Goal: Task Accomplishment & Management: Complete application form

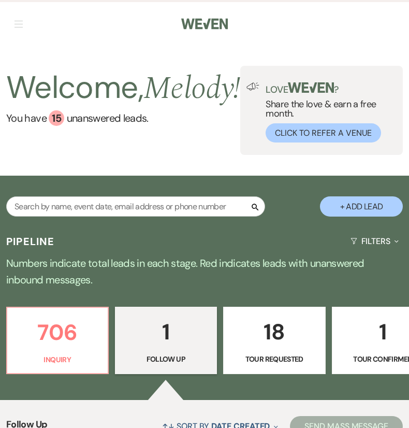
select select "9"
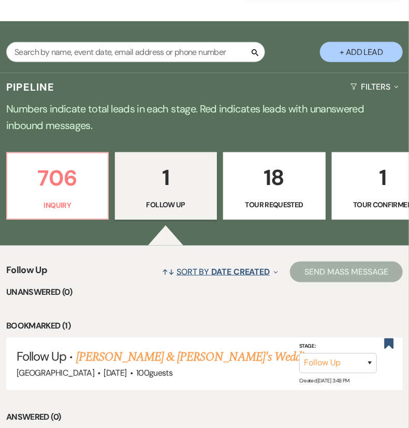
scroll to position [143, 0]
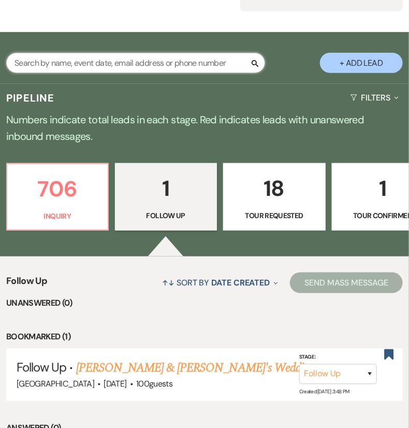
click at [209, 73] on input "text" at bounding box center [135, 63] width 259 height 20
click at [207, 73] on input "text" at bounding box center [135, 63] width 259 height 20
click at [196, 73] on input "text" at bounding box center [135, 63] width 259 height 20
click at [188, 73] on input "text" at bounding box center [135, 63] width 259 height 20
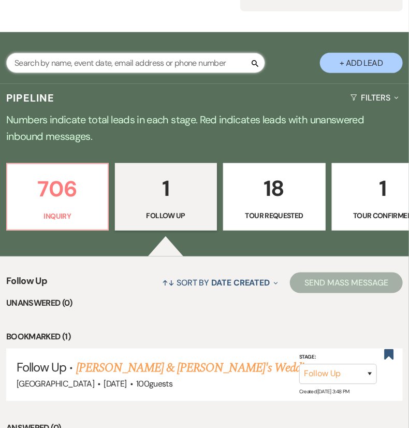
click at [161, 73] on input "text" at bounding box center [135, 63] width 259 height 20
click at [145, 73] on input "text" at bounding box center [135, 63] width 259 height 20
paste input "[PERSON_NAME]"
type input "[PERSON_NAME]"
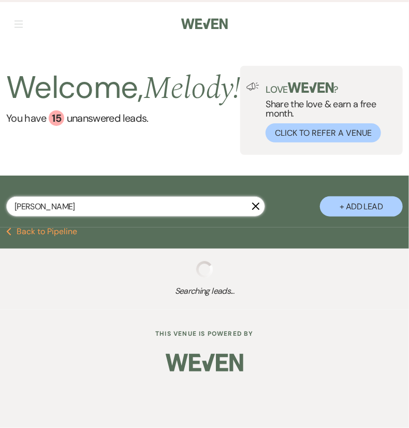
select select "8"
select select "5"
select select "8"
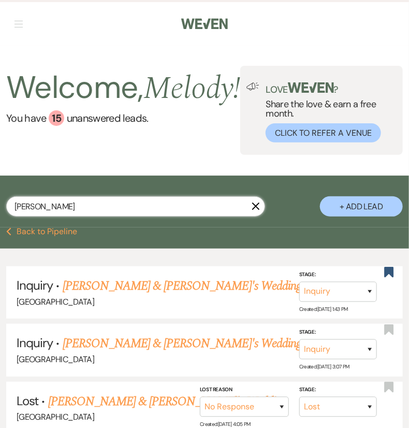
type input "[PERSON_NAME]"
click at [259, 216] on input "[PERSON_NAME]" at bounding box center [135, 206] width 259 height 20
click at [257, 210] on icon "X" at bounding box center [256, 206] width 8 height 8
select select "9"
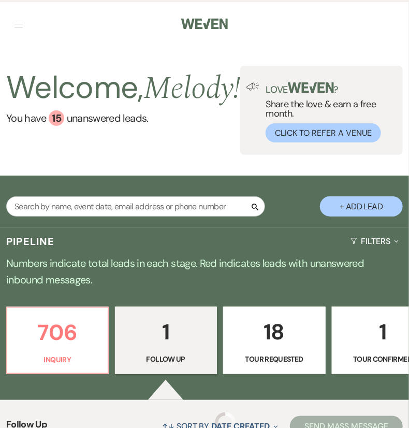
scroll to position [143, 0]
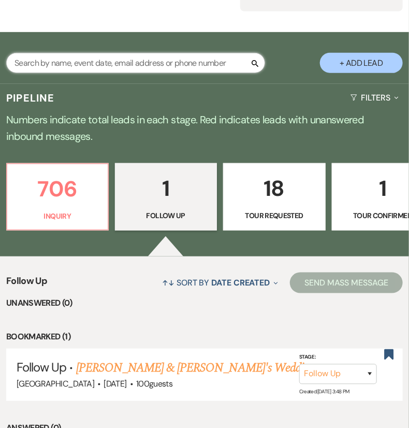
click at [217, 73] on input "text" at bounding box center [135, 63] width 259 height 20
paste input "[PERSON_NAME] last_name [PERSON_NAME]"
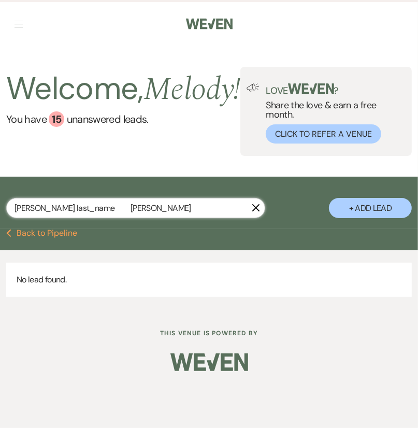
click at [102, 218] on input "[PERSON_NAME] last_name [PERSON_NAME]" at bounding box center [135, 208] width 259 height 20
type input "[PERSON_NAME]"
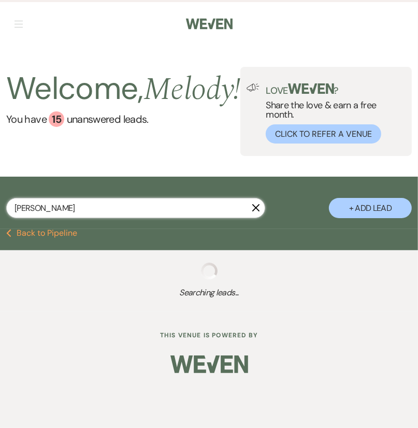
select select "8"
select select "5"
select select "8"
select select "5"
select select "8"
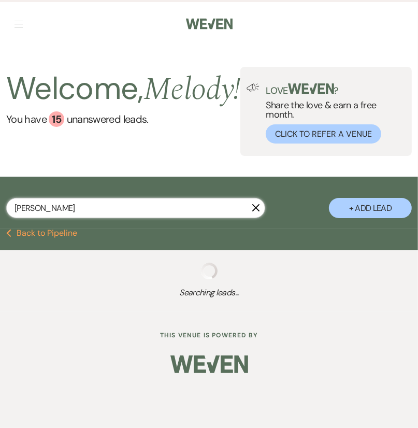
select select "7"
select select "8"
select select "5"
select select "8"
select select "5"
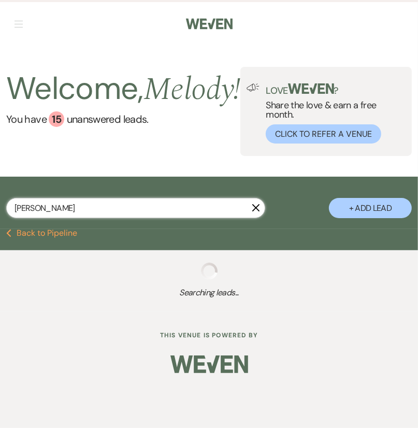
select select "8"
select select "5"
select select "8"
select select "5"
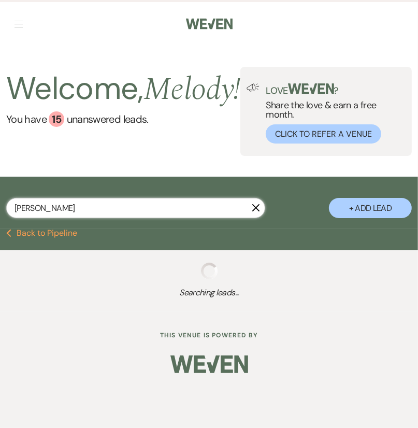
select select "8"
select select "5"
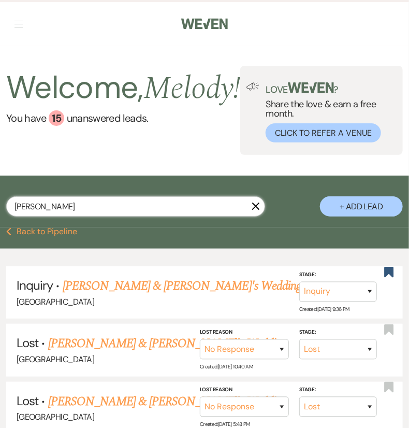
click at [102, 216] on input "[PERSON_NAME]" at bounding box center [135, 206] width 259 height 20
type input "[PERSON_NAME]"
click at [345, 216] on button "+ Add Lead" at bounding box center [361, 206] width 83 height 20
select select "541"
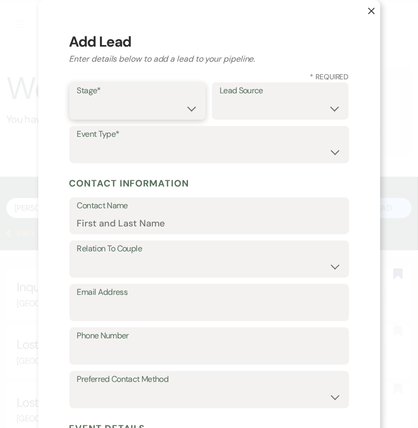
click at [150, 104] on select "Inquiry Follow Up Tour Requested Tour Confirmed Toured Proposal Sent Booked Lost" at bounding box center [137, 108] width 121 height 20
select select "1"
click at [77, 98] on select "Inquiry Follow Up Tour Requested Tour Confirmed Toured Proposal Sent Booked Lost" at bounding box center [137, 108] width 121 height 20
click at [226, 106] on select "Weven Venue Website Instagram Facebook Pinterest Google The Knot Wedding Wire H…" at bounding box center [279, 108] width 121 height 20
select select "6"
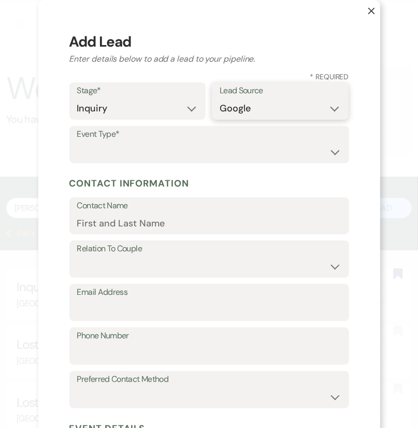
click at [219, 98] on select "Weven Venue Website Instagram Facebook Pinterest Google The Knot Wedding Wire H…" at bounding box center [279, 108] width 121 height 20
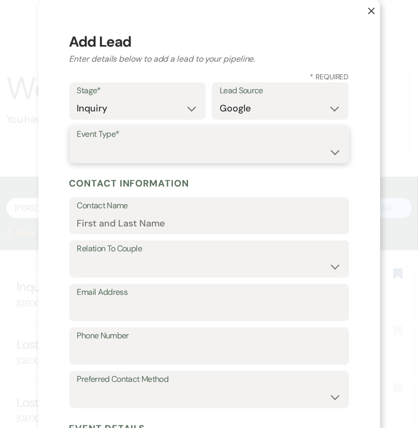
click at [242, 145] on select "Wedding Anniversary Party Baby Shower Bachelorette / Bachelor Party Birthday Pa…" at bounding box center [209, 152] width 264 height 20
select select "1"
click at [77, 142] on select "Wedding Anniversary Party Baby Shower Bachelorette / Bachelor Party Birthday Pa…" at bounding box center [209, 152] width 264 height 20
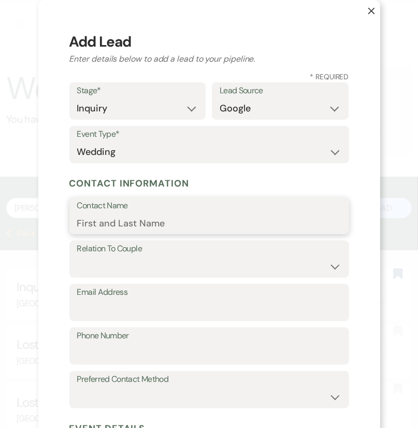
click at [199, 225] on input "Contact Name" at bounding box center [209, 223] width 264 height 20
paste input "[PERSON_NAME] last_name [PERSON_NAME]"
click at [171, 220] on input "[PERSON_NAME] last_name [PERSON_NAME]" at bounding box center [209, 223] width 264 height 20
type input "[PERSON_NAME]"
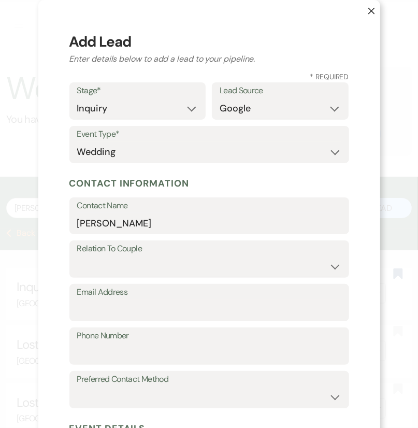
click at [169, 253] on label "Relation To Couple" at bounding box center [209, 248] width 264 height 15
click at [170, 257] on select "Couple Planner Parent of Couple Family Member Friend Other" at bounding box center [209, 266] width 264 height 20
select select "1"
click at [77, 256] on select "Couple Planner Parent of Couple Family Member Friend Other" at bounding box center [209, 266] width 264 height 20
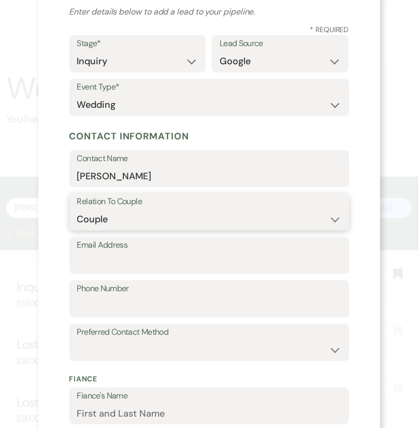
scroll to position [49, 0]
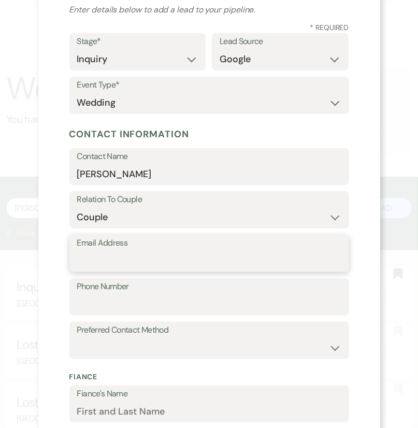
click at [184, 254] on input "Email Address" at bounding box center [209, 261] width 264 height 20
click at [324, 262] on input "Email Address" at bounding box center [209, 261] width 264 height 20
paste input "[EMAIL_ADDRESS][DOMAIN_NAME]"
click at [89, 262] on input "[EMAIL_ADDRESS][DOMAIN_NAME]" at bounding box center [209, 261] width 264 height 20
type input "[EMAIL_ADDRESS][DOMAIN_NAME]"
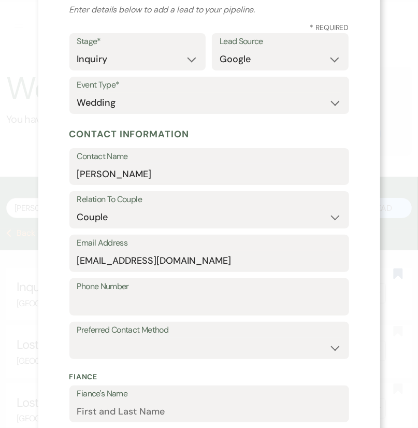
click at [104, 292] on label "Phone Number" at bounding box center [209, 286] width 264 height 15
click at [104, 294] on input "Phone Number" at bounding box center [209, 304] width 264 height 20
click at [246, 286] on label "Phone Number" at bounding box center [209, 286] width 264 height 15
click at [246, 294] on input "Phone Number" at bounding box center [209, 304] width 264 height 20
paste input "6155423563"
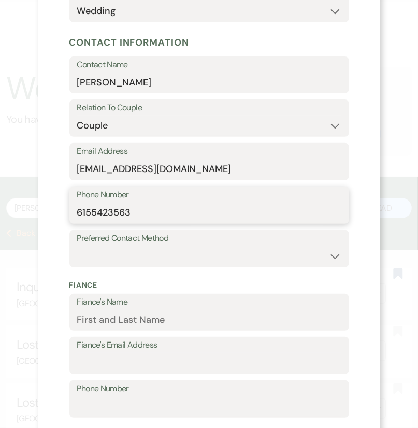
scroll to position [140, 0]
type input "6155423563"
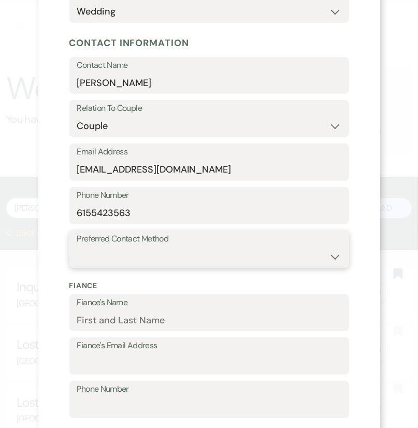
click at [165, 253] on select "Email Phone Text" at bounding box center [209, 256] width 264 height 20
select select "email"
click at [77, 246] on select "Email Phone Text" at bounding box center [209, 256] width 264 height 20
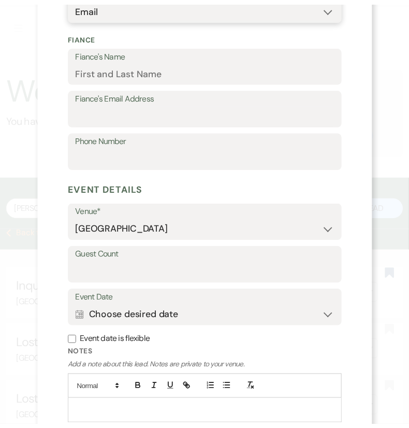
scroll to position [450, 0]
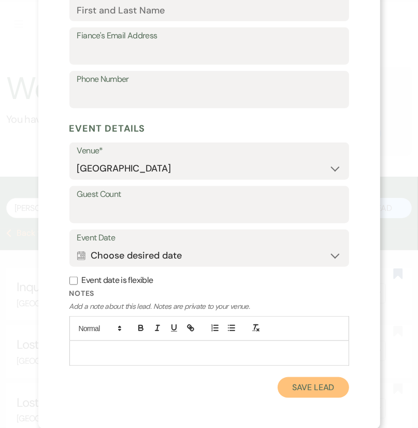
click at [306, 386] on button "Save Lead" at bounding box center [312, 387] width 71 height 21
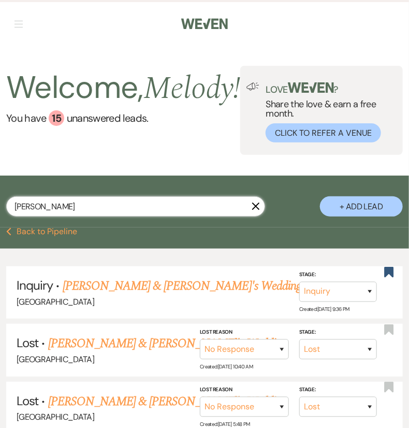
click at [197, 216] on input "[PERSON_NAME]" at bounding box center [135, 206] width 259 height 20
type input "[PERSON_NAME]"
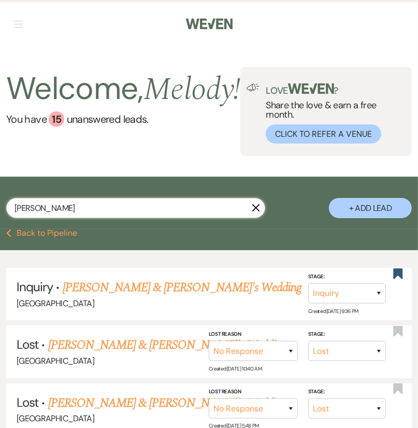
select select "8"
select select "5"
select select "8"
select select "5"
select select "8"
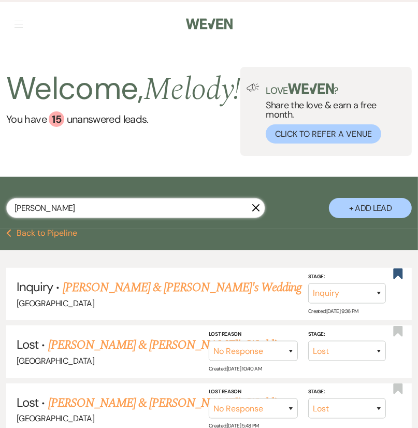
select select "7"
select select "8"
select select "5"
select select "8"
select select "5"
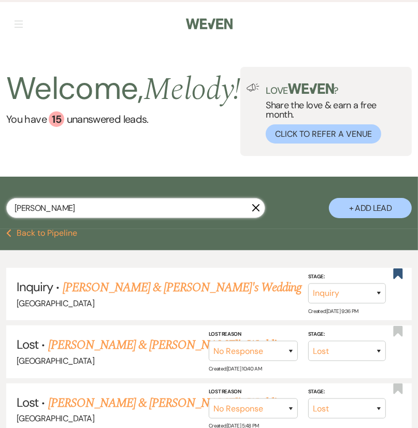
select select "8"
select select "5"
select select "8"
select select "5"
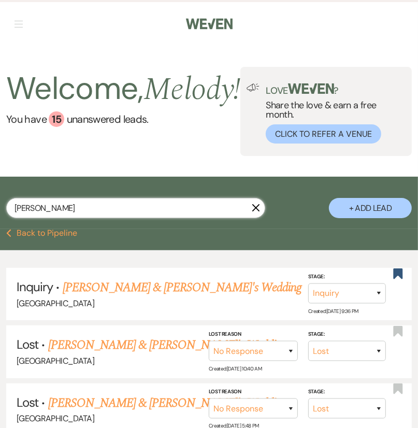
select select "8"
select select "5"
select select "8"
select select "5"
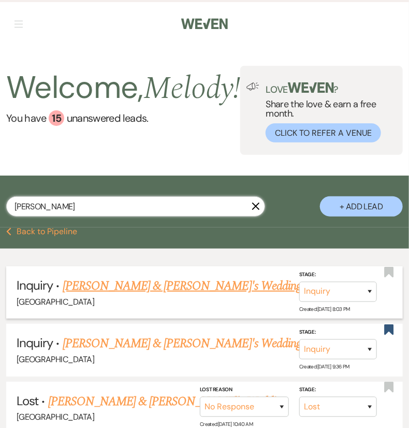
type input "[PERSON_NAME]"
click at [176, 295] on link "[PERSON_NAME] & [PERSON_NAME]'s Wedding" at bounding box center [182, 285] width 239 height 19
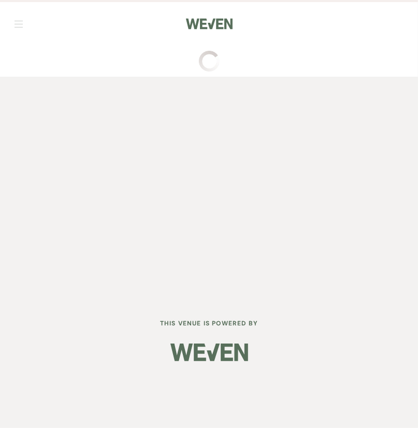
select select "6"
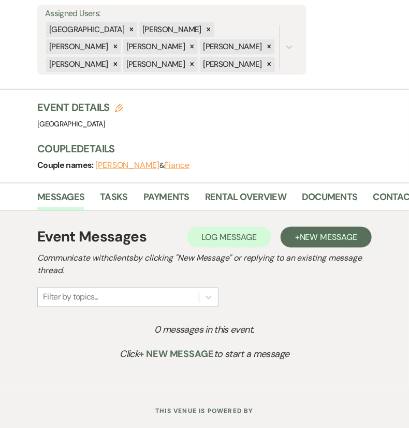
scroll to position [271, 0]
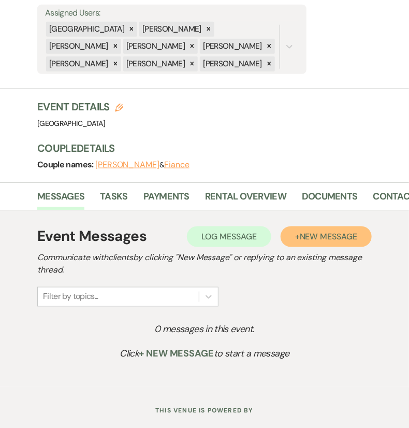
click at [322, 231] on span "New Message" at bounding box center [328, 236] width 57 height 11
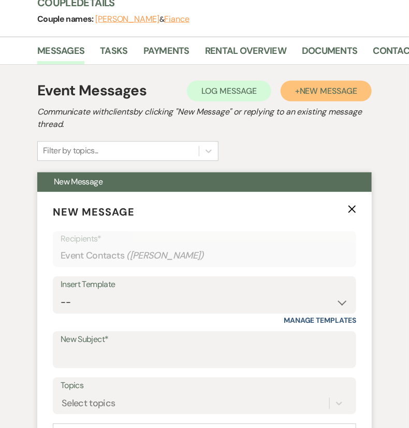
scroll to position [417, 0]
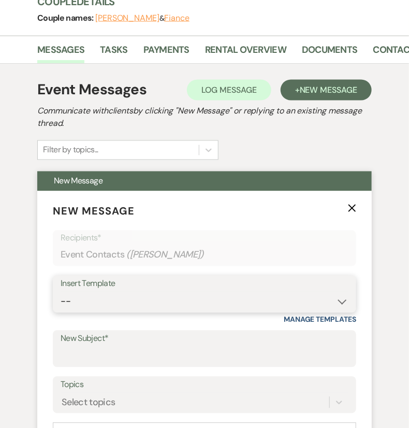
click at [243, 291] on select "-- Weven Planning Portal Introduction (Booked Events) Congratulations on choosi…" at bounding box center [205, 301] width 288 height 20
select select "2192"
click at [61, 291] on select "-- Weven Planning Portal Introduction (Booked Events) Congratulations on choosi…" at bounding box center [205, 301] width 288 height 20
type input "Thank you for contacting [GEOGRAPHIC_DATA]!"
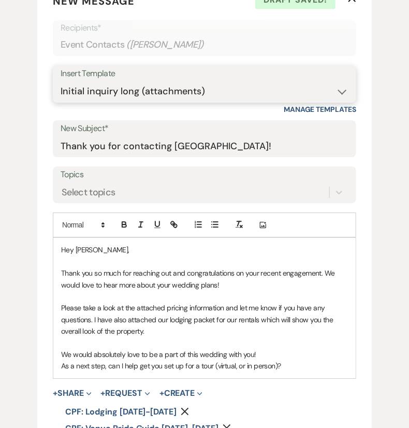
scroll to position [637, 0]
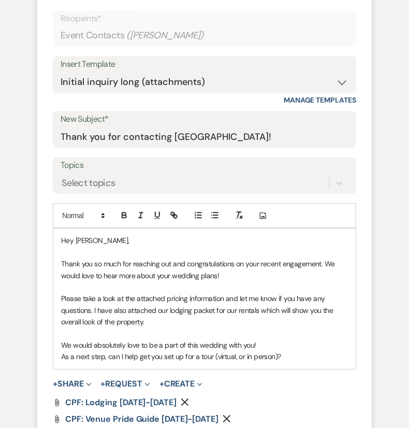
click at [278, 350] on p "As a next step, can I help get you set up for a tour (virtual, or in person)?" at bounding box center [204, 355] width 287 height 11
click at [275, 350] on p "As a next step, can I help get you set up for a tour (virtual, or in person)?" at bounding box center [204, 355] width 287 height 11
click at [275, 350] on p "As a next step, can I help get you set up for a tour?" at bounding box center [204, 355] width 287 height 11
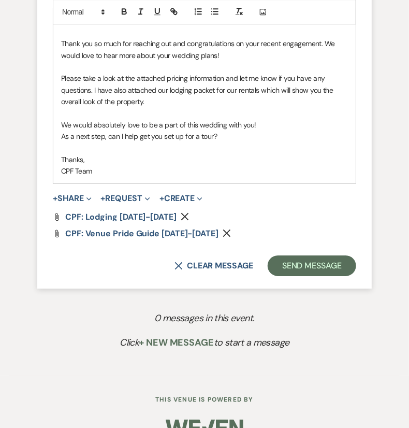
scroll to position [857, 0]
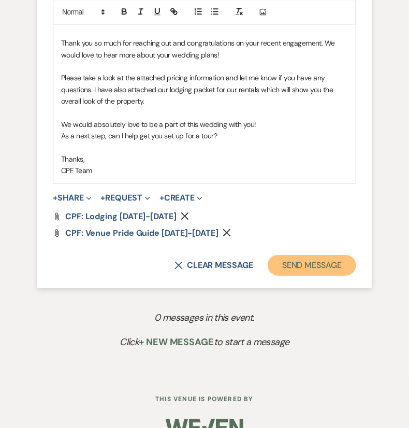
click at [320, 255] on button "Send Message" at bounding box center [312, 265] width 89 height 21
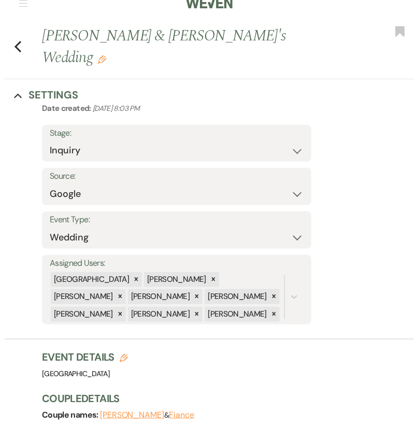
scroll to position [0, 0]
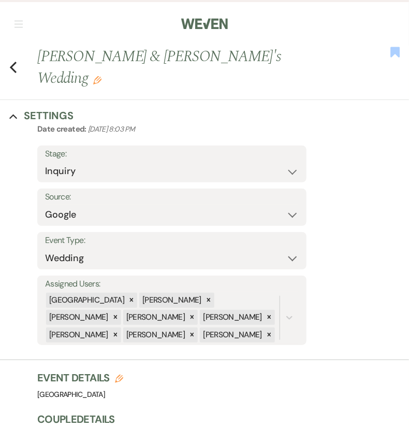
click at [395, 49] on use "button" at bounding box center [395, 52] width 9 height 10
click at [8, 59] on div "Previous [PERSON_NAME] & [PERSON_NAME]'s Wedding Edit Bookmark" at bounding box center [202, 73] width 414 height 54
click at [15, 61] on icon "Previous" at bounding box center [13, 67] width 8 height 12
select select "8"
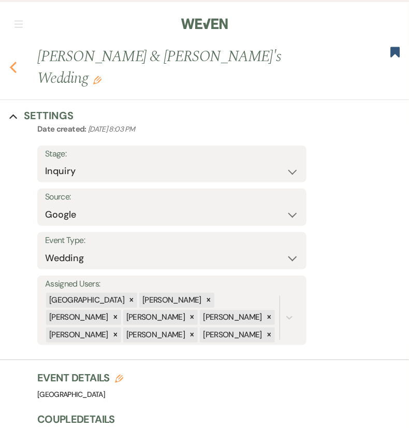
select select "5"
select select "8"
select select "5"
select select "8"
select select "7"
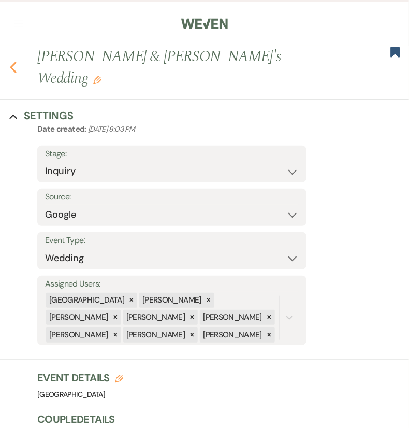
select select "8"
select select "5"
select select "8"
select select "5"
select select "8"
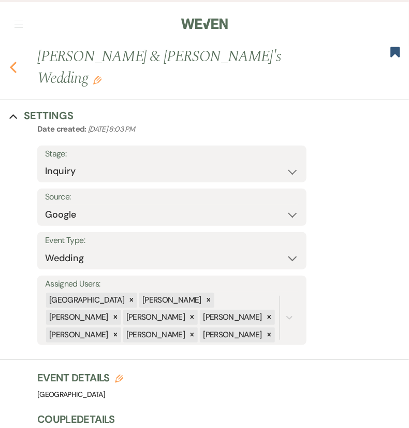
select select "5"
select select "8"
select select "5"
select select "8"
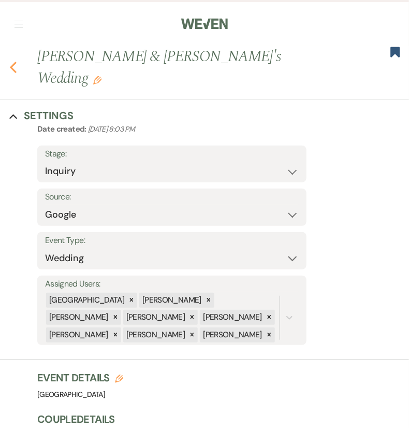
select select "5"
select select "8"
select select "5"
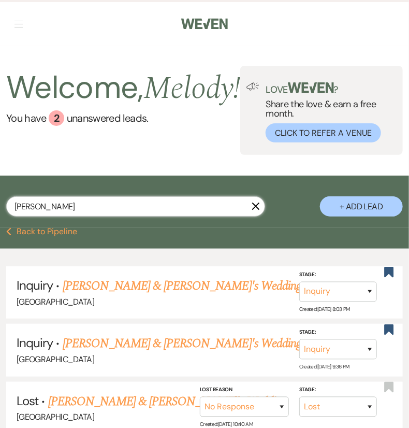
click at [170, 216] on input "[PERSON_NAME]" at bounding box center [135, 206] width 259 height 20
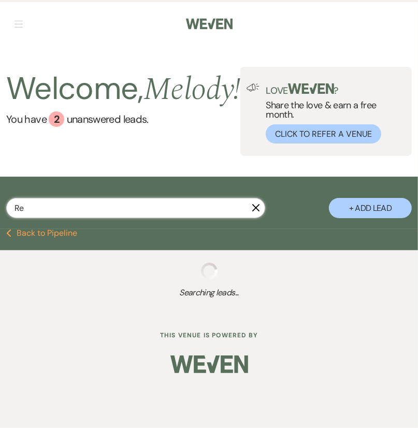
type input "R"
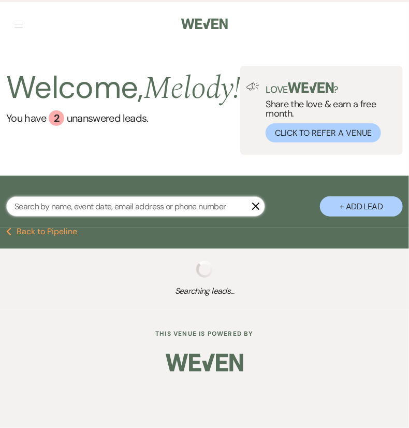
select select "8"
select select "5"
select select "8"
select select "5"
select select "8"
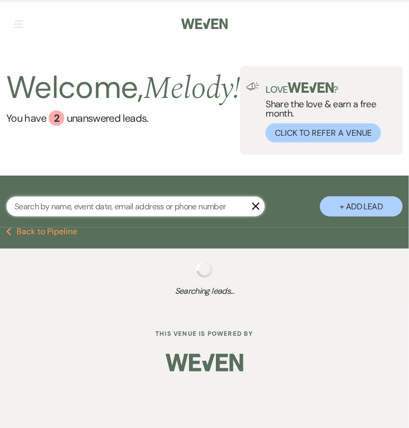
select select "5"
select select "8"
select select "7"
select select "8"
select select "5"
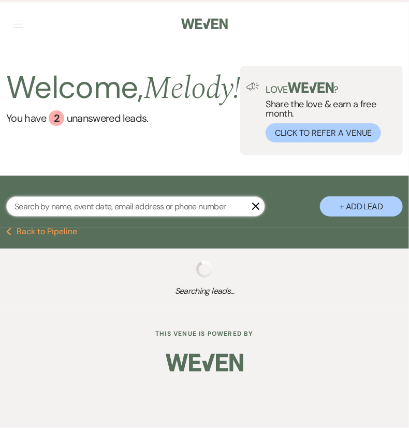
select select "8"
select select "5"
select select "8"
select select "5"
select select "8"
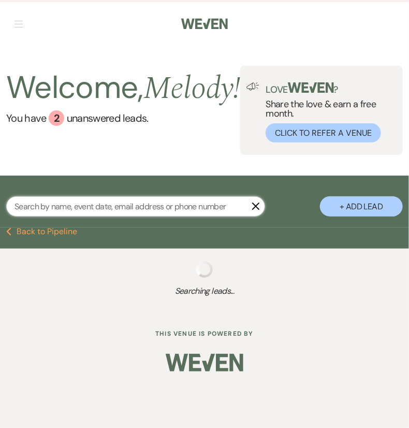
select select "8"
select select "5"
select select "8"
select select "5"
select select "8"
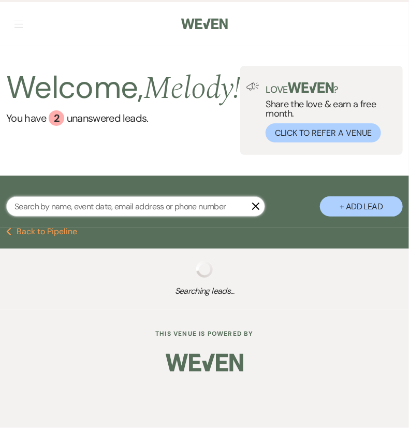
select select "5"
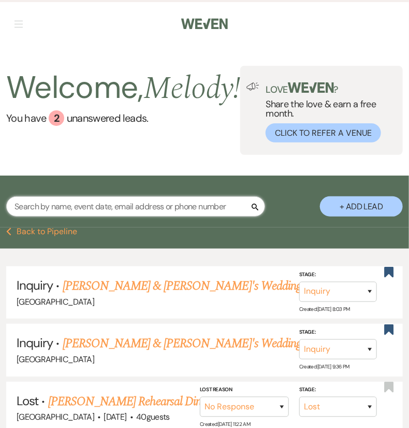
click at [222, 213] on input "text" at bounding box center [135, 206] width 259 height 20
paste input "[PERSON_NAME] last_name [PERSON_NAME]"
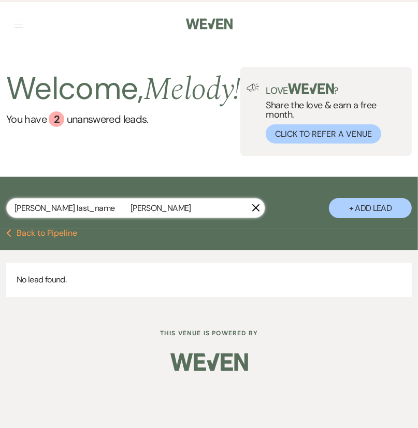
click at [79, 218] on input "[PERSON_NAME] last_name [PERSON_NAME]" at bounding box center [135, 208] width 259 height 20
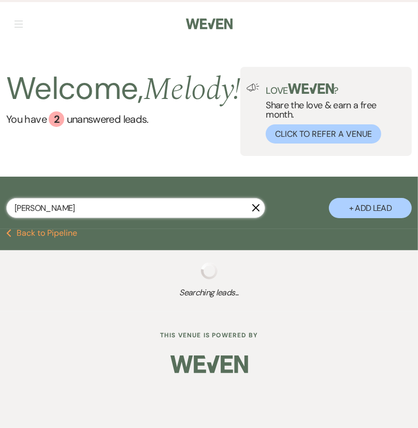
type input "[PERSON_NAME]"
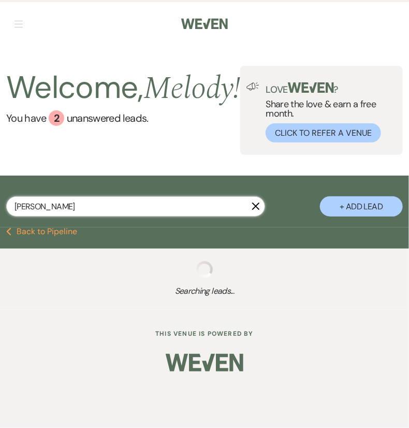
select select "5"
select select "8"
select select "2"
select select "8"
select select "5"
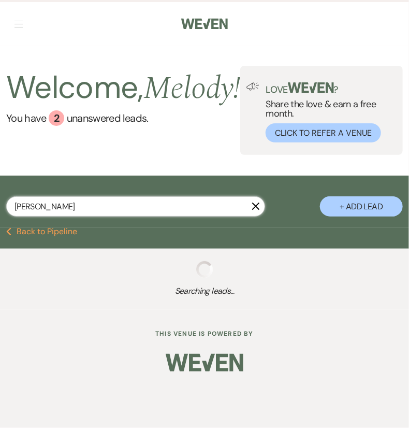
select select "8"
select select "3"
select select "8"
select select "5"
select select "8"
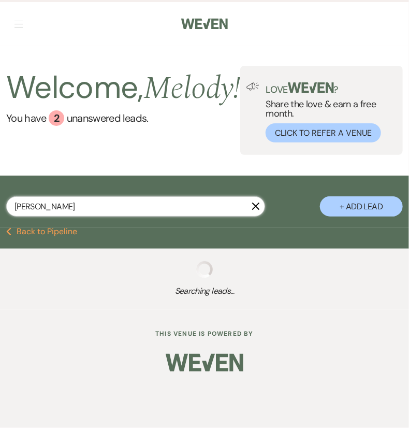
select select "5"
select select "8"
select select "5"
select select "8"
select select "5"
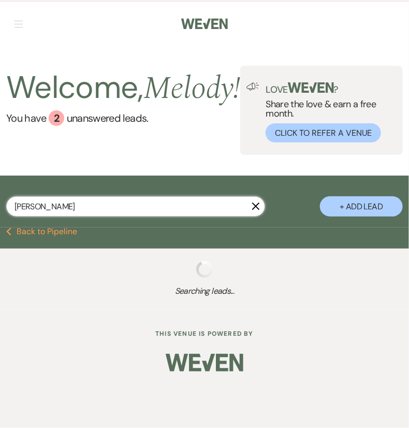
select select "8"
select select "4"
select select "8"
select select "5"
select select "8"
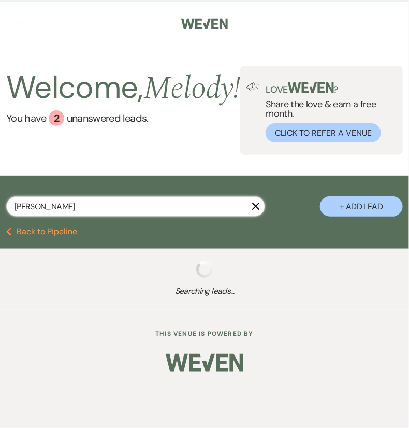
select select "8"
select select "5"
select select "8"
select select "5"
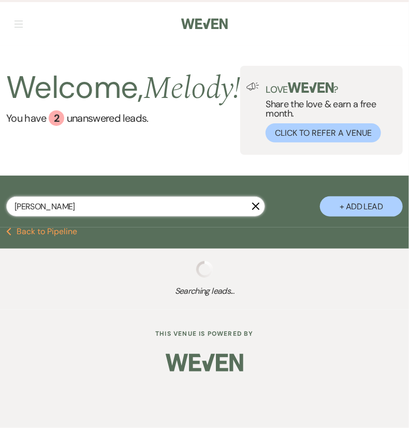
select select "8"
select select "5"
select select "8"
select select "5"
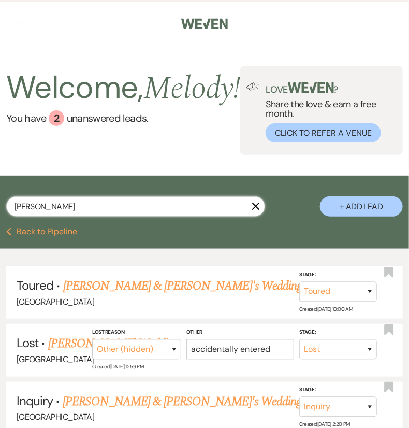
click at [145, 216] on input "[PERSON_NAME]" at bounding box center [135, 206] width 259 height 20
type input "[PERSON_NAME]"
click at [383, 216] on button "+ Add Lead" at bounding box center [361, 206] width 83 height 20
select select "541"
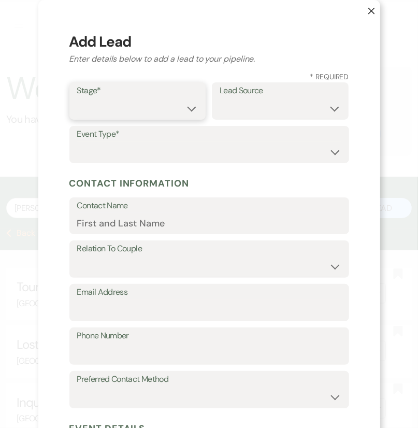
click at [174, 104] on select "Inquiry Follow Up Tour Requested Tour Confirmed Toured Proposal Sent Booked Lost" at bounding box center [137, 108] width 121 height 20
select select "1"
click at [77, 98] on select "Inquiry Follow Up Tour Requested Tour Confirmed Toured Proposal Sent Booked Lost" at bounding box center [137, 108] width 121 height 20
click at [234, 114] on select "Weven Venue Website Instagram Facebook Pinterest Google The Knot Wedding Wire H…" at bounding box center [279, 108] width 121 height 20
select select "6"
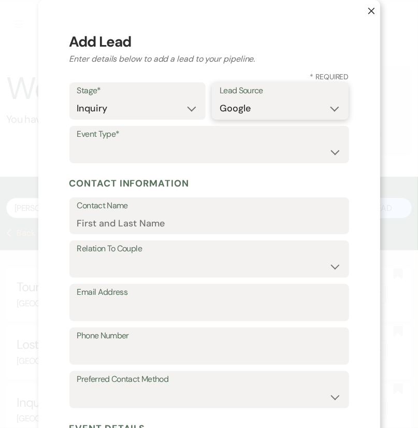
click at [219, 98] on select "Weven Venue Website Instagram Facebook Pinterest Google The Knot Wedding Wire H…" at bounding box center [279, 108] width 121 height 20
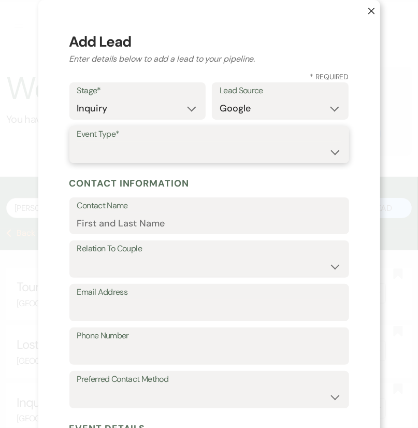
click at [185, 150] on select "Wedding Anniversary Party Baby Shower Bachelorette / Bachelor Party Birthday Pa…" at bounding box center [209, 152] width 264 height 20
select select "1"
click at [77, 142] on select "Wedding Anniversary Party Baby Shower Bachelorette / Bachelor Party Birthday Pa…" at bounding box center [209, 152] width 264 height 20
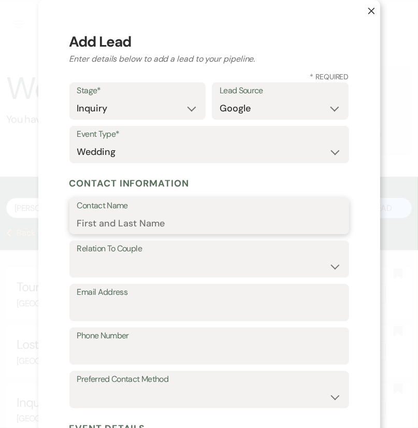
click at [315, 226] on input "Contact Name" at bounding box center [209, 223] width 264 height 20
paste input "[PERSON_NAME] last_name [PERSON_NAME]"
click at [149, 218] on input "[PERSON_NAME] last_name [PERSON_NAME]" at bounding box center [209, 223] width 264 height 20
click at [149, 222] on input "[PERSON_NAME]" at bounding box center [209, 223] width 264 height 20
type input "[PERSON_NAME]"
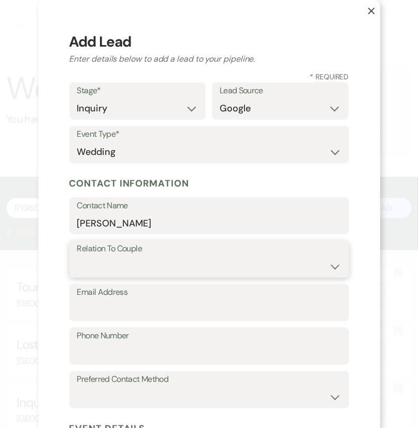
click at [150, 261] on select "Couple Planner Parent of Couple Family Member Friend Other" at bounding box center [209, 266] width 264 height 20
select select "1"
click at [77, 256] on select "Couple Planner Parent of Couple Family Member Friend Other" at bounding box center [209, 266] width 264 height 20
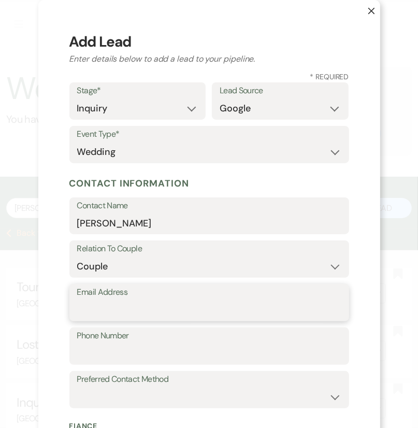
click at [259, 303] on input "Email Address" at bounding box center [209, 310] width 264 height 20
paste input "[EMAIL_ADDRESS][DOMAIN_NAME]"
type input "[EMAIL_ADDRESS][DOMAIN_NAME]"
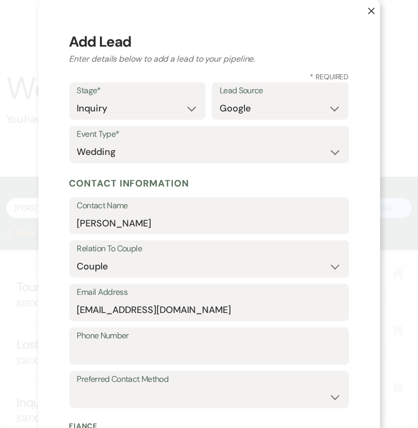
click at [69, 311] on div "Email Address [EMAIL_ADDRESS][DOMAIN_NAME]" at bounding box center [209, 302] width 280 height 37
click at [82, 311] on input "[EMAIL_ADDRESS][DOMAIN_NAME]" at bounding box center [209, 310] width 264 height 20
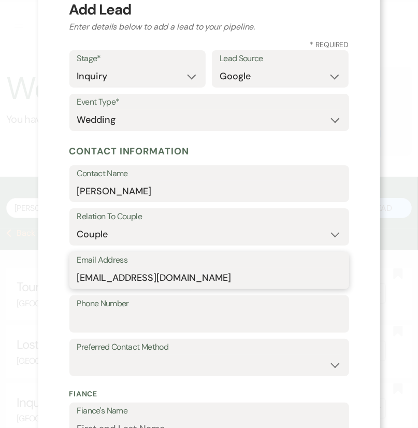
scroll to position [34, 0]
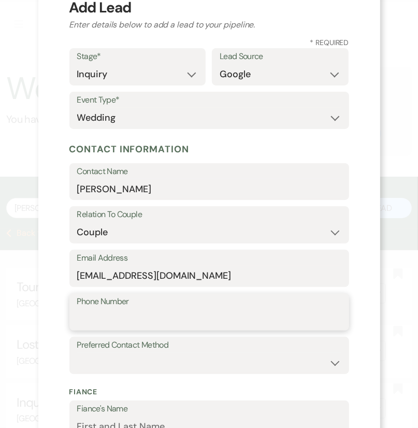
click at [115, 319] on input "Phone Number" at bounding box center [209, 319] width 264 height 20
click at [258, 314] on input "Phone Number" at bounding box center [209, 319] width 264 height 20
paste input "7314468422"
click at [83, 317] on input "7314468422" at bounding box center [209, 319] width 264 height 20
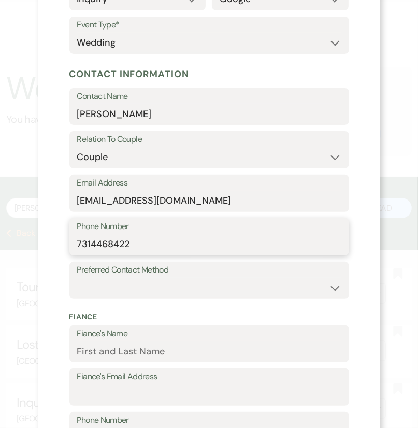
scroll to position [111, 0]
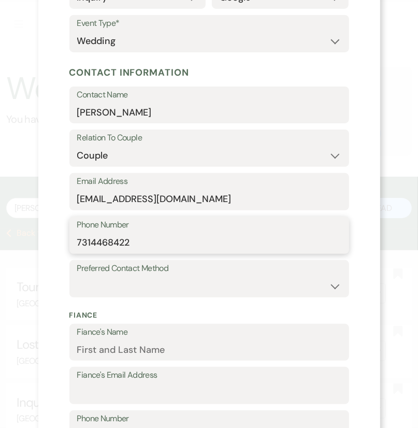
type input "7314468422"
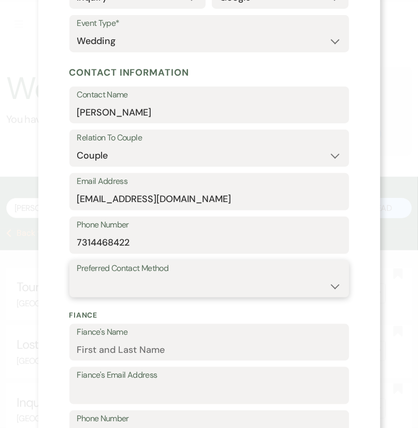
click at [242, 292] on select "Email Phone Text" at bounding box center [209, 286] width 264 height 20
select select "email"
click at [77, 276] on select "Email Phone Text" at bounding box center [209, 286] width 264 height 20
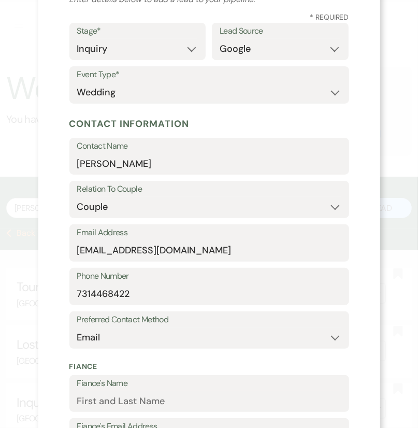
scroll to position [0, 0]
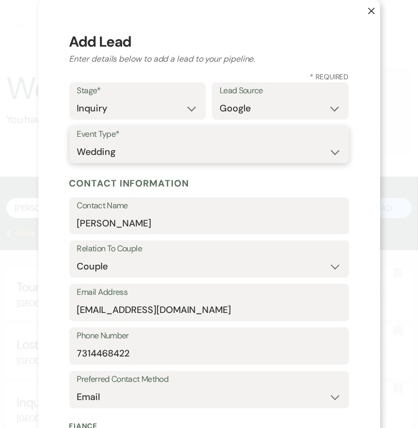
click at [306, 158] on select "Wedding Anniversary Party Baby Shower Bachelorette / Bachelor Party Birthday Pa…" at bounding box center [209, 152] width 264 height 20
select select "22"
click at [77, 142] on select "Wedding Anniversary Party Baby Shower Bachelorette / Bachelor Party Birthday Pa…" at bounding box center [209, 152] width 264 height 20
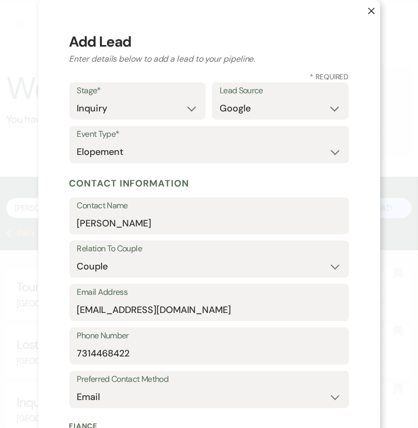
click at [249, 183] on h5 "Contact Information" at bounding box center [209, 183] width 280 height 16
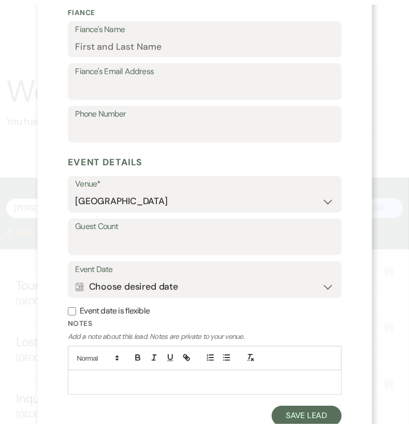
scroll to position [447, 0]
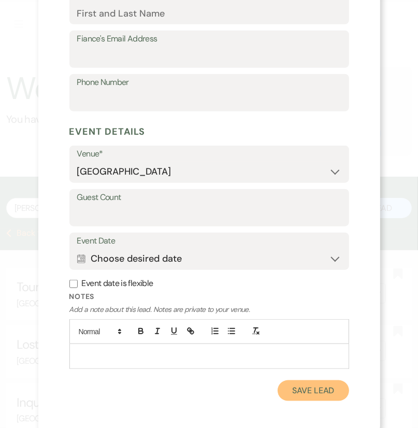
click at [309, 383] on button "Save Lead" at bounding box center [312, 390] width 71 height 21
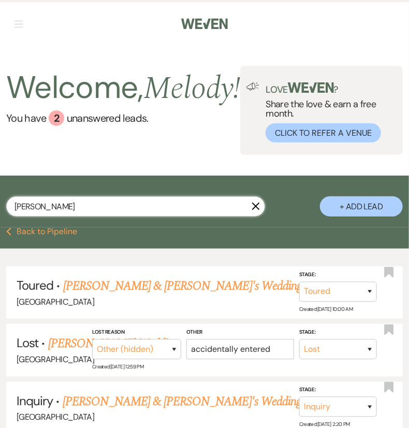
click at [138, 216] on input "[PERSON_NAME]" at bounding box center [135, 206] width 259 height 20
type input "[PERSON_NAME]"
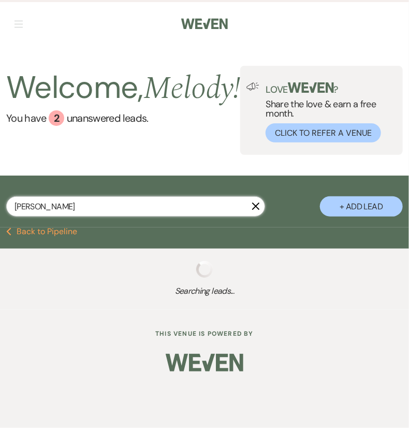
select select "5"
select select "8"
select select "2"
select select "8"
select select "5"
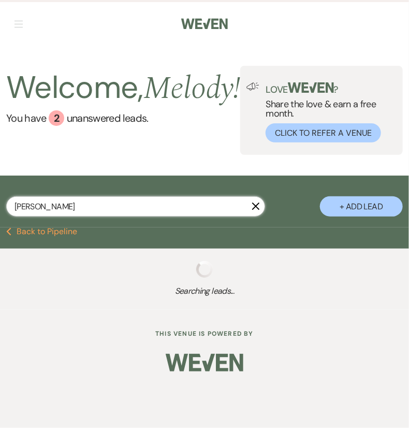
select select "8"
select select "3"
select select "8"
select select "5"
select select "8"
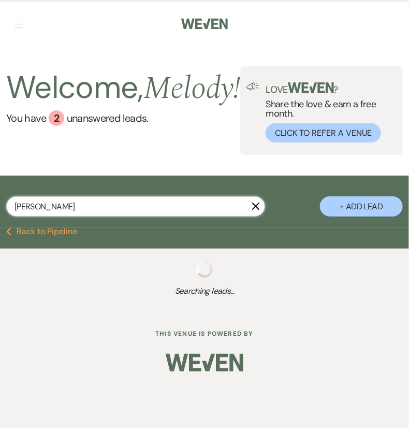
select select "5"
select select "8"
select select "5"
select select "8"
select select "5"
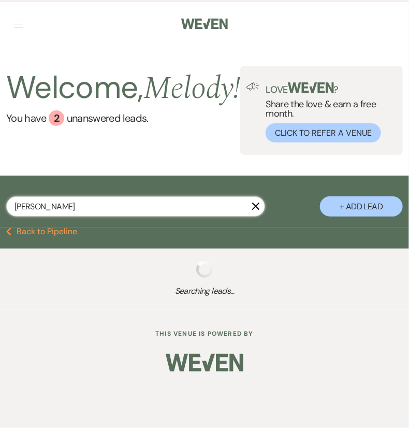
select select "8"
select select "4"
select select "8"
select select "5"
select select "8"
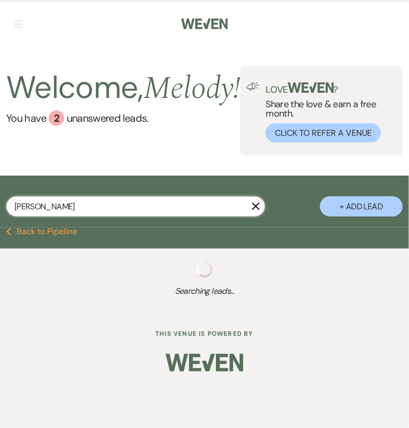
select select "8"
select select "5"
select select "8"
select select "5"
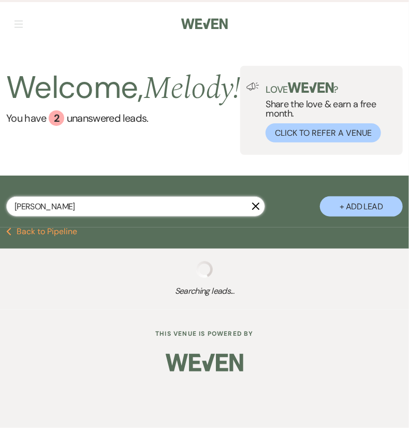
select select "8"
select select "5"
select select "8"
select select "5"
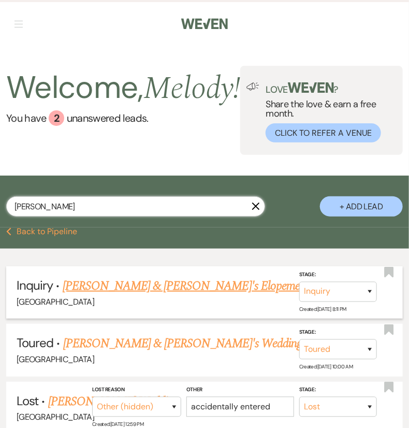
type input "[PERSON_NAME]"
click at [152, 293] on link "[PERSON_NAME] & [PERSON_NAME]'s Elopement" at bounding box center [186, 285] width 246 height 19
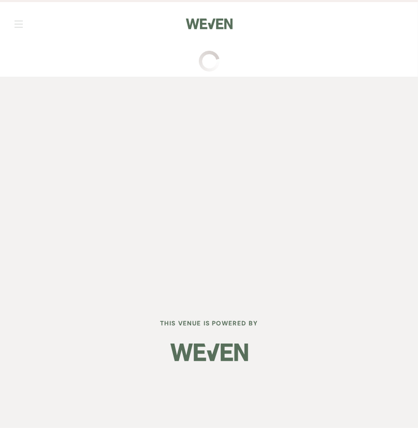
select select "6"
select select "22"
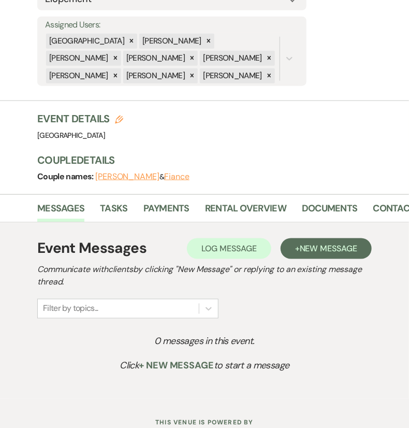
scroll to position [284, 0]
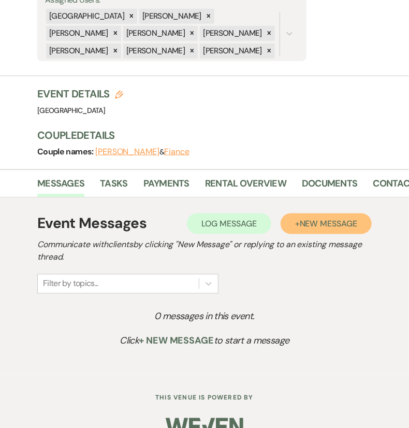
click at [292, 213] on button "+ New Message" at bounding box center [326, 223] width 91 height 21
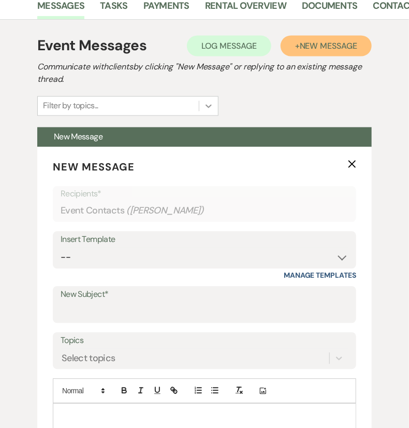
scroll to position [462, 0]
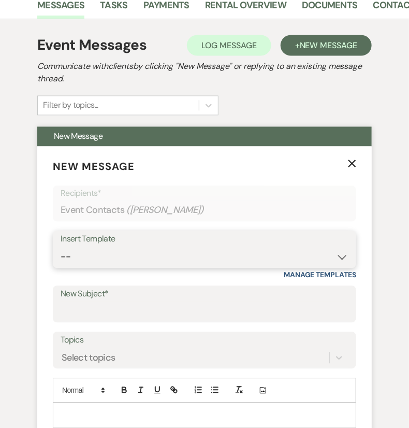
click at [224, 247] on select "-- Weven Planning Portal Introduction (Booked Events) Congratulations on choosi…" at bounding box center [205, 257] width 288 height 20
select select "2192"
click at [61, 247] on select "-- Weven Planning Portal Introduction (Booked Events) Congratulations on choosi…" at bounding box center [205, 257] width 288 height 20
type input "Thank you for contacting [GEOGRAPHIC_DATA]!"
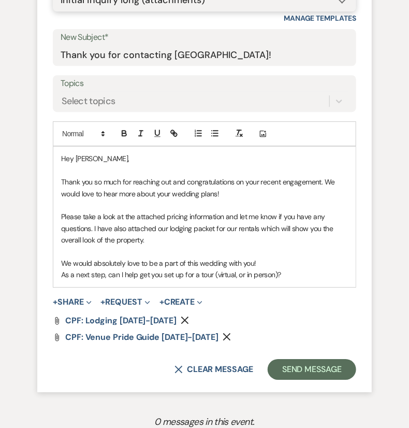
scroll to position [719, 0]
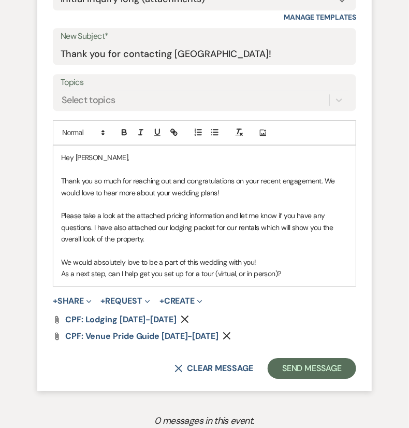
click at [223, 331] on icon "Remove" at bounding box center [227, 335] width 8 height 8
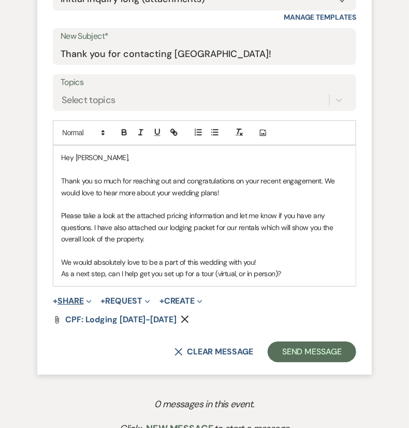
click at [78, 297] on button "+ Share Expand" at bounding box center [72, 301] width 39 height 8
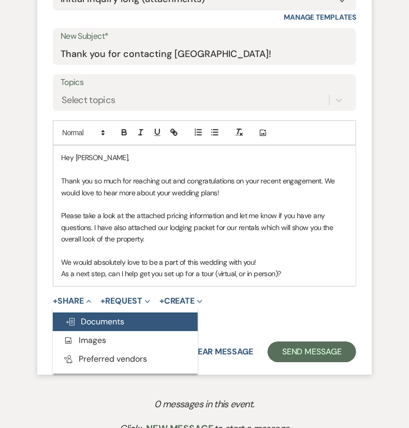
click at [87, 316] on span "Doc Upload Documents" at bounding box center [94, 321] width 59 height 11
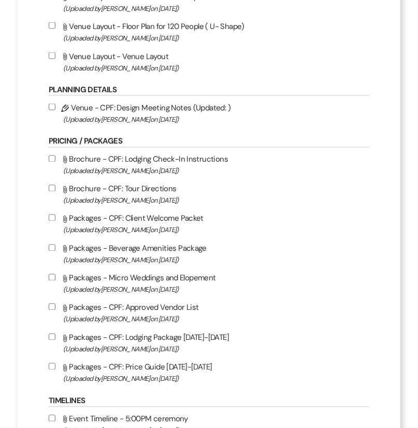
scroll to position [905, 0]
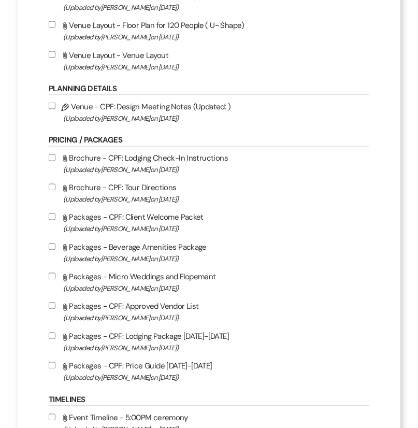
click at [50, 280] on input "Attach File Packages - Micro Weddings and Elopement (Uploaded by [PERSON_NAME] …" at bounding box center [52, 276] width 7 height 7
checkbox input "true"
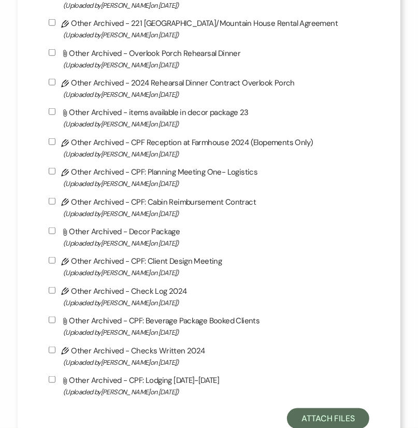
scroll to position [2731, 0]
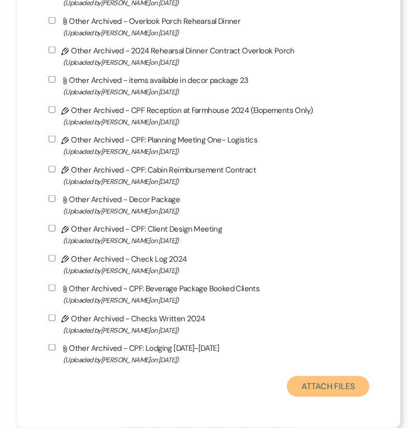
click at [337, 379] on button "Attach Files" at bounding box center [328, 386] width 82 height 21
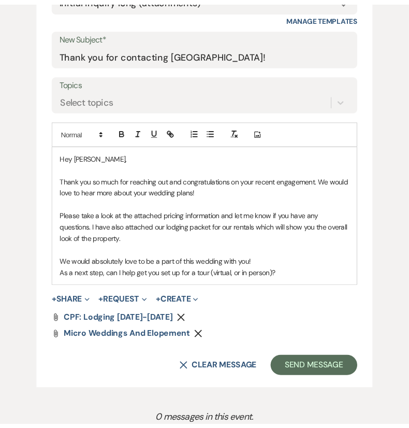
scroll to position [719, 0]
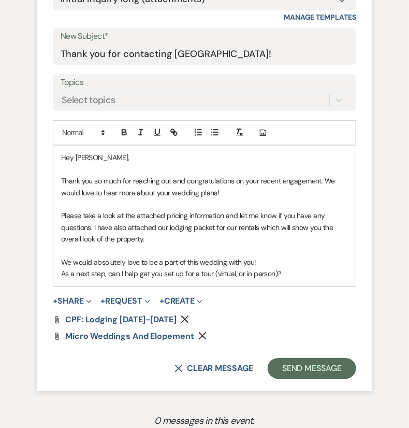
click at [279, 268] on p "As a next step, can I help get you set up for a tour (virtual, or in person)?" at bounding box center [204, 273] width 287 height 11
click at [277, 268] on p "As a next step, can I help get you set up for a tour (virtual, or in person)?" at bounding box center [204, 273] width 287 height 11
click at [80, 297] on button "+ Share Expand" at bounding box center [72, 301] width 39 height 8
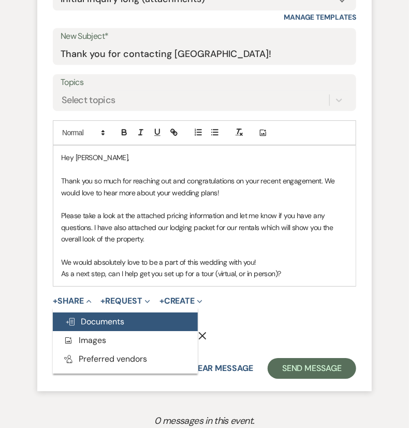
click at [97, 316] on span "Doc Upload Documents" at bounding box center [94, 321] width 59 height 11
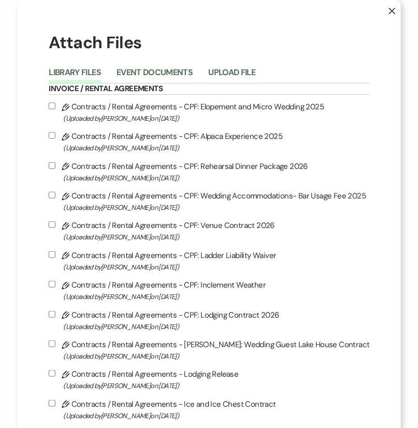
scroll to position [720, 0]
click at [388, 10] on icon "X" at bounding box center [391, 10] width 7 height 7
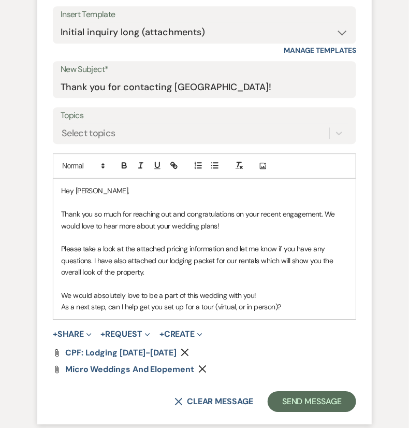
scroll to position [686, 0]
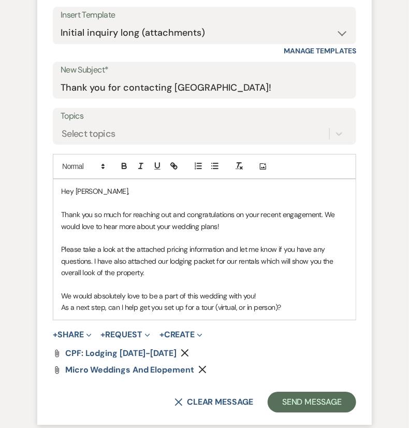
click at [278, 301] on p "As a next step, can I help get you set up for a tour (virtual, or in person)?" at bounding box center [204, 306] width 287 height 11
click at [276, 301] on p "As a next step, can I help get you set up for a tour (virtual, or in person)?" at bounding box center [204, 306] width 287 height 11
drag, startPoint x: 275, startPoint y: 284, endPoint x: 218, endPoint y: 284, distance: 56.9
click at [218, 301] on p "As a next step, can I help get you set up for a tour (virtual, or in person)?" at bounding box center [204, 306] width 287 height 11
click at [218, 301] on p "As a next step, can I help get you set up for a tour?" at bounding box center [204, 306] width 287 height 11
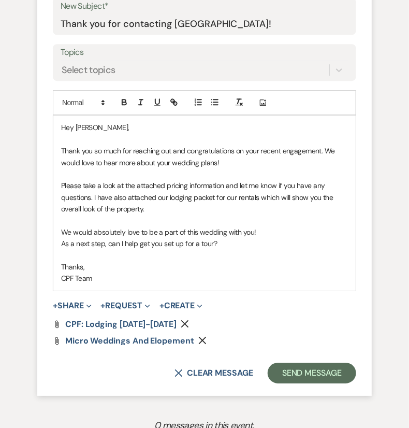
scroll to position [751, 0]
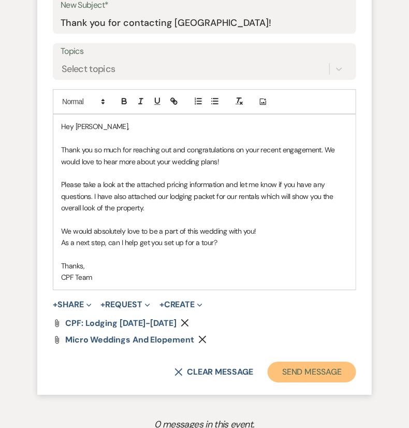
click at [313, 361] on button "Send Message" at bounding box center [312, 371] width 89 height 21
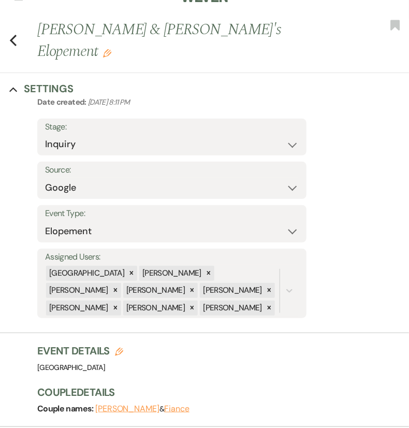
scroll to position [0, 0]
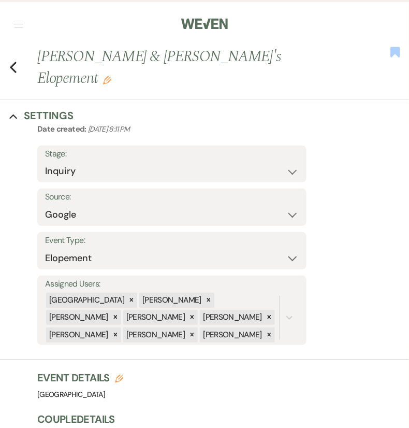
click at [390, 58] on icon "Bookmark" at bounding box center [395, 52] width 11 height 12
click at [10, 61] on icon "Previous" at bounding box center [13, 67] width 8 height 12
select select "5"
select select "8"
select select "2"
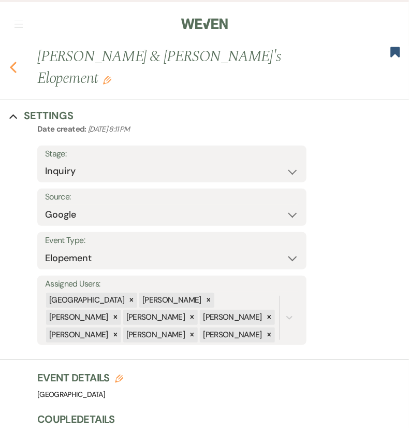
select select "8"
select select "5"
select select "8"
select select "3"
select select "8"
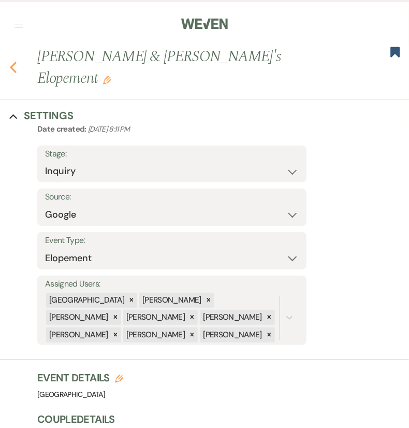
select select "5"
select select "8"
select select "5"
select select "8"
select select "5"
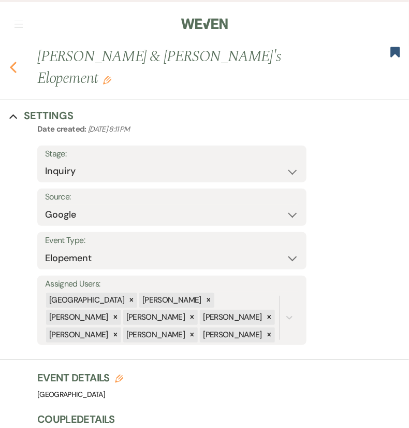
select select "8"
select select "5"
select select "8"
select select "4"
select select "8"
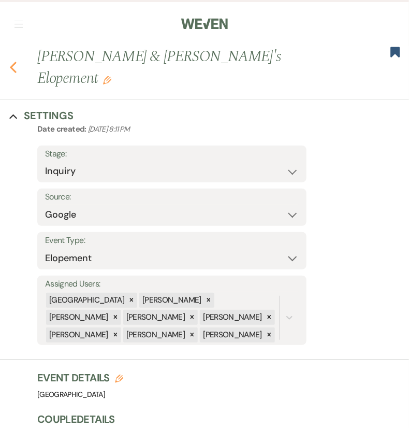
select select "5"
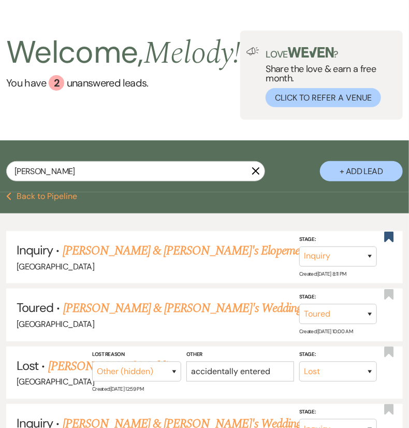
scroll to position [71, 0]
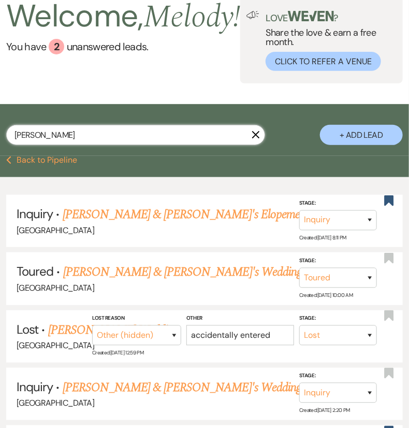
click at [195, 145] on input "[PERSON_NAME]" at bounding box center [135, 135] width 259 height 20
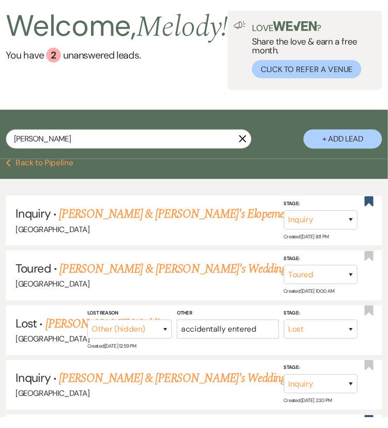
scroll to position [69, 0]
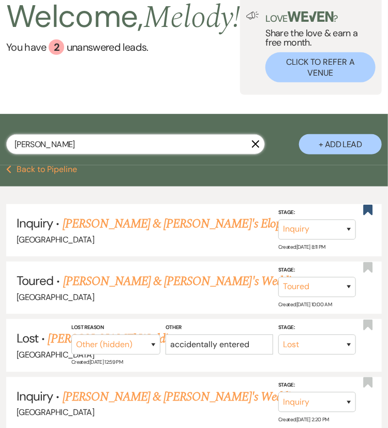
click at [260, 150] on input "[PERSON_NAME]" at bounding box center [135, 144] width 259 height 20
click at [257, 148] on use "button" at bounding box center [256, 144] width 8 height 8
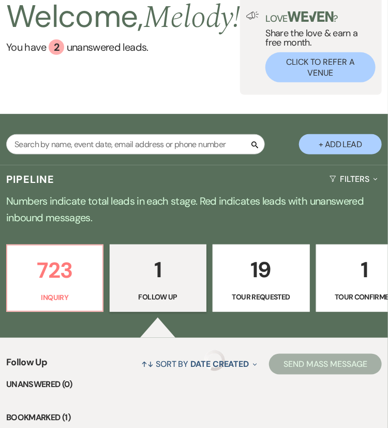
scroll to position [143, 0]
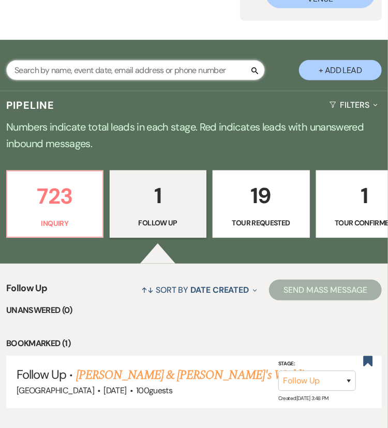
click at [184, 71] on input "text" at bounding box center [135, 70] width 259 height 20
click at [211, 76] on input "text" at bounding box center [135, 70] width 259 height 20
paste input "[PERSON_NAME]"
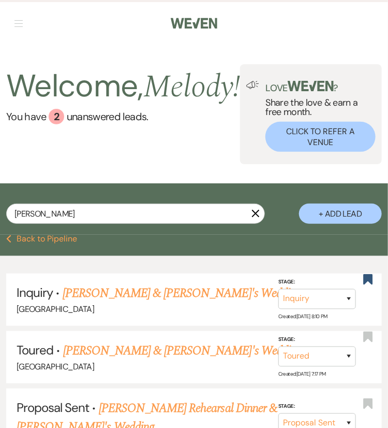
click at [343, 212] on button "+ Add Lead" at bounding box center [340, 213] width 83 height 20
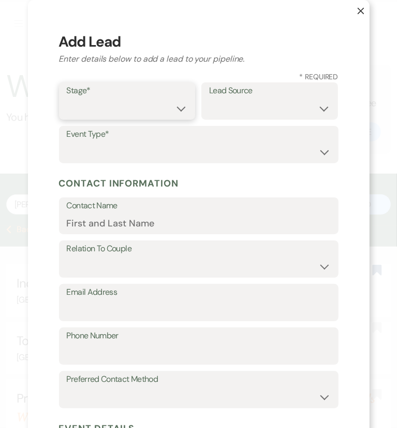
click at [135, 109] on select "Inquiry Follow Up Tour Requested Tour Confirmed Toured Proposal Sent Booked Lost" at bounding box center [127, 108] width 121 height 20
click at [67, 98] on select "Inquiry Follow Up Tour Requested Tour Confirmed Toured Proposal Sent Booked Lost" at bounding box center [127, 108] width 121 height 20
click at [211, 106] on select "Weven Venue Website Instagram Facebook Pinterest Google The Knot Wedding Wire H…" at bounding box center [269, 108] width 121 height 20
click at [209, 98] on select "Weven Venue Website Instagram Facebook Pinterest Google The Knot Wedding Wire H…" at bounding box center [269, 108] width 121 height 20
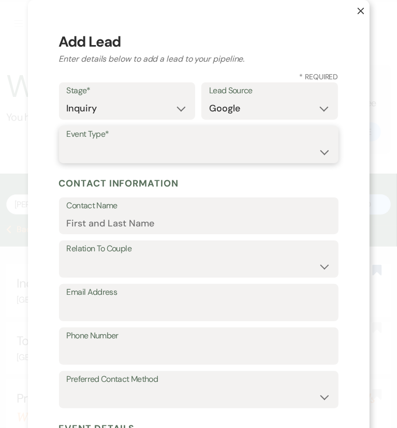
click at [234, 148] on select "Wedding Anniversary Party Baby Shower Bachelorette / Bachelor Party Birthday Pa…" at bounding box center [199, 152] width 264 height 20
click at [67, 142] on select "Wedding Anniversary Party Baby Shower Bachelorette / Bachelor Party Birthday Pa…" at bounding box center [199, 152] width 264 height 20
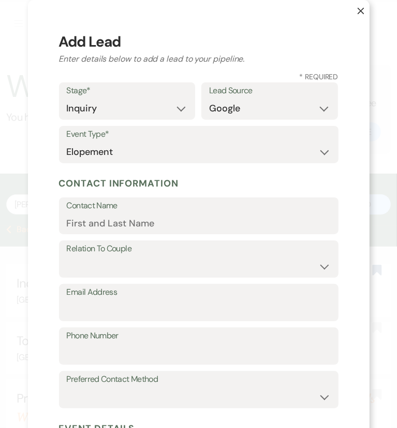
click at [229, 203] on label "Contact Name" at bounding box center [199, 205] width 264 height 15
click at [229, 213] on input "Contact Name" at bounding box center [199, 223] width 264 height 20
paste input "[PERSON_NAME]"
click at [145, 263] on select "Couple Planner Parent of Couple Family Member Friend Other" at bounding box center [199, 266] width 264 height 20
click at [67, 256] on select "Couple Planner Parent of Couple Family Member Friend Other" at bounding box center [199, 266] width 264 height 20
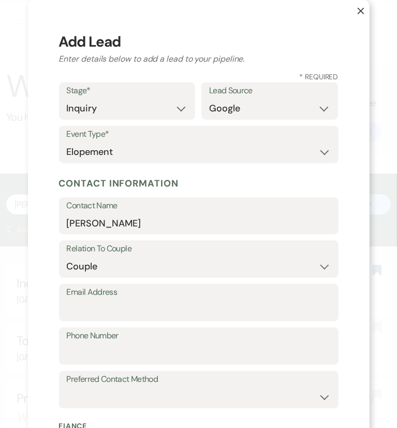
click at [124, 298] on label "Email Address" at bounding box center [199, 292] width 264 height 15
click at [124, 300] on input "Email Address" at bounding box center [199, 310] width 264 height 20
click at [178, 313] on input "Email Address" at bounding box center [199, 310] width 264 height 20
paste input "[PERSON_NAME][EMAIL_ADDRESS][PERSON_NAME][DOMAIN_NAME]"
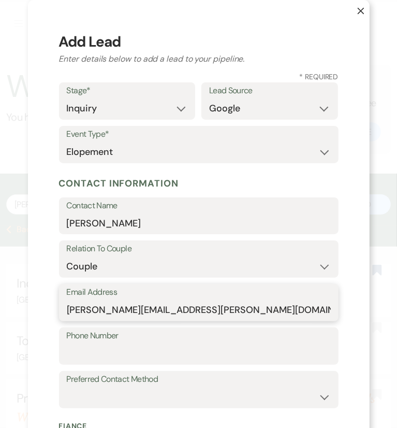
click at [83, 305] on input "[PERSON_NAME][EMAIL_ADDRESS][PERSON_NAME][DOMAIN_NAME]" at bounding box center [199, 310] width 264 height 20
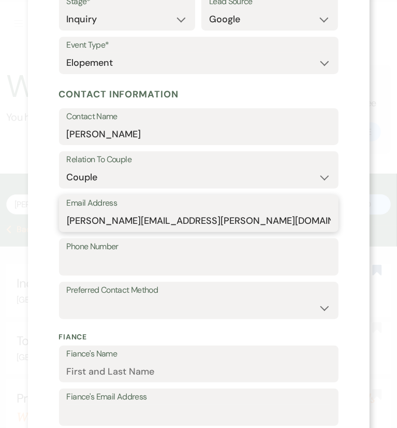
scroll to position [97, 0]
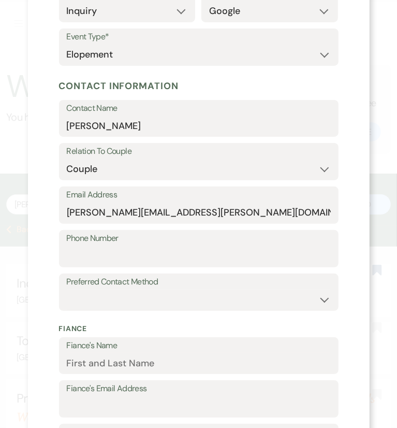
click at [99, 243] on label "Phone Number" at bounding box center [199, 238] width 264 height 15
click at [99, 246] on input "Phone Number" at bounding box center [199, 256] width 264 height 20
click at [122, 254] on input "Phone Number" at bounding box center [199, 256] width 264 height 20
paste input "5612514538"
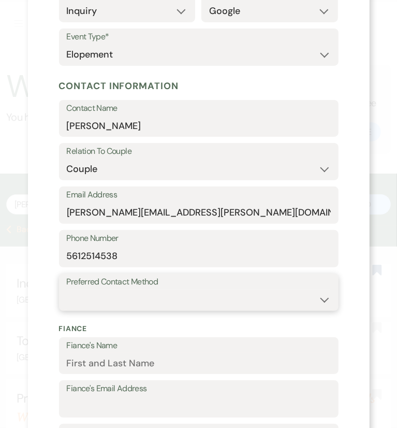
click at [85, 292] on select "Email Phone Text" at bounding box center [199, 299] width 264 height 20
click at [67, 289] on select "Email Phone Text" at bounding box center [199, 299] width 264 height 20
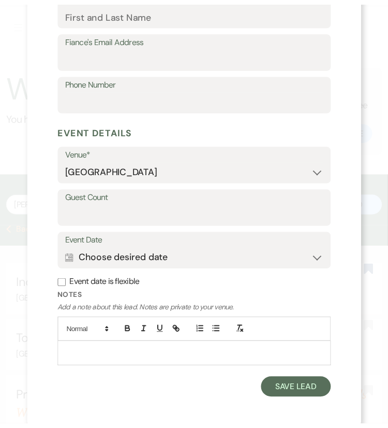
scroll to position [450, 0]
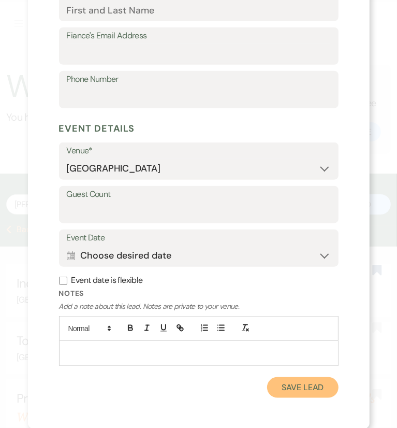
click at [317, 391] on button "Save Lead" at bounding box center [302, 387] width 71 height 21
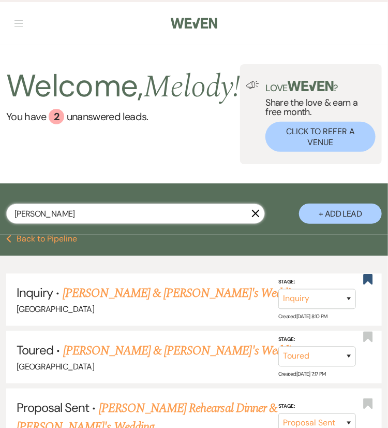
click at [186, 217] on input "[PERSON_NAME]" at bounding box center [135, 213] width 259 height 20
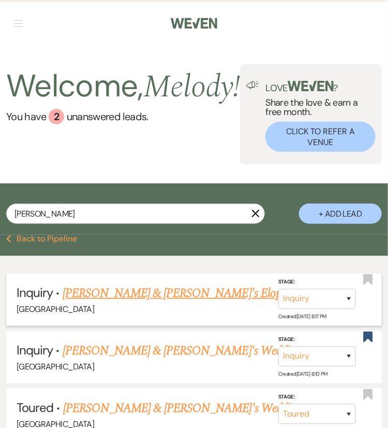
click at [115, 299] on link "[PERSON_NAME] & [PERSON_NAME]'s Elopement" at bounding box center [186, 293] width 246 height 19
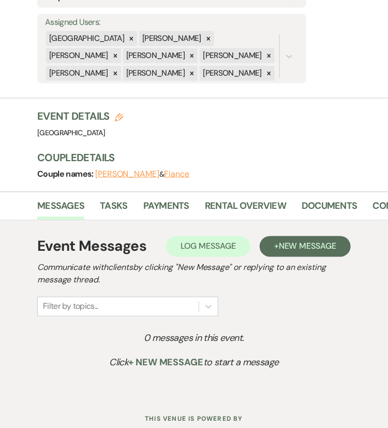
scroll to position [276, 0]
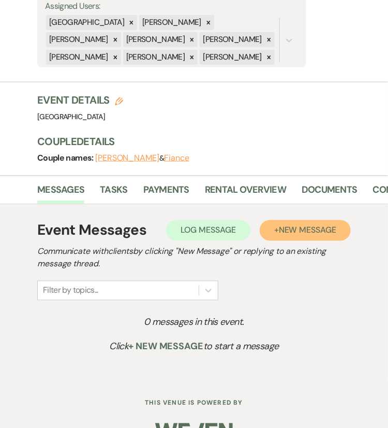
click at [310, 225] on span "New Message" at bounding box center [307, 230] width 57 height 11
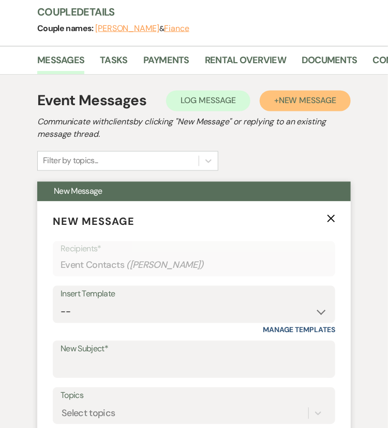
scroll to position [411, 0]
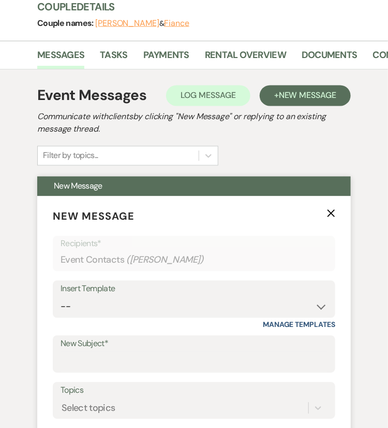
click at [185, 282] on div "Insert Template" at bounding box center [194, 289] width 267 height 15
click at [186, 297] on select "-- Weven Planning Portal Introduction (Booked Events) Congratulations on choosi…" at bounding box center [194, 307] width 267 height 20
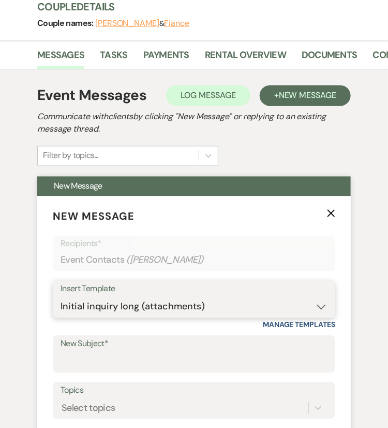
click at [61, 297] on select "-- Weven Planning Portal Introduction (Booked Events) Congratulations on choosi…" at bounding box center [194, 307] width 267 height 20
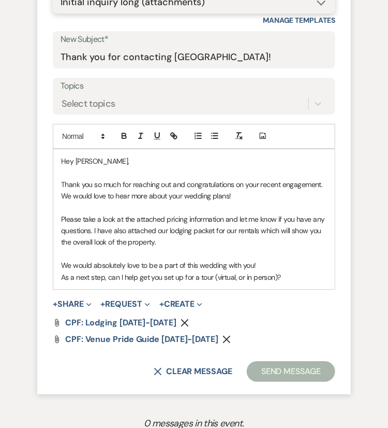
scroll to position [716, 0]
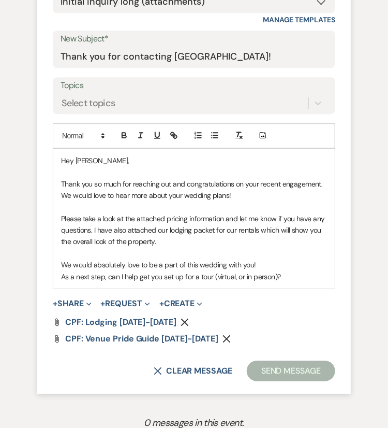
click at [223, 334] on icon "Remove" at bounding box center [227, 338] width 8 height 8
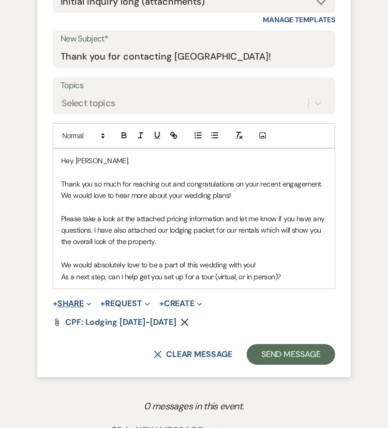
click at [79, 299] on button "+ Share Expand" at bounding box center [72, 303] width 39 height 8
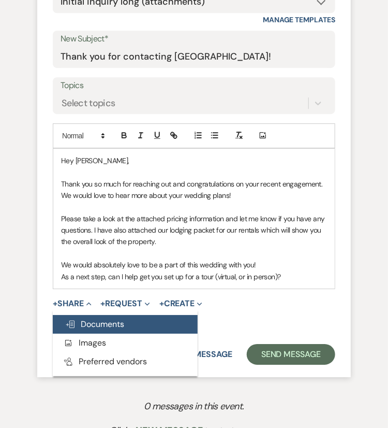
click at [83, 318] on span "Doc Upload Documents" at bounding box center [94, 323] width 59 height 11
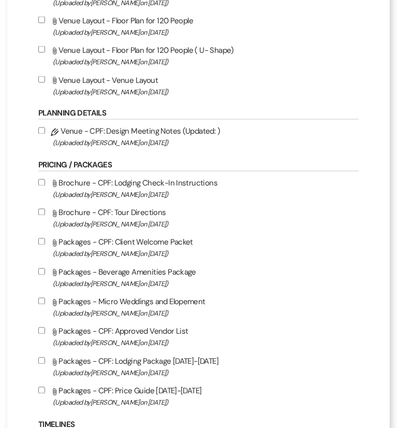
scroll to position [882, 0]
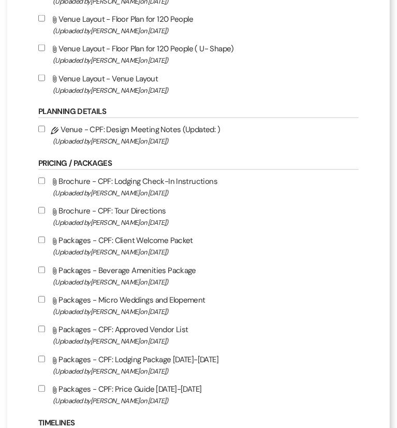
click at [41, 303] on input "Attach File Packages - Micro Weddings and Elopement (Uploaded by [PERSON_NAME] …" at bounding box center [41, 299] width 7 height 7
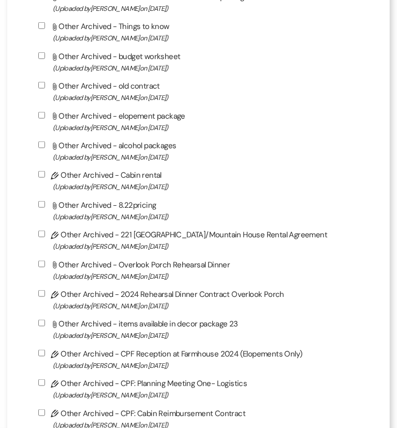
scroll to position [2731, 0]
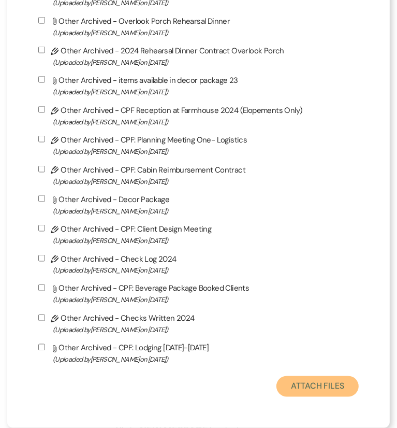
click at [327, 385] on button "Attach Files" at bounding box center [317, 386] width 82 height 21
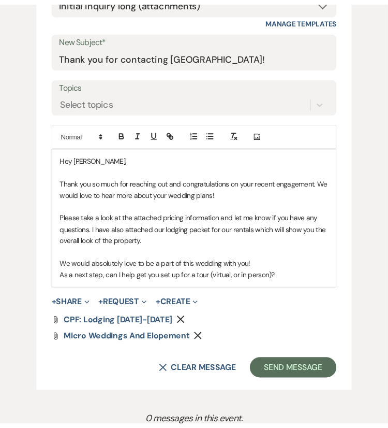
scroll to position [716, 0]
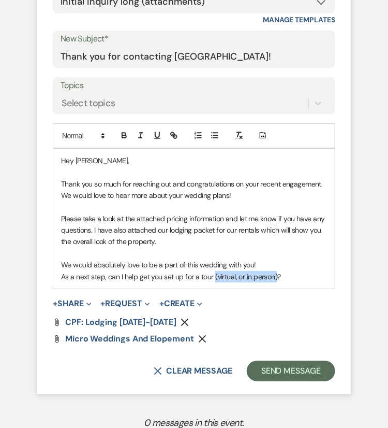
drag, startPoint x: 277, startPoint y: 252, endPoint x: 215, endPoint y: 251, distance: 62.6
click at [215, 271] on p "As a next step, can I help get you set up for a tour (virtual, or in person)?" at bounding box center [194, 276] width 266 height 11
click at [252, 271] on p "As a next step, can I help get you set up for a tour?" at bounding box center [194, 276] width 266 height 11
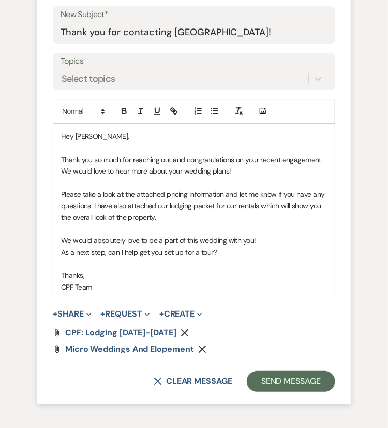
scroll to position [741, 0]
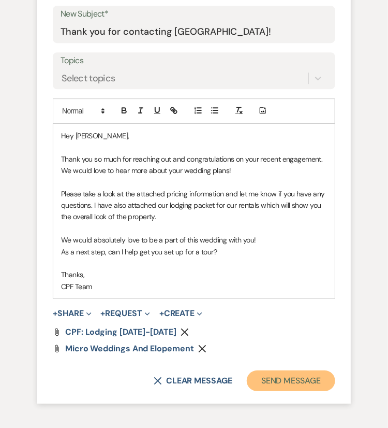
click at [315, 370] on button "Send Message" at bounding box center [291, 380] width 89 height 21
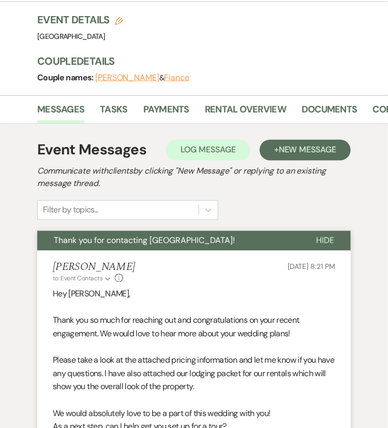
scroll to position [0, 0]
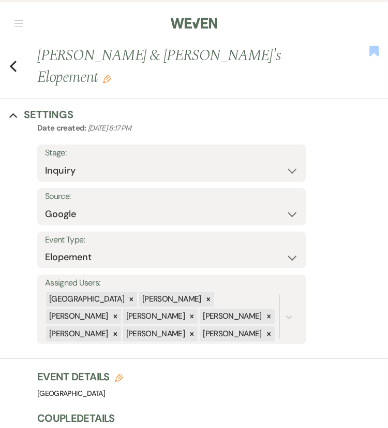
click at [374, 49] on use "button" at bounding box center [374, 51] width 9 height 10
click at [15, 60] on icon "Previous" at bounding box center [13, 66] width 8 height 12
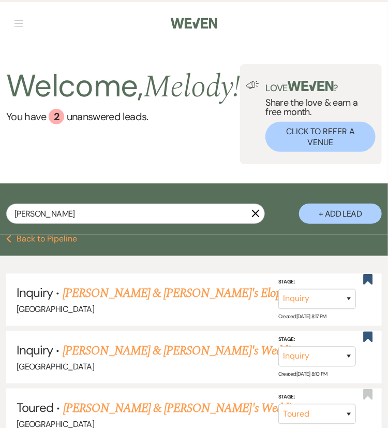
click at [257, 217] on icon "X" at bounding box center [256, 213] width 8 height 8
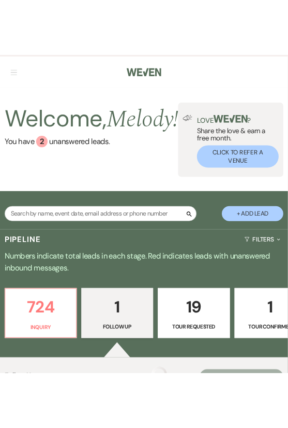
scroll to position [143, 0]
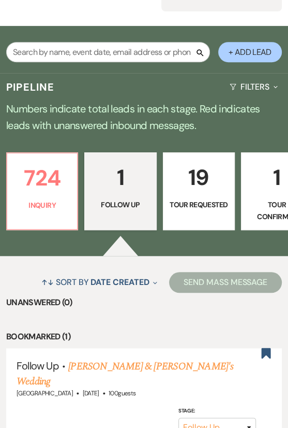
click at [104, 343] on li "Bookmarked (1)" at bounding box center [144, 336] width 276 height 13
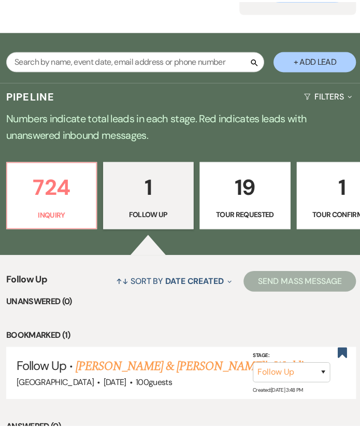
scroll to position [148, 0]
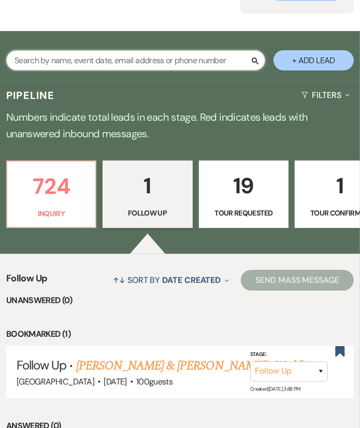
click at [162, 63] on input "text" at bounding box center [135, 60] width 259 height 20
click at [115, 69] on input "text" at bounding box center [135, 60] width 259 height 20
paste input "[PERSON_NAME] last_name [PERSON_NAME]"
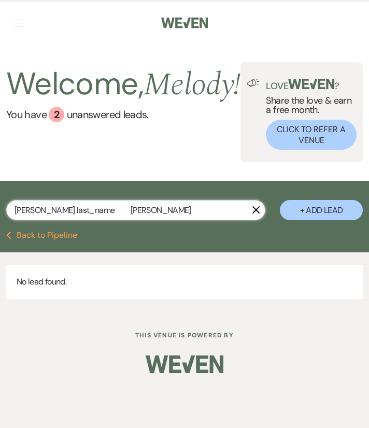
click at [84, 212] on input "[PERSON_NAME] last_name [PERSON_NAME]" at bounding box center [135, 210] width 259 height 20
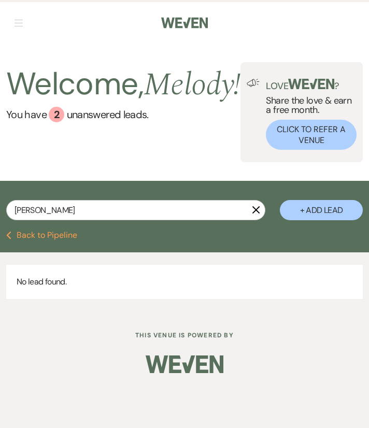
click at [335, 215] on button "+ Add Lead" at bounding box center [321, 210] width 83 height 20
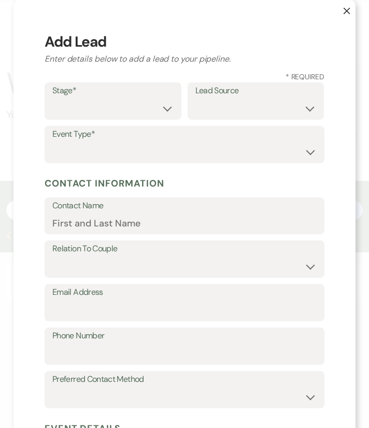
click at [116, 89] on label "Stage*" at bounding box center [112, 90] width 121 height 15
click at [121, 104] on select "Inquiry Follow Up Tour Requested Tour Confirmed Toured Proposal Sent Booked Lost" at bounding box center [112, 108] width 121 height 20
click at [52, 98] on select "Inquiry Follow Up Tour Requested Tour Confirmed Toured Proposal Sent Booked Lost" at bounding box center [112, 108] width 121 height 20
click at [213, 108] on select "Weven Venue Website Instagram Facebook Pinterest Google The Knot Wedding Wire H…" at bounding box center [255, 108] width 121 height 20
click at [195, 98] on select "Weven Venue Website Instagram Facebook Pinterest Google The Knot Wedding Wire H…" at bounding box center [255, 108] width 121 height 20
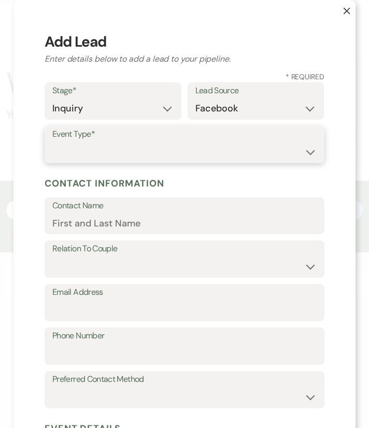
click at [116, 142] on select "Wedding Anniversary Party Baby Shower Bachelorette / Bachelor Party Birthday Pa…" at bounding box center [184, 152] width 264 height 20
click at [52, 142] on select "Wedding Anniversary Party Baby Shower Bachelorette / Bachelor Party Birthday Pa…" at bounding box center [184, 152] width 264 height 20
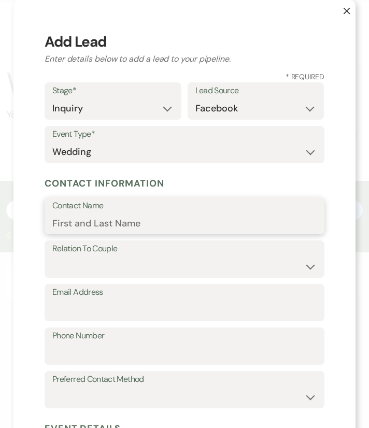
click at [126, 222] on input "Contact Name" at bounding box center [184, 223] width 264 height 20
paste input "[PERSON_NAME] last_name [PERSON_NAME]"
click at [126, 224] on input "[PERSON_NAME] last_name [PERSON_NAME]" at bounding box center [184, 223] width 264 height 20
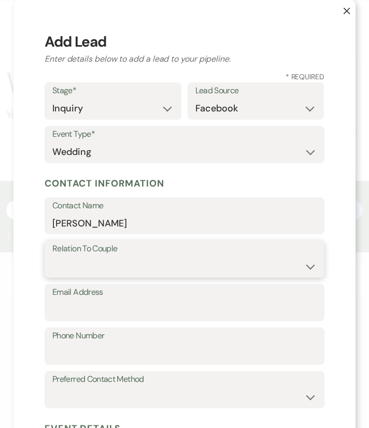
click at [118, 262] on select "Couple Planner Parent of Couple Family Member Friend Other" at bounding box center [184, 266] width 264 height 20
click at [52, 256] on select "Couple Planner Parent of Couple Family Member Friend Other" at bounding box center [184, 266] width 264 height 20
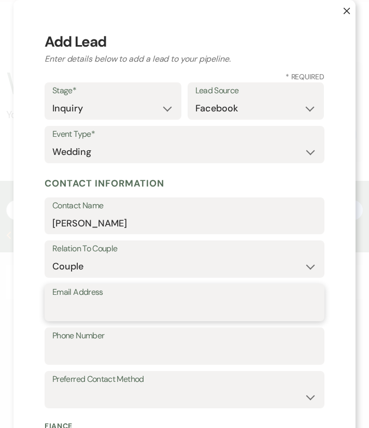
click at [116, 311] on input "Email Address" at bounding box center [184, 310] width 264 height 20
click at [101, 316] on input "Email Address" at bounding box center [184, 310] width 264 height 20
paste input "[EMAIL_ADDRESS]"
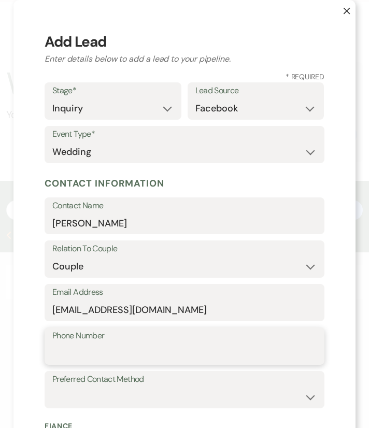
click at [99, 355] on input "Phone Number" at bounding box center [184, 353] width 264 height 20
click at [56, 351] on input "Phone Number" at bounding box center [184, 353] width 264 height 20
paste input "9547931395"
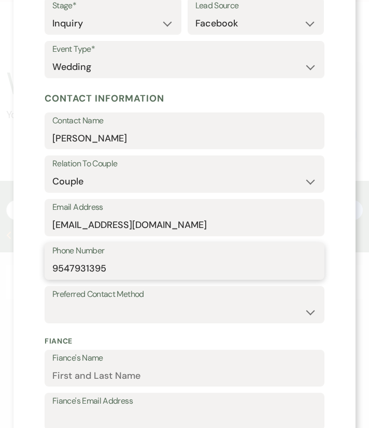
scroll to position [85, 0]
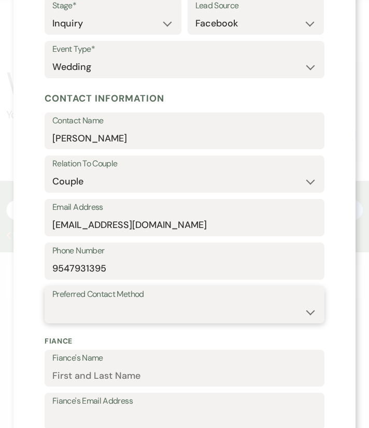
click at [134, 307] on select "Email Phone Text" at bounding box center [184, 312] width 264 height 20
click at [52, 302] on select "Email Phone Text" at bounding box center [184, 312] width 264 height 20
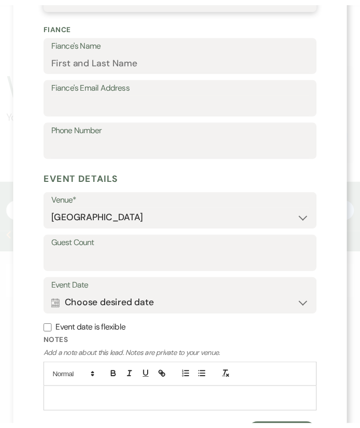
scroll to position [450, 0]
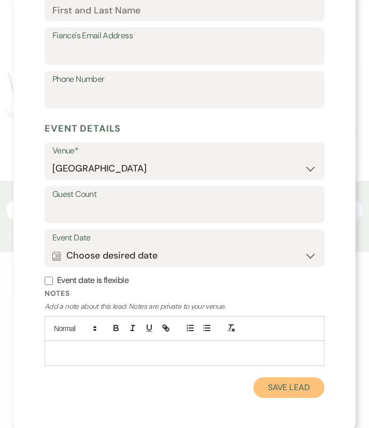
click at [287, 384] on button "Save Lead" at bounding box center [288, 387] width 71 height 21
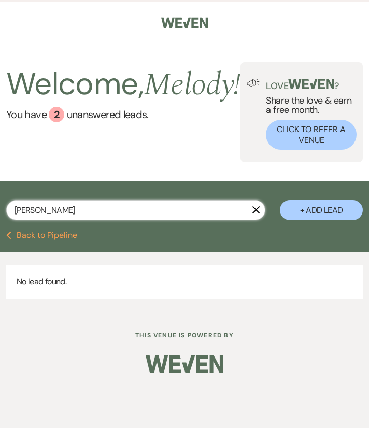
click at [186, 215] on input "[PERSON_NAME]" at bounding box center [135, 210] width 259 height 20
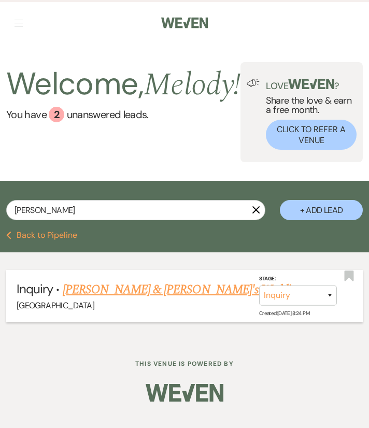
click at [192, 288] on link "[PERSON_NAME] & [PERSON_NAME]'s Wedding" at bounding box center [182, 289] width 239 height 19
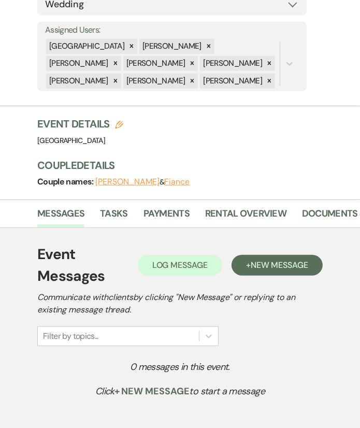
scroll to position [254, 0]
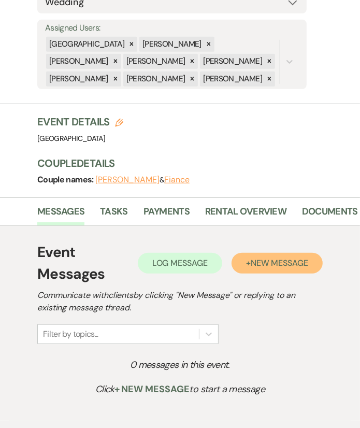
click at [275, 257] on span "New Message" at bounding box center [279, 262] width 57 height 11
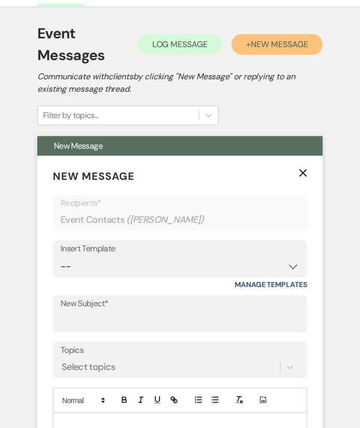
scroll to position [472, 0]
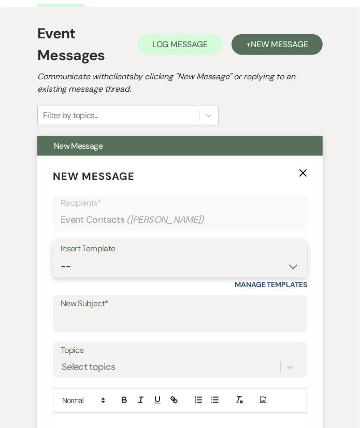
click at [166, 256] on select "-- Weven Planning Portal Introduction (Booked Events) Congratulations on choosi…" at bounding box center [180, 266] width 239 height 20
click at [61, 256] on select "-- Weven Planning Portal Introduction (Booked Events) Congratulations on choosi…" at bounding box center [180, 266] width 239 height 20
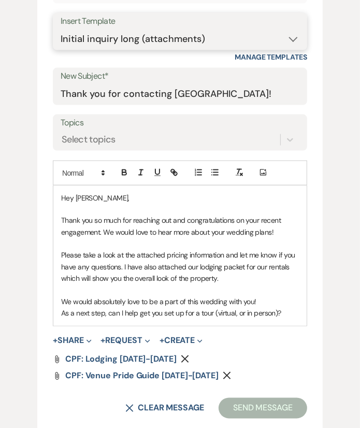
scroll to position [711, 0]
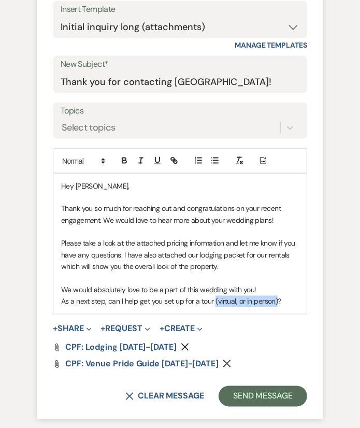
drag, startPoint x: 213, startPoint y: 280, endPoint x: 277, endPoint y: 280, distance: 64.2
click at [277, 296] on p "As a next step, can I help get you set up for a tour (virtual, or in person)?" at bounding box center [180, 301] width 238 height 11
click at [277, 296] on p "As a next step, can I help get you set up for a tour?" at bounding box center [180, 301] width 238 height 11
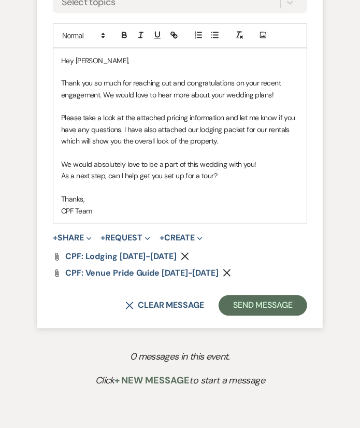
scroll to position [874, 0]
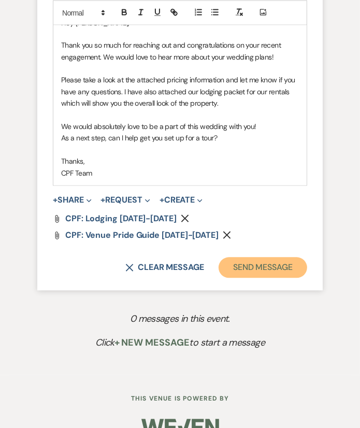
click at [284, 257] on button "Send Message" at bounding box center [262, 267] width 89 height 21
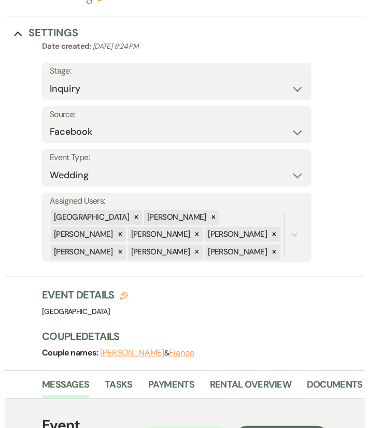
scroll to position [0, 0]
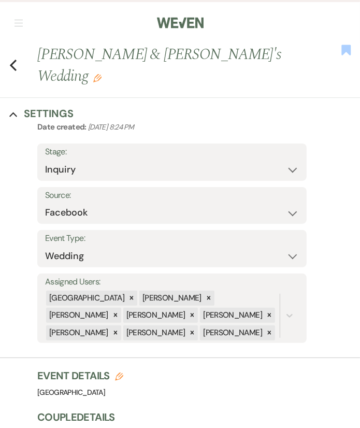
click at [342, 54] on use "button" at bounding box center [346, 50] width 9 height 10
click at [14, 59] on icon "Previous" at bounding box center [13, 65] width 8 height 12
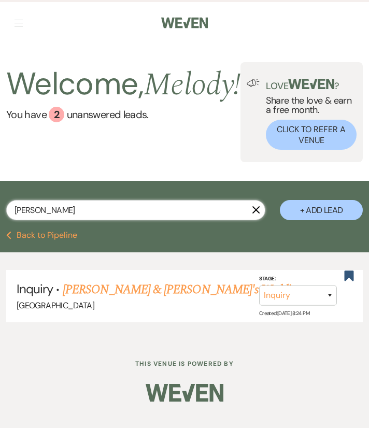
click at [127, 205] on input "[PERSON_NAME]" at bounding box center [135, 210] width 259 height 20
click at [80, 217] on input "text" at bounding box center [135, 210] width 259 height 20
paste input "[PERSON_NAME] last_name [PERSON_NAME]"
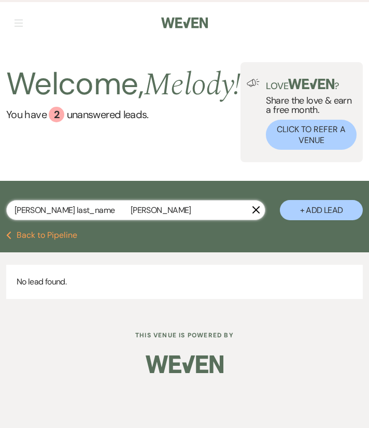
click at [80, 217] on input "[PERSON_NAME] last_name [PERSON_NAME]" at bounding box center [135, 210] width 259 height 20
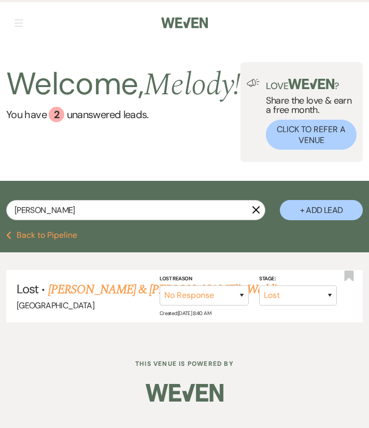
click at [310, 211] on button "+ Add Lead" at bounding box center [321, 210] width 83 height 20
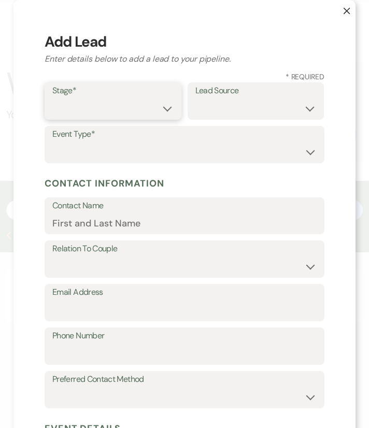
click at [122, 110] on select "Inquiry Follow Up Tour Requested Tour Confirmed Toured Proposal Sent Booked Lost" at bounding box center [112, 108] width 121 height 20
click at [52, 98] on select "Inquiry Follow Up Tour Requested Tour Confirmed Toured Proposal Sent Booked Lost" at bounding box center [112, 108] width 121 height 20
click at [207, 110] on select "Weven Venue Website Instagram Facebook Pinterest Google The Knot Wedding Wire H…" at bounding box center [255, 108] width 121 height 20
click at [195, 98] on select "Weven Venue Website Instagram Facebook Pinterest Google The Knot Wedding Wire H…" at bounding box center [255, 108] width 121 height 20
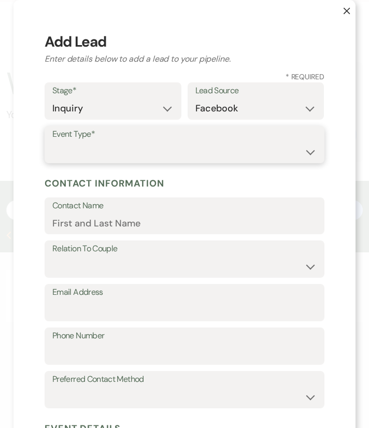
click at [200, 153] on select "Wedding Anniversary Party Baby Shower Bachelorette / Bachelor Party Birthday Pa…" at bounding box center [184, 152] width 264 height 20
click at [52, 142] on select "Wedding Anniversary Party Baby Shower Bachelorette / Bachelor Party Birthday Pa…" at bounding box center [184, 152] width 264 height 20
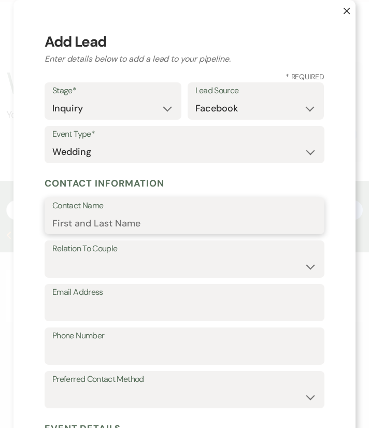
click at [169, 223] on input "Contact Name" at bounding box center [184, 223] width 264 height 20
paste input "[PERSON_NAME] last_name [PERSON_NAME]"
click at [118, 226] on input "[PERSON_NAME] last_name [PERSON_NAME]" at bounding box center [184, 223] width 264 height 20
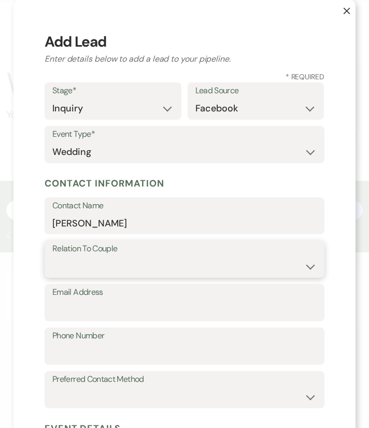
click at [81, 263] on select "Couple Planner Parent of Couple Family Member Friend Other" at bounding box center [184, 266] width 264 height 20
click at [52, 256] on select "Couple Planner Parent of Couple Family Member Friend Other" at bounding box center [184, 266] width 264 height 20
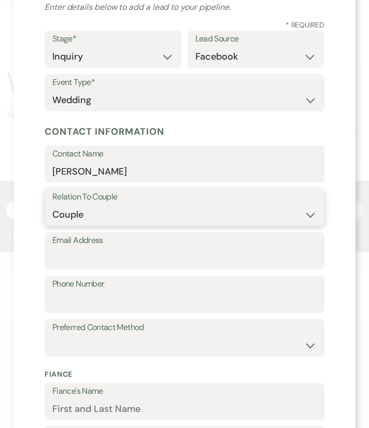
scroll to position [58, 0]
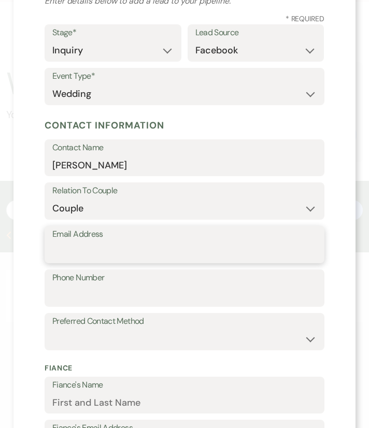
click at [90, 251] on input "Email Address" at bounding box center [184, 252] width 264 height 20
click at [81, 247] on input "Email Address" at bounding box center [184, 252] width 264 height 20
paste input "[EMAIL_ADDRESS][DOMAIN_NAME]"
click at [58, 249] on input "[EMAIL_ADDRESS][DOMAIN_NAME]" at bounding box center [184, 252] width 264 height 20
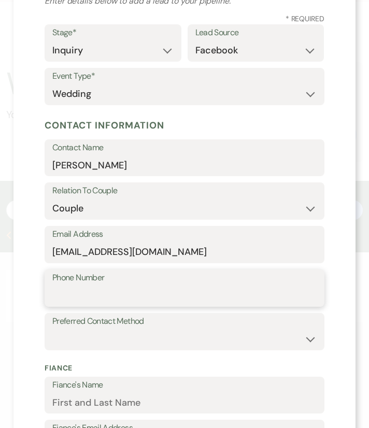
click at [78, 292] on input "Phone Number" at bounding box center [184, 295] width 264 height 20
paste input "904477500"
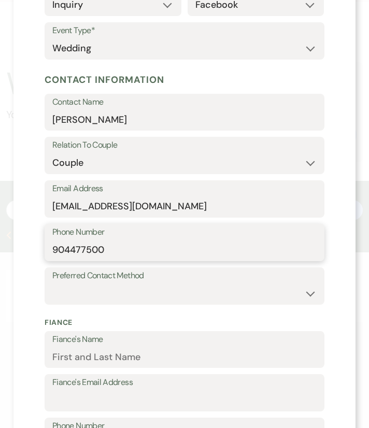
scroll to position [105, 0]
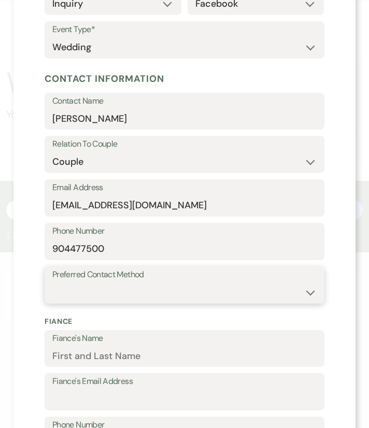
click at [78, 292] on select "Email Phone Text" at bounding box center [184, 292] width 264 height 20
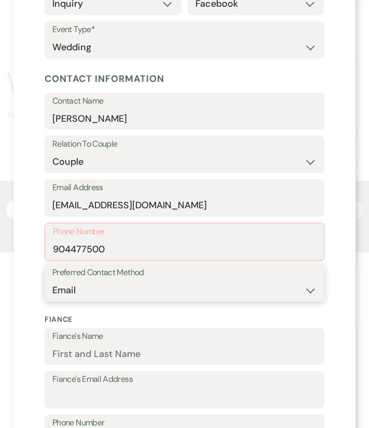
click at [52, 280] on select "Email Phone Text" at bounding box center [184, 290] width 264 height 20
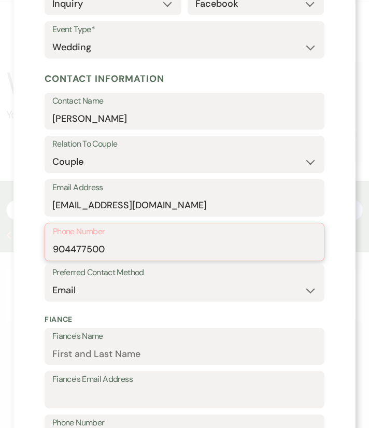
click at [145, 244] on input "904477500" at bounding box center [184, 249] width 263 height 20
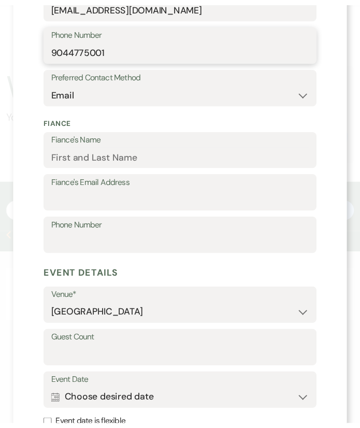
scroll to position [450, 0]
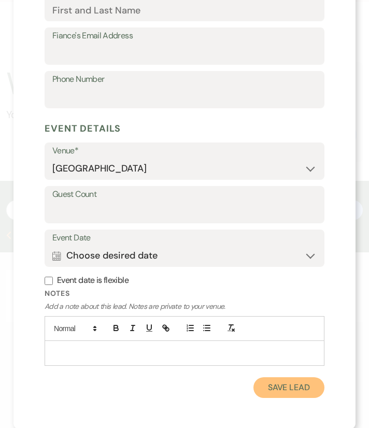
click at [271, 384] on button "Save Lead" at bounding box center [288, 387] width 71 height 21
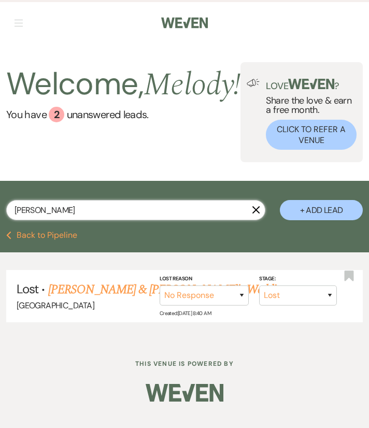
click at [172, 214] on input "[PERSON_NAME]" at bounding box center [135, 210] width 259 height 20
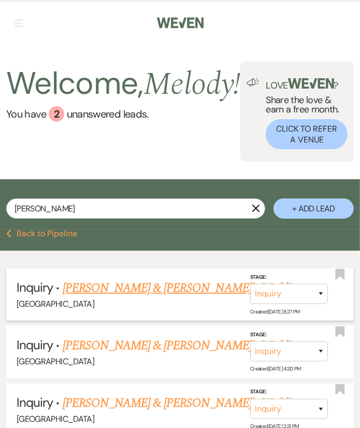
click at [104, 293] on link "[PERSON_NAME] & [PERSON_NAME]'s Wedding" at bounding box center [182, 287] width 239 height 19
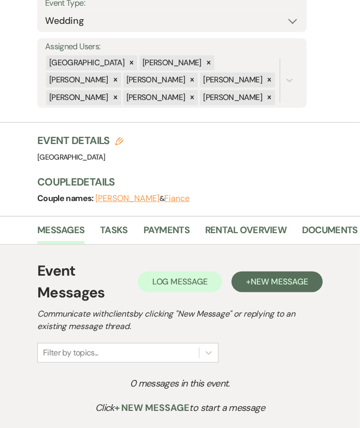
scroll to position [292, 0]
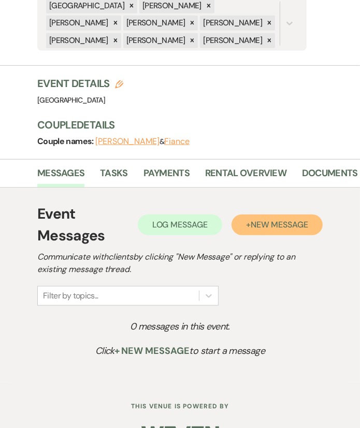
click at [274, 219] on span "New Message" at bounding box center [279, 224] width 57 height 11
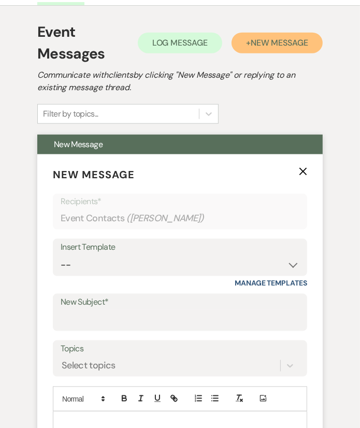
scroll to position [497, 0]
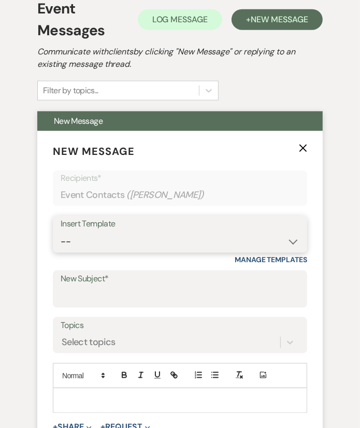
click at [157, 231] on select "-- Weven Planning Portal Introduction (Booked Events) Congratulations on choosi…" at bounding box center [180, 241] width 239 height 20
click at [61, 231] on select "-- Weven Planning Portal Introduction (Booked Events) Congratulations on choosi…" at bounding box center [180, 241] width 239 height 20
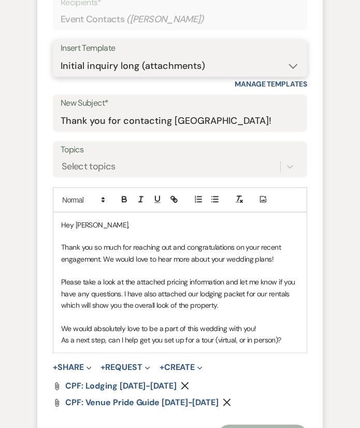
scroll to position [689, 0]
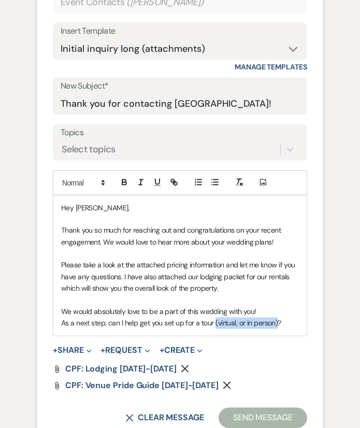
drag, startPoint x: 213, startPoint y: 301, endPoint x: 276, endPoint y: 305, distance: 62.8
click at [276, 317] on p "As a next step, can I help get you set up for a tour (virtual, or in person)?" at bounding box center [180, 322] width 238 height 11
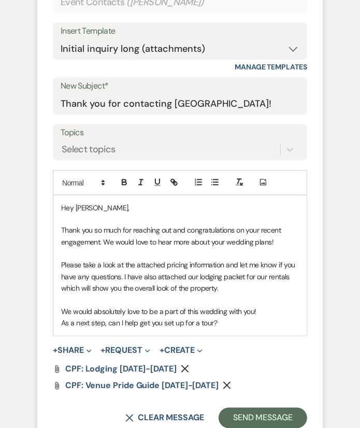
click at [275, 307] on div "Hey [PERSON_NAME], Thank you so much for reaching out and congratulations on yo…" at bounding box center [179, 266] width 253 height 140
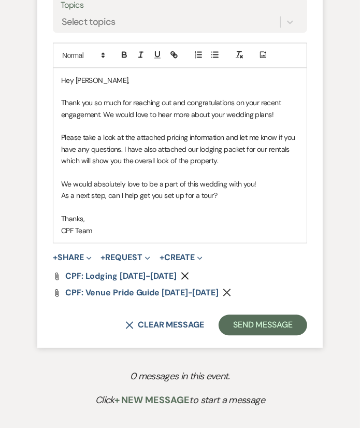
scroll to position [834, 0]
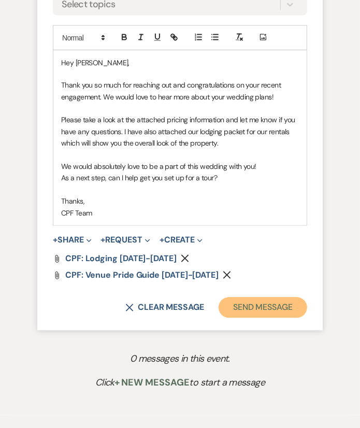
click at [266, 297] on button "Send Message" at bounding box center [262, 307] width 89 height 21
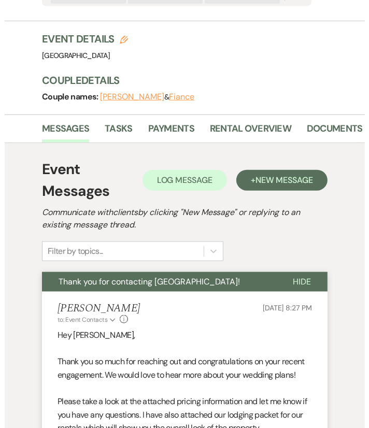
scroll to position [0, 0]
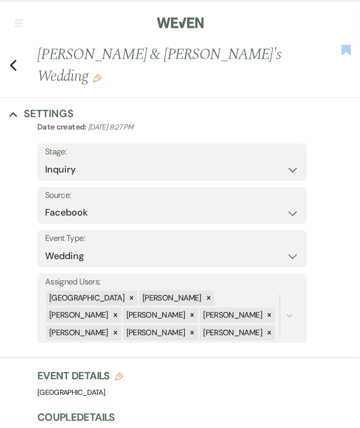
click at [343, 52] on use "button" at bounding box center [346, 50] width 9 height 10
click at [14, 59] on icon "Previous" at bounding box center [13, 65] width 8 height 12
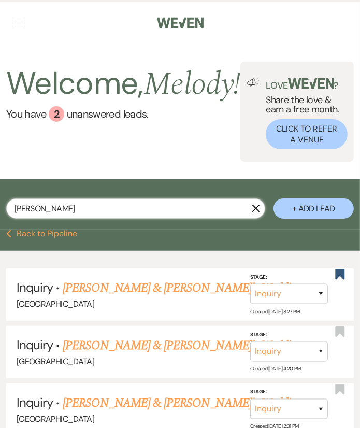
click at [98, 218] on input "[PERSON_NAME]" at bounding box center [135, 208] width 259 height 20
paste input "[PERSON_NAME] last_name [PERSON_NAME]"
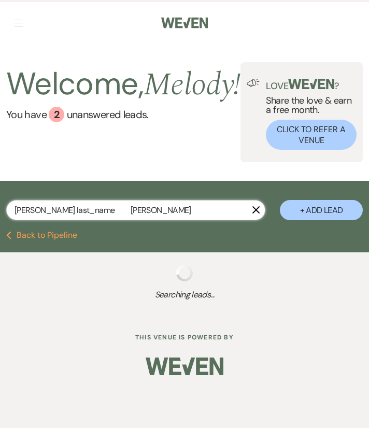
click at [83, 216] on input "[PERSON_NAME] last_name [PERSON_NAME]" at bounding box center [135, 210] width 259 height 20
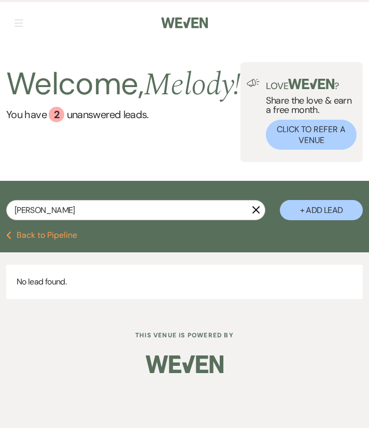
click at [303, 213] on button "+ Add Lead" at bounding box center [321, 210] width 83 height 20
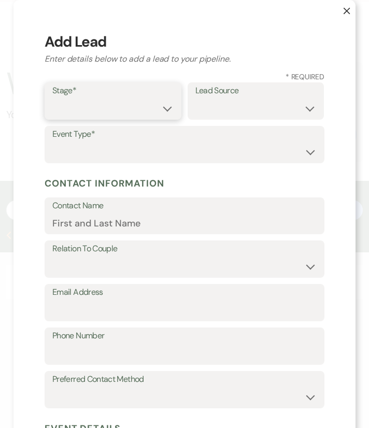
click at [81, 100] on select "Inquiry Follow Up Tour Requested Tour Confirmed Toured Proposal Sent Booked Lost" at bounding box center [112, 108] width 121 height 20
click at [52, 98] on select "Inquiry Follow Up Tour Requested Tour Confirmed Toured Proposal Sent Booked Lost" at bounding box center [112, 108] width 121 height 20
click at [222, 108] on select "Weven Venue Website Instagram Facebook Pinterest Google The Knot Wedding Wire H…" at bounding box center [255, 108] width 121 height 20
click at [195, 98] on select "Weven Venue Website Instagram Facebook Pinterest Google The Knot Wedding Wire H…" at bounding box center [255, 108] width 121 height 20
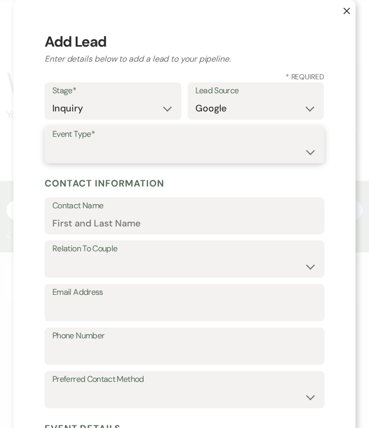
click at [192, 154] on select "Wedding Anniversary Party Baby Shower Bachelorette / Bachelor Party Birthday Pa…" at bounding box center [184, 152] width 264 height 20
click at [52, 142] on select "Wedding Anniversary Party Baby Shower Bachelorette / Bachelor Party Birthday Pa…" at bounding box center [184, 152] width 264 height 20
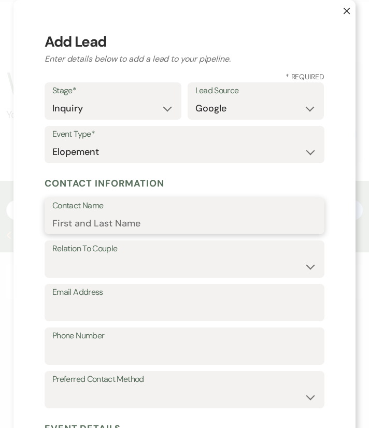
click at [87, 227] on input "Contact Name" at bounding box center [184, 223] width 264 height 20
paste input "[PERSON_NAME] last_name [PERSON_NAME]"
click at [56, 224] on input "[PERSON_NAME] last_name [PERSON_NAME]" at bounding box center [184, 223] width 264 height 20
click at [121, 226] on input "[PERSON_NAME] last_name [PERSON_NAME]" at bounding box center [184, 223] width 264 height 20
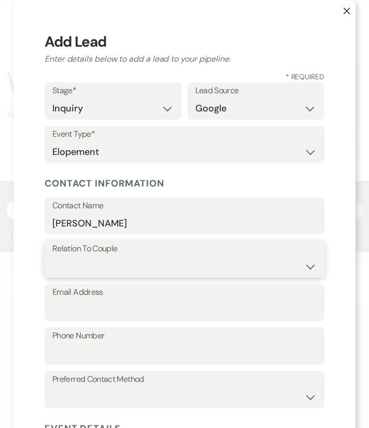
click at [134, 256] on select "Couple Planner Parent of Couple Family Member Friend Other" at bounding box center [184, 266] width 264 height 20
click at [52, 256] on select "Couple Planner Parent of Couple Family Member Friend Other" at bounding box center [184, 266] width 264 height 20
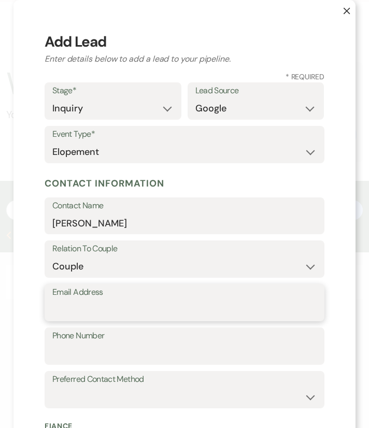
click at [125, 309] on input "Email Address" at bounding box center [184, 310] width 264 height 20
click at [67, 300] on input "Email Address" at bounding box center [184, 310] width 264 height 20
paste input "[EMAIL_ADDRESS][DOMAIN_NAME]"
click at [66, 315] on input "[EMAIL_ADDRESS][DOMAIN_NAME]" at bounding box center [184, 310] width 264 height 20
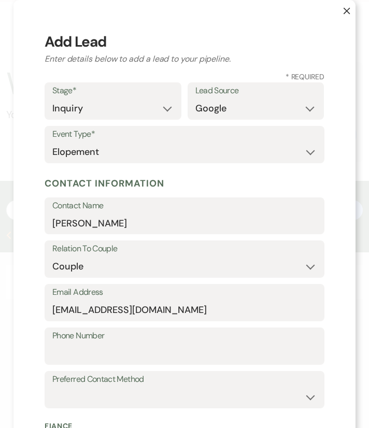
click at [71, 340] on label "Phone Number" at bounding box center [184, 335] width 264 height 15
click at [71, 343] on input "Phone Number" at bounding box center [184, 353] width 264 height 20
click at [68, 356] on input "Phone Number" at bounding box center [184, 353] width 264 height 20
click at [81, 345] on input "Phone Number" at bounding box center [184, 353] width 264 height 20
paste input "7326668667"
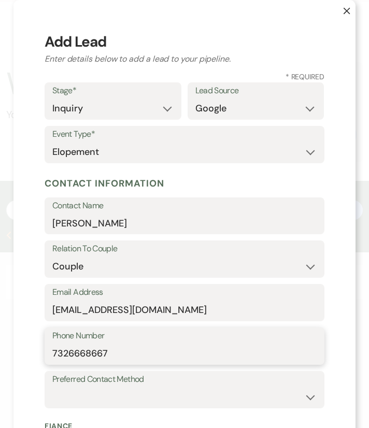
click at [58, 352] on input "7326668667" at bounding box center [184, 353] width 264 height 20
click at [114, 383] on label "Preferred Contact Method" at bounding box center [184, 379] width 264 height 15
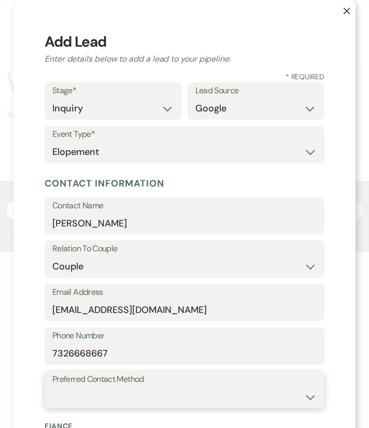
click at [115, 387] on select "Email Phone Text" at bounding box center [184, 397] width 264 height 20
click at [52, 387] on select "Email Phone Text" at bounding box center [184, 397] width 264 height 20
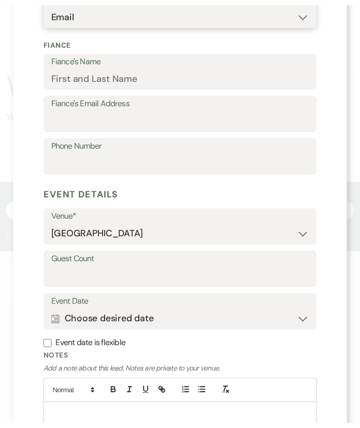
scroll to position [450, 0]
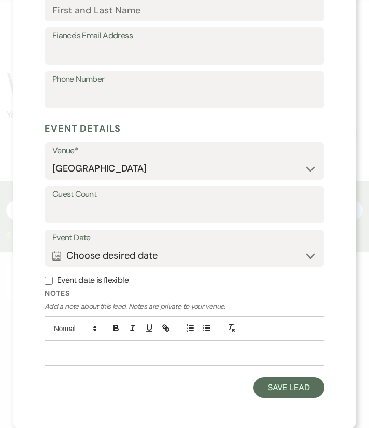
click at [126, 365] on div "Notes Add a note about this lead. Notes are private to your venue." at bounding box center [185, 330] width 280 height 85
click at [116, 369] on div "Notes Add a note about this lead. Notes are private to your venue." at bounding box center [185, 330] width 280 height 85
click at [270, 390] on button "Save Lead" at bounding box center [288, 387] width 71 height 21
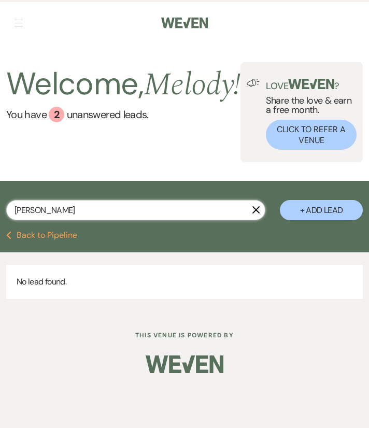
click at [210, 212] on input "[PERSON_NAME]" at bounding box center [135, 210] width 259 height 20
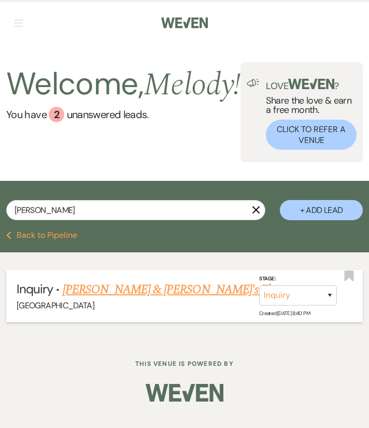
click at [114, 292] on link "[PERSON_NAME] & [PERSON_NAME]'s Elopement" at bounding box center [186, 289] width 246 height 19
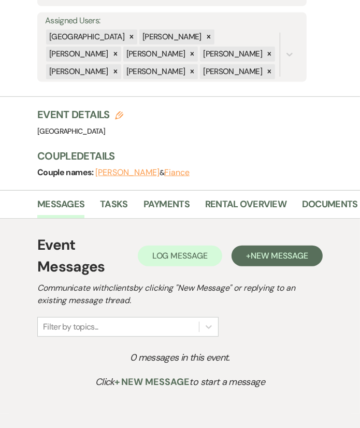
scroll to position [261, 0]
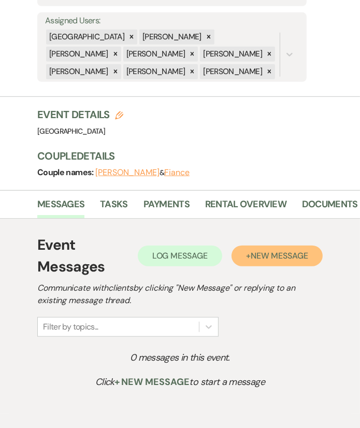
click at [258, 250] on span "New Message" at bounding box center [279, 255] width 57 height 11
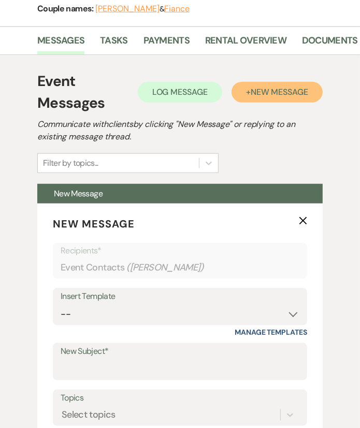
scroll to position [468, 0]
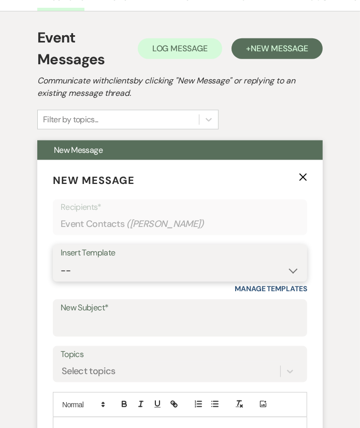
click at [214, 260] on select "-- Weven Planning Portal Introduction (Booked Events) Congratulations on choosi…" at bounding box center [180, 270] width 239 height 20
click at [61, 260] on select "-- Weven Planning Portal Introduction (Booked Events) Congratulations on choosi…" at bounding box center [180, 270] width 239 height 20
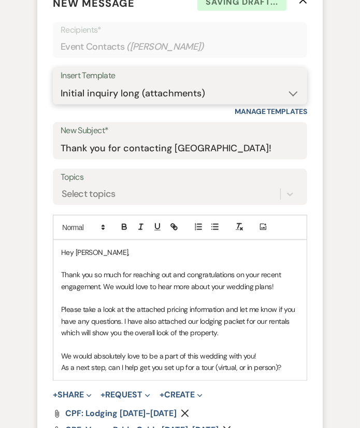
scroll to position [664, 0]
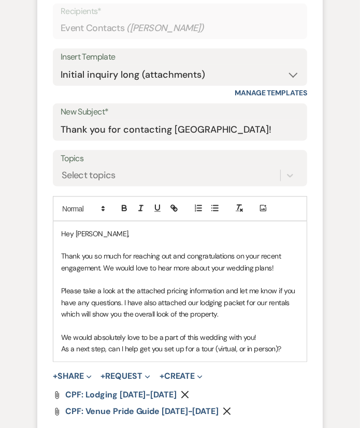
click at [223, 407] on icon "Remove" at bounding box center [227, 411] width 8 height 8
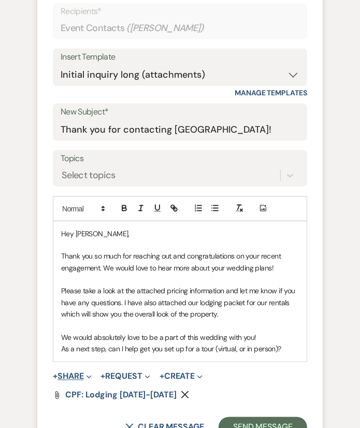
click at [80, 372] on button "+ Share Expand" at bounding box center [72, 376] width 39 height 8
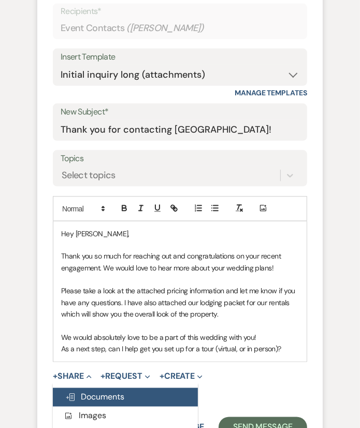
click at [82, 391] on span "Doc Upload Documents" at bounding box center [94, 396] width 59 height 11
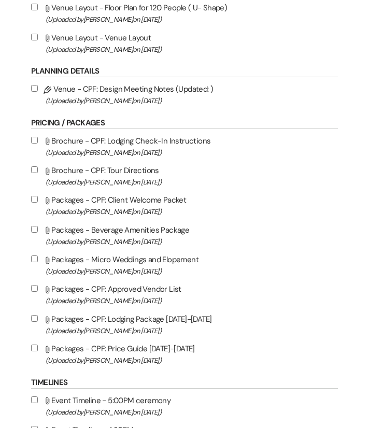
scroll to position [952, 1]
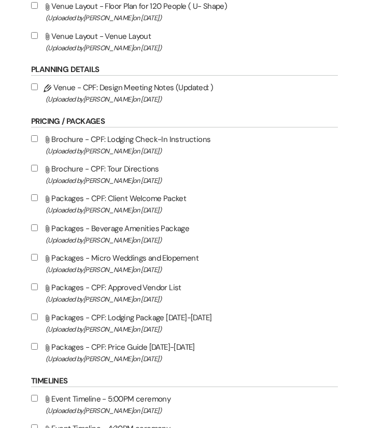
click at [33, 254] on input "Attach File Packages - Micro Weddings and Elopement (Uploaded by [PERSON_NAME] …" at bounding box center [34, 257] width 7 height 7
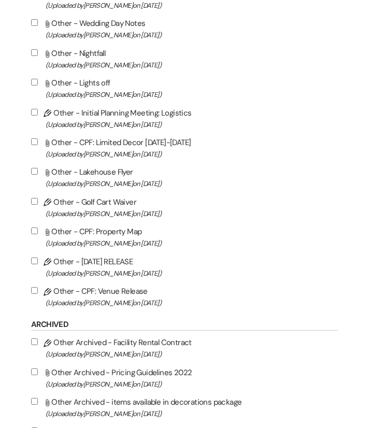
scroll to position [2754, 1]
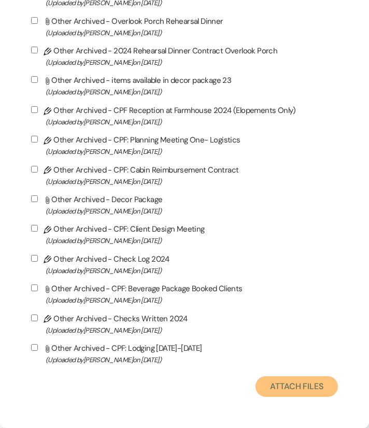
click at [271, 377] on button "Attach Files" at bounding box center [296, 386] width 82 height 21
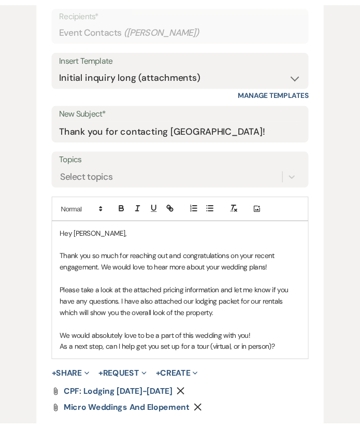
scroll to position [664, 0]
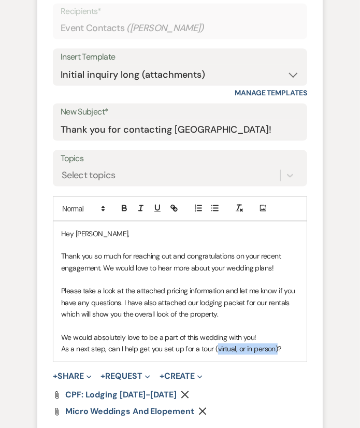
drag, startPoint x: 215, startPoint y: 326, endPoint x: 277, endPoint y: 327, distance: 61.6
click at [277, 343] on p "As a next step, can I help get you set up for a tour (virtual, or in person)?" at bounding box center [180, 348] width 238 height 11
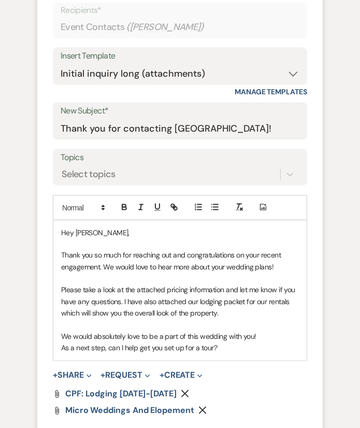
click at [277, 342] on p "As a next step, can I help get you set up for a tour?" at bounding box center [180, 347] width 238 height 11
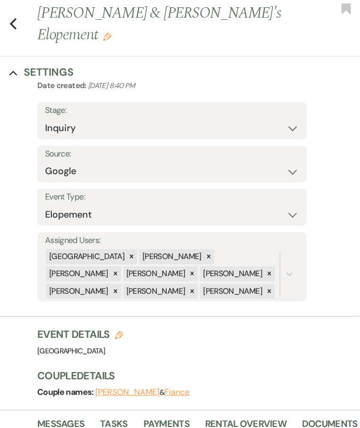
scroll to position [0, 0]
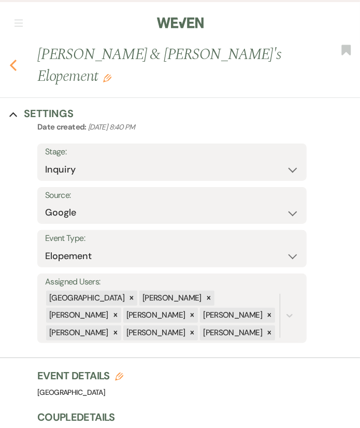
click at [12, 60] on use "button" at bounding box center [13, 65] width 7 height 11
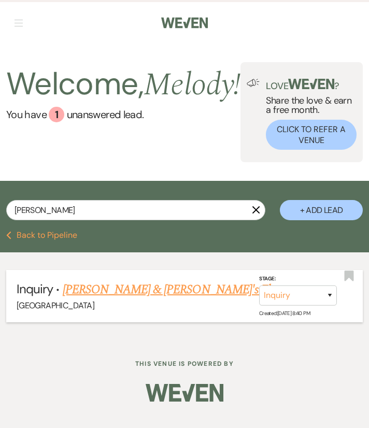
click at [108, 297] on link "[PERSON_NAME] & [PERSON_NAME]'s Elopement" at bounding box center [186, 289] width 246 height 19
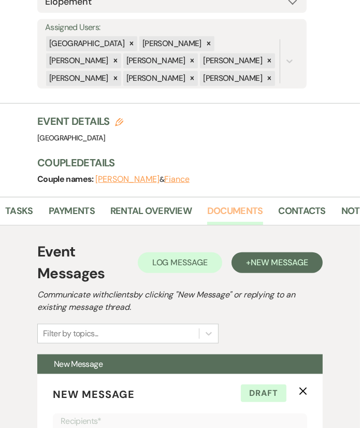
scroll to position [0, 108]
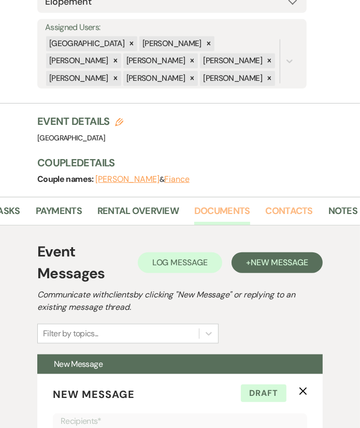
click at [305, 203] on link "Contacts" at bounding box center [289, 213] width 47 height 21
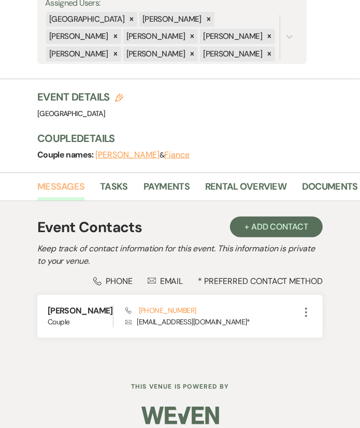
click at [83, 179] on link "Messages" at bounding box center [60, 189] width 47 height 21
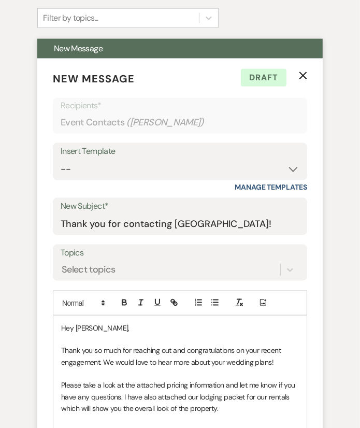
scroll to position [570, 0]
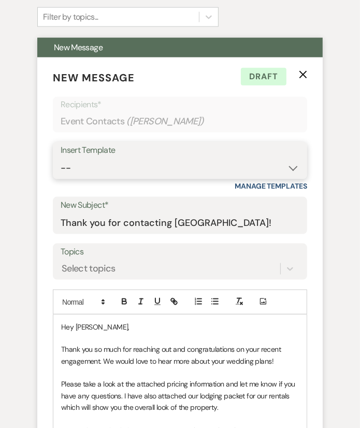
click at [150, 158] on select "-- Weven Planning Portal Introduction (Booked Events) Congratulations on choosi…" at bounding box center [180, 168] width 239 height 20
click at [327, 174] on div "Event Messages Log Log Message + New Message Communicate with clients by clicki…" at bounding box center [179, 294] width 341 height 770
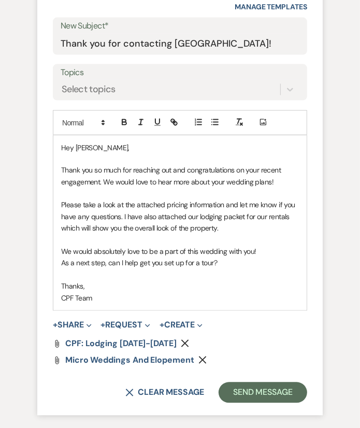
scroll to position [750, 0]
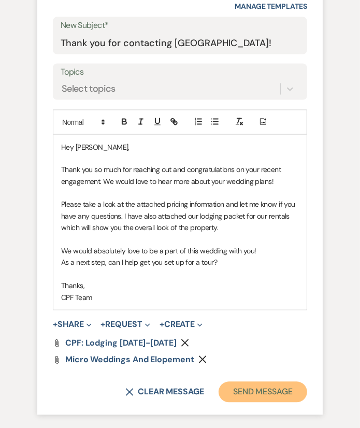
click at [262, 381] on button "Send Message" at bounding box center [262, 391] width 89 height 21
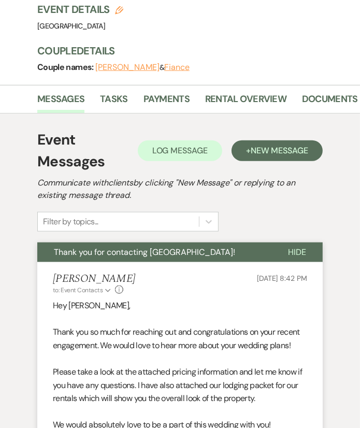
scroll to position [0, 0]
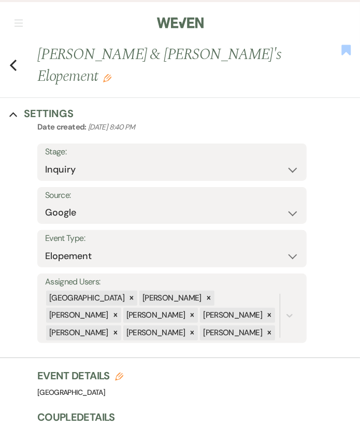
click at [344, 55] on icon "Bookmark" at bounding box center [346, 50] width 11 height 12
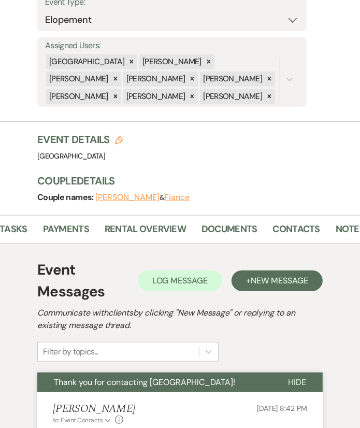
scroll to position [0, 116]
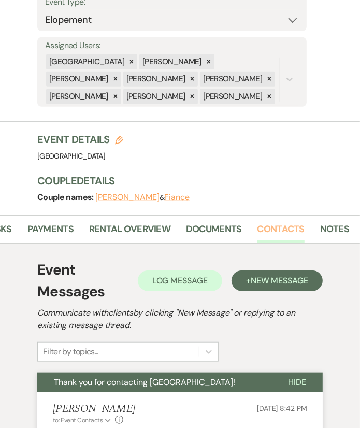
click at [260, 222] on link "Contacts" at bounding box center [280, 232] width 47 height 21
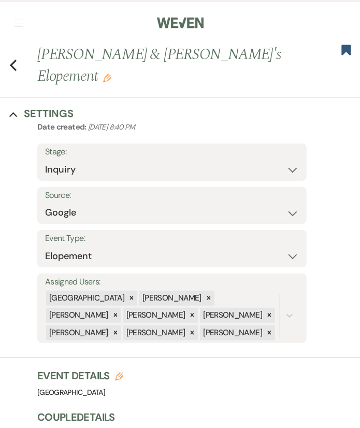
click at [8, 59] on div "Previous [PERSON_NAME] & [PERSON_NAME]'s Elopement Edit Bookmark" at bounding box center [177, 70] width 365 height 54
click at [12, 59] on icon "Previous" at bounding box center [13, 65] width 8 height 12
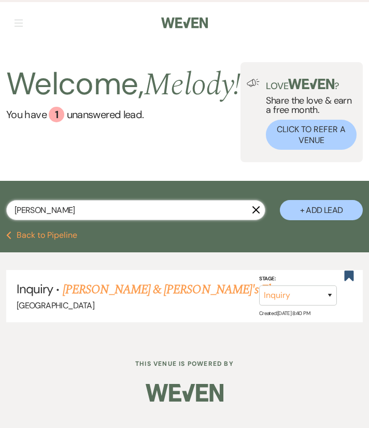
click at [123, 205] on input "[PERSON_NAME]" at bounding box center [135, 210] width 259 height 20
click at [126, 212] on input "[PERSON_NAME]" at bounding box center [135, 210] width 259 height 20
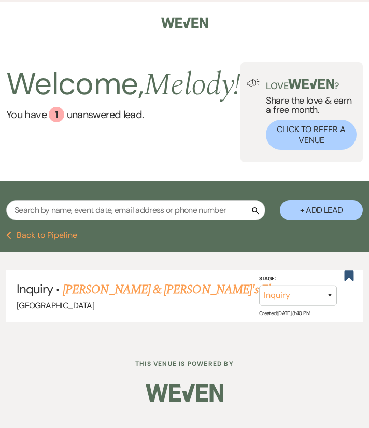
click at [112, 203] on div "Search + Add Lead" at bounding box center [184, 207] width 369 height 43
click at [168, 220] on input "text" at bounding box center [135, 210] width 259 height 20
paste input "[PERSON_NAME]"
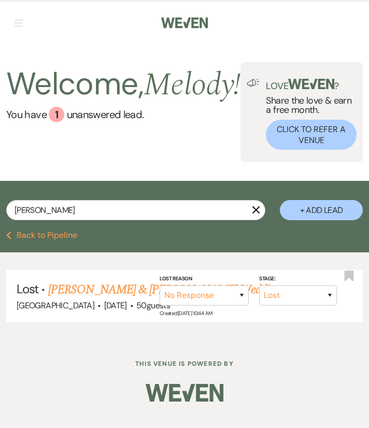
click at [310, 218] on button "+ Add Lead" at bounding box center [321, 210] width 83 height 20
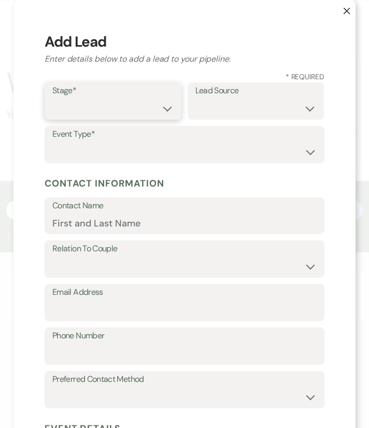
click at [79, 104] on select "Inquiry Follow Up Tour Requested Tour Confirmed Toured Proposal Sent Booked Lost" at bounding box center [112, 108] width 121 height 20
click at [52, 98] on select "Inquiry Follow Up Tour Requested Tour Confirmed Toured Proposal Sent Booked Lost" at bounding box center [112, 108] width 121 height 20
click at [227, 110] on select "Weven Venue Website Instagram Facebook Pinterest Google The Knot Wedding Wire H…" at bounding box center [255, 108] width 121 height 20
click at [225, 110] on select "Weven Venue Website Instagram Facebook Pinterest Google The Knot Wedding Wire H…" at bounding box center [255, 108] width 121 height 20
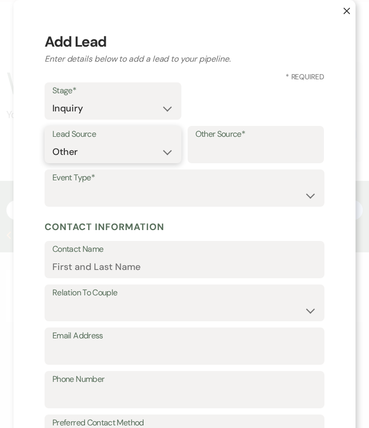
click at [164, 150] on select "Weven Venue Website Instagram Facebook Pinterest Google The Knot Wedding Wire H…" at bounding box center [112, 152] width 121 height 20
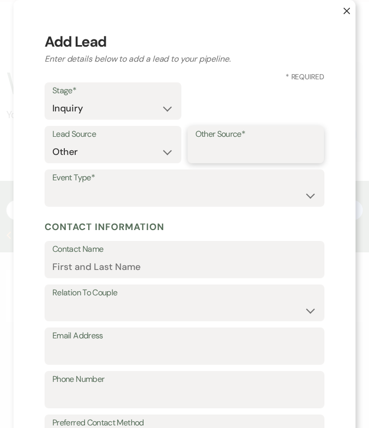
click at [211, 148] on input "Other Source*" at bounding box center [255, 152] width 121 height 20
click at [197, 198] on select "Wedding Anniversary Party Baby Shower Bachelorette / Bachelor Party Birthday Pa…" at bounding box center [184, 195] width 264 height 20
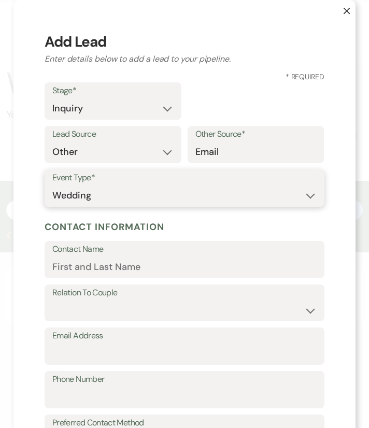
click at [52, 185] on select "Wedding Anniversary Party Baby Shower Bachelorette / Bachelor Party Birthday Pa…" at bounding box center [184, 195] width 264 height 20
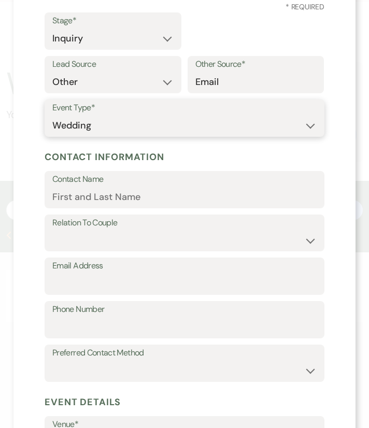
scroll to position [70, 0]
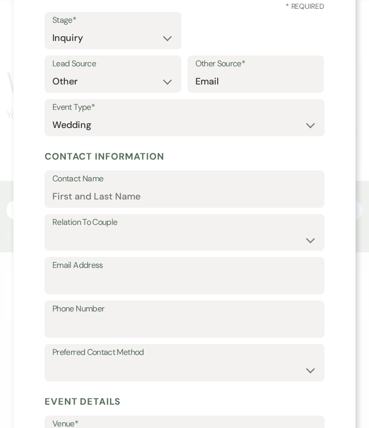
click at [170, 185] on label "Contact Name" at bounding box center [184, 178] width 264 height 15
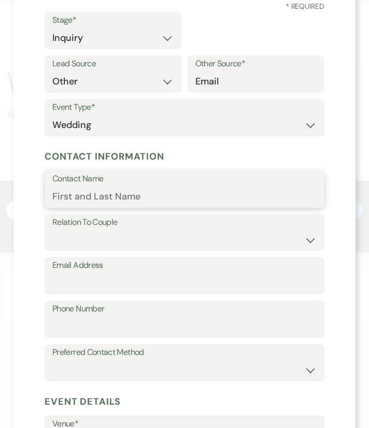
click at [170, 186] on input "Contact Name" at bounding box center [184, 196] width 264 height 20
paste input "[PERSON_NAME]"
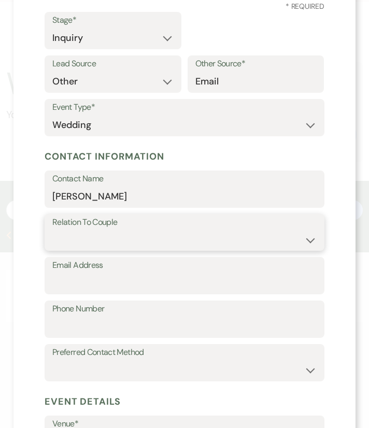
click at [150, 233] on select "Couple Planner Parent of Couple Family Member Friend Other" at bounding box center [184, 239] width 264 height 20
click at [52, 229] on select "Couple Planner Parent of Couple Family Member Friend Other" at bounding box center [184, 239] width 264 height 20
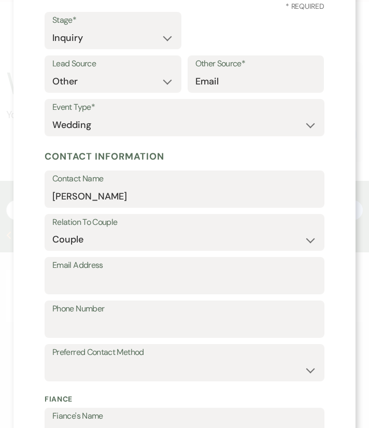
click at [143, 264] on label "Email Address" at bounding box center [184, 265] width 264 height 15
click at [143, 273] on input "Email Address" at bounding box center [184, 283] width 264 height 20
click at [238, 278] on input "Email Address" at bounding box center [184, 283] width 264 height 20
paste input "[EMAIL_ADDRESS][PERSON_NAME][DOMAIN_NAME]"
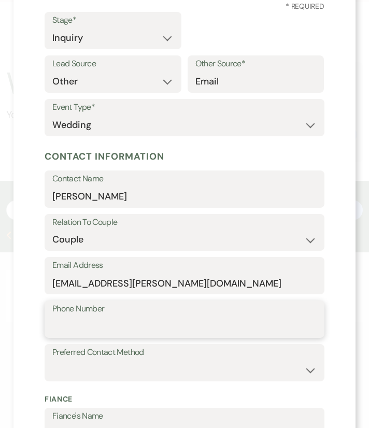
click at [168, 329] on input "Phone Number" at bounding box center [184, 326] width 264 height 20
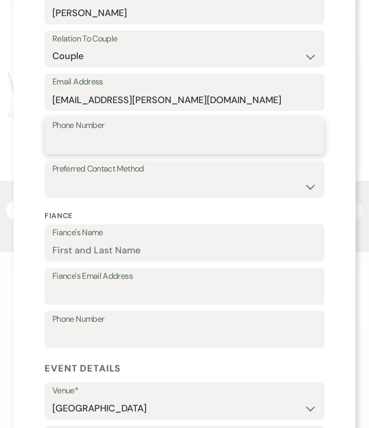
scroll to position [263, 0]
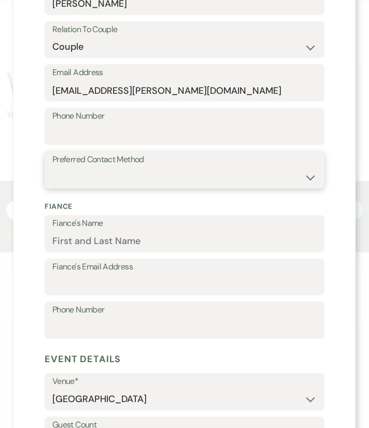
click at [195, 183] on select "Email Phone Text" at bounding box center [184, 177] width 264 height 20
click at [52, 167] on select "Email Phone Text" at bounding box center [184, 177] width 264 height 20
click at [189, 212] on div "Fiance Fiance's Name Fiance's Email Address Phone Number" at bounding box center [185, 270] width 280 height 150
click at [182, 178] on select "Email Phone Text" at bounding box center [184, 177] width 264 height 20
click at [52, 167] on select "Email Phone Text" at bounding box center [184, 177] width 264 height 20
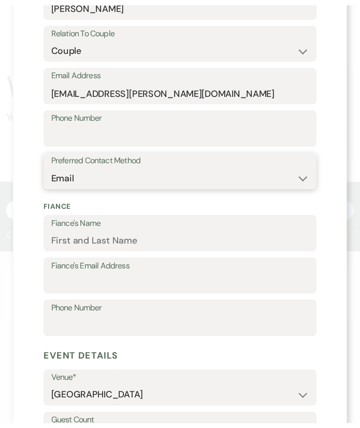
scroll to position [493, 0]
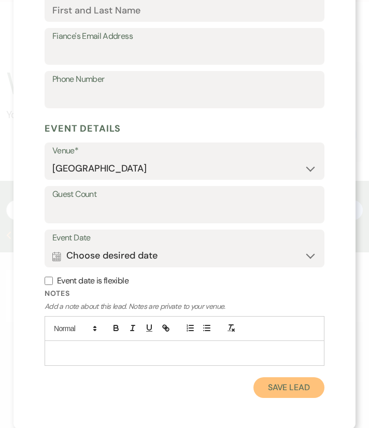
click at [258, 386] on button "Save Lead" at bounding box center [288, 387] width 71 height 21
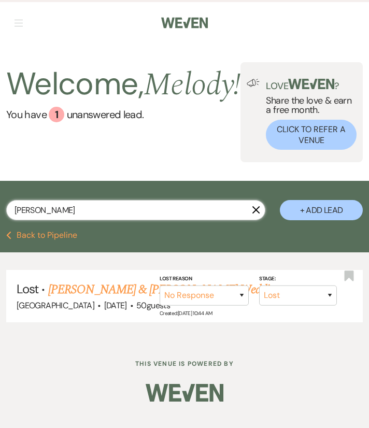
click at [209, 209] on input "[PERSON_NAME]" at bounding box center [135, 210] width 259 height 20
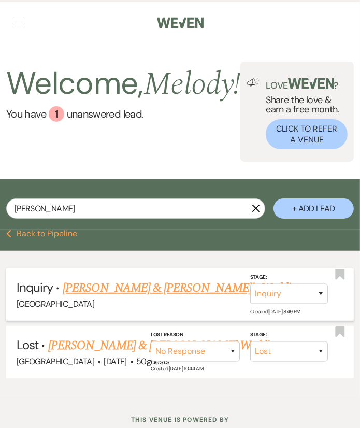
click at [156, 297] on link "[PERSON_NAME] & [PERSON_NAME]'s Wedding" at bounding box center [182, 287] width 239 height 19
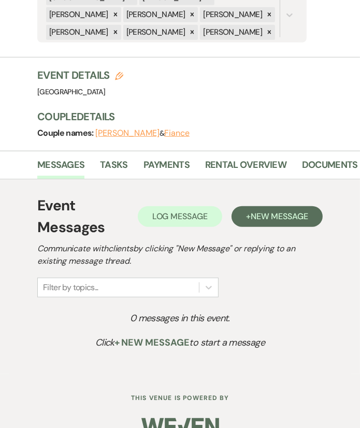
scroll to position [300, 0]
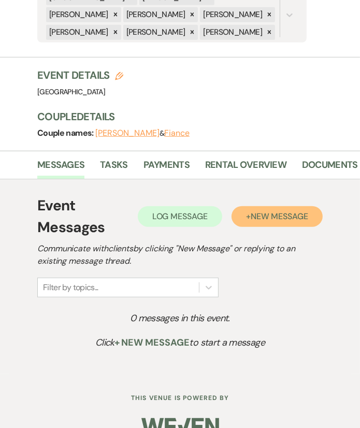
click at [284, 211] on span "New Message" at bounding box center [279, 216] width 57 height 11
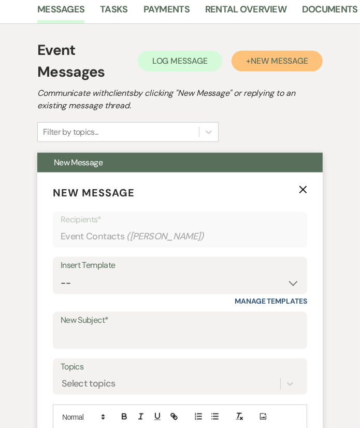
scroll to position [480, 0]
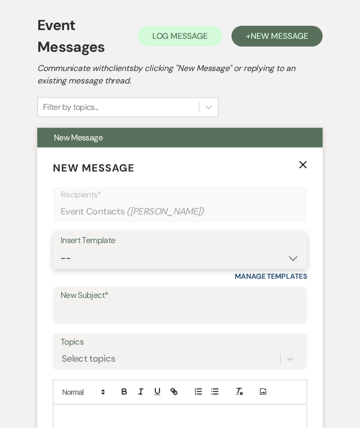
click at [203, 248] on select "-- Weven Planning Portal Introduction (Booked Events) Congratulations on choosi…" at bounding box center [180, 258] width 239 height 20
click at [61, 248] on select "-- Weven Planning Portal Introduction (Booked Events) Congratulations on choosi…" at bounding box center [180, 258] width 239 height 20
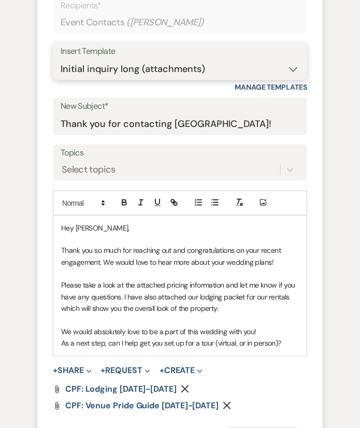
scroll to position [669, 0]
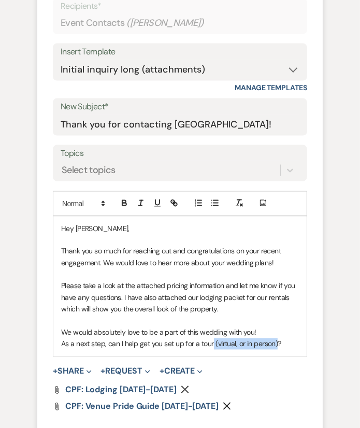
drag, startPoint x: 211, startPoint y: 322, endPoint x: 276, endPoint y: 322, distance: 64.7
click at [276, 338] on p "As a next step, can I help get you set up for a tour (virtual, or in person)?" at bounding box center [180, 343] width 238 height 11
click at [276, 338] on p "As a next step, can I help get you set up for a tour?" at bounding box center [180, 343] width 238 height 11
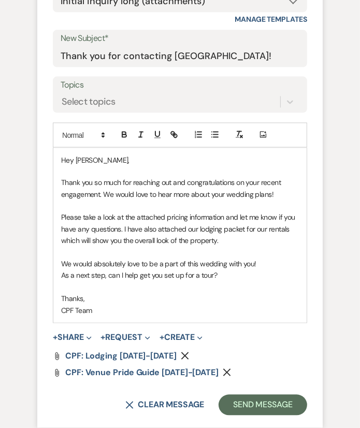
scroll to position [739, 0]
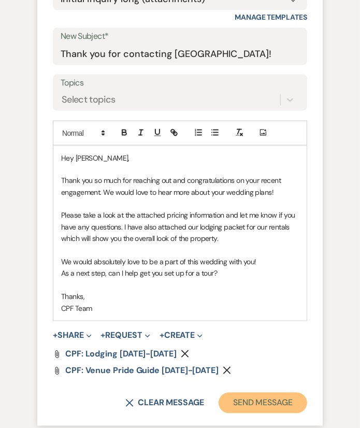
click at [268, 392] on button "Send Message" at bounding box center [262, 402] width 89 height 21
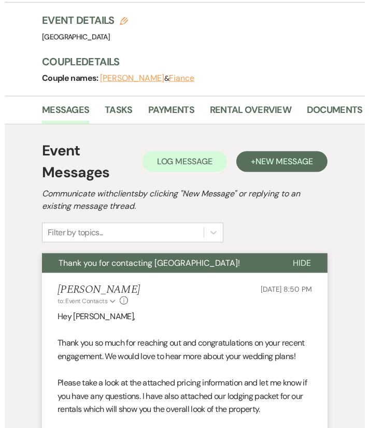
scroll to position [0, 0]
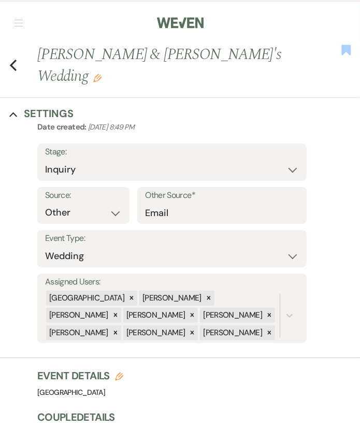
click at [342, 52] on use "button" at bounding box center [346, 50] width 9 height 10
click at [13, 59] on icon "Previous" at bounding box center [13, 65] width 8 height 12
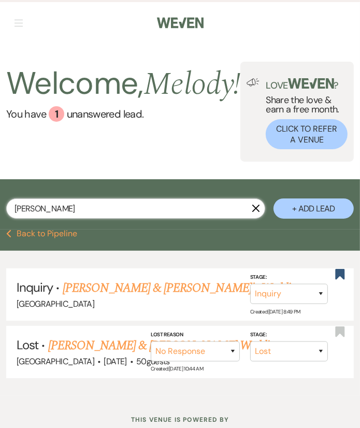
drag, startPoint x: 119, startPoint y: 208, endPoint x: -8, endPoint y: 220, distance: 127.4
click at [0, 220] on html "Weven Check Log Out Pinterest Instagram Facebook Terms of Use Privacy Policy Da…" at bounding box center [180, 236] width 360 height 472
click at [31, 205] on input "text" at bounding box center [135, 208] width 259 height 20
paste input "[PERSON_NAME]"
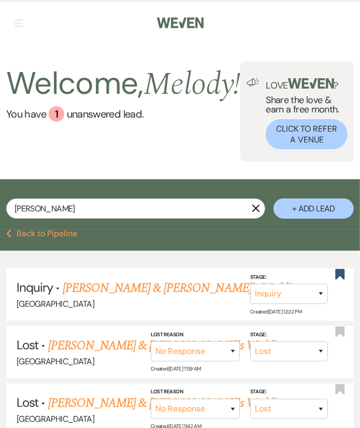
click at [299, 214] on button "+ Add Lead" at bounding box center [313, 208] width 80 height 20
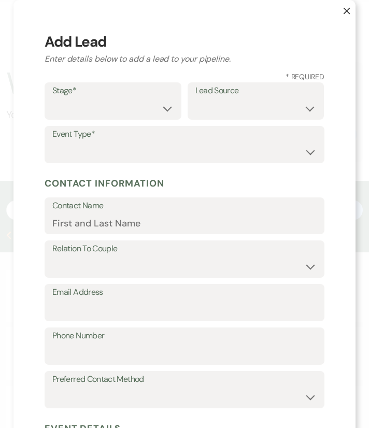
click at [119, 122] on div "Stage* Inquiry Follow Up Tour Requested Tour Confirmed Toured Proposal Sent Boo…" at bounding box center [185, 125] width 280 height 87
click at [122, 114] on select "Inquiry Follow Up Tour Requested Tour Confirmed Toured Proposal Sent Booked Lost" at bounding box center [112, 108] width 121 height 20
click at [52, 98] on select "Inquiry Follow Up Tour Requested Tour Confirmed Toured Proposal Sent Booked Lost" at bounding box center [112, 108] width 121 height 20
click at [251, 108] on select "Weven Venue Website Instagram Facebook Pinterest Google The Knot Wedding Wire H…" at bounding box center [255, 108] width 121 height 20
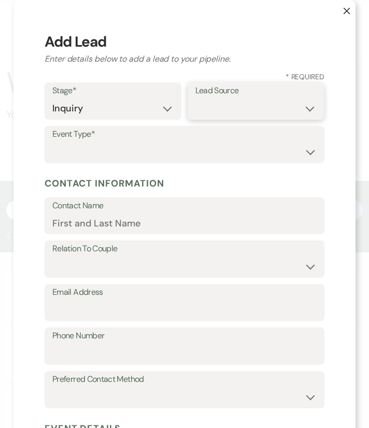
click at [251, 108] on select "Weven Venue Website Instagram Facebook Pinterest Google The Knot Wedding Wire H…" at bounding box center [255, 108] width 121 height 20
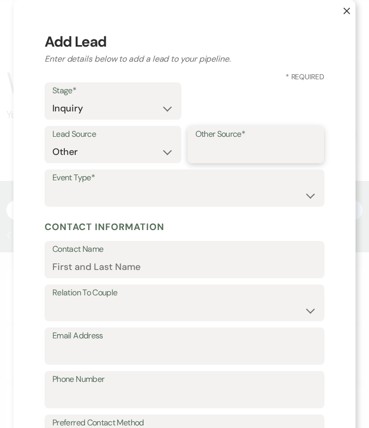
click at [223, 155] on input "Other Source*" at bounding box center [255, 152] width 121 height 20
click at [219, 201] on select "Wedding Anniversary Party Baby Shower Bachelorette / Bachelor Party Birthday Pa…" at bounding box center [184, 195] width 264 height 20
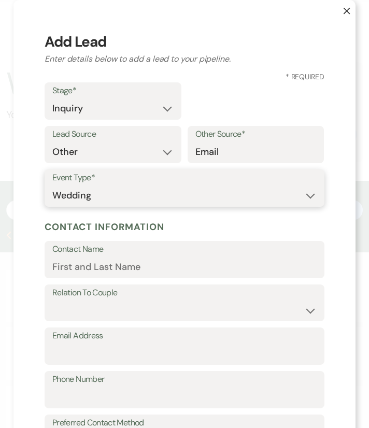
click at [52, 185] on select "Wedding Anniversary Party Baby Shower Bachelorette / Bachelor Party Birthday Pa…" at bounding box center [184, 195] width 264 height 20
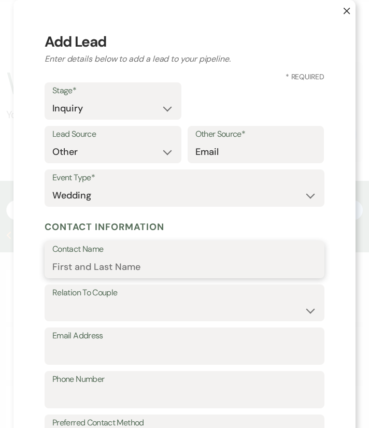
click at [142, 271] on input "Contact Name" at bounding box center [184, 267] width 264 height 20
paste input "[PERSON_NAME]"
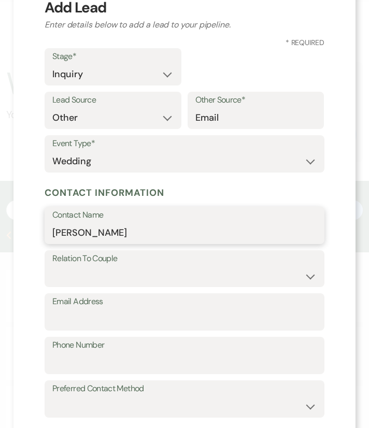
click at [52, 228] on input "[PERSON_NAME]" at bounding box center [184, 233] width 264 height 20
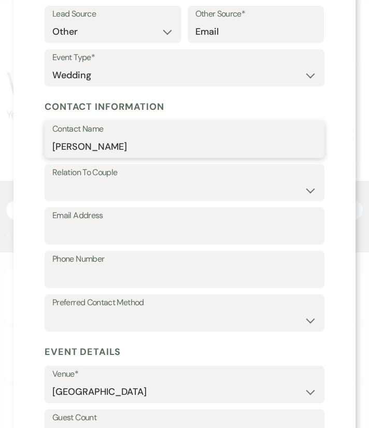
scroll to position [122, 0]
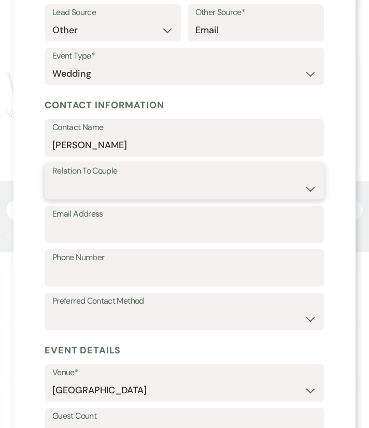
click at [70, 183] on select "Couple Planner Parent of Couple Family Member Friend Other" at bounding box center [184, 188] width 264 height 20
click at [52, 178] on select "Couple Planner Parent of Couple Family Member Friend Other" at bounding box center [184, 188] width 264 height 20
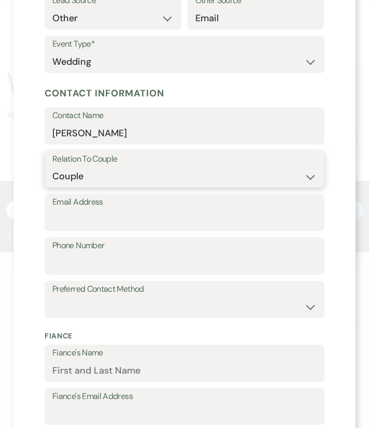
scroll to position [134, 0]
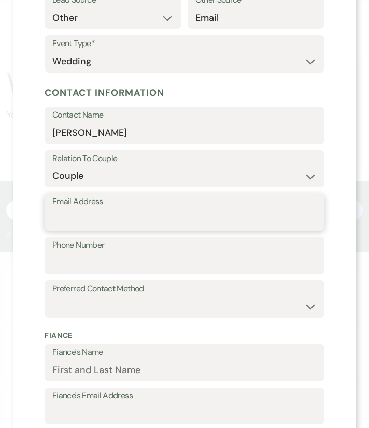
drag, startPoint x: 76, startPoint y: 219, endPoint x: 58, endPoint y: 216, distance: 18.0
click at [58, 216] on input "Email Address" at bounding box center [184, 219] width 264 height 20
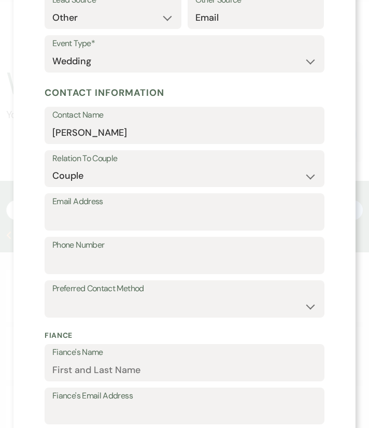
click at [86, 209] on label "Email Address" at bounding box center [184, 201] width 264 height 15
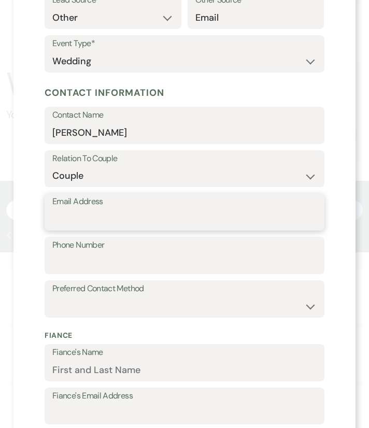
click at [86, 209] on input "Email Address" at bounding box center [184, 219] width 264 height 20
click at [89, 213] on input "Email Address" at bounding box center [184, 219] width 264 height 20
paste input "[EMAIL_ADDRESS][DOMAIN_NAME]"
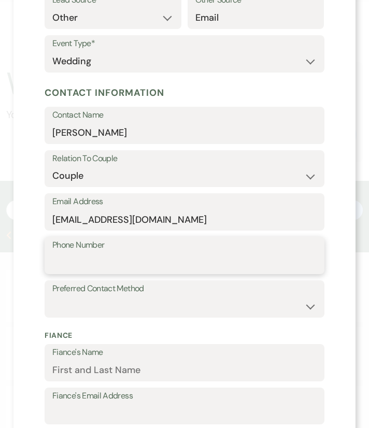
click at [135, 259] on input "Phone Number" at bounding box center [184, 263] width 264 height 20
paste input "[PHONE_NUMBER]"
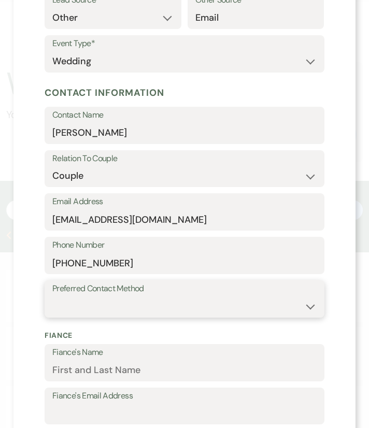
click at [110, 310] on select "Email Phone Text" at bounding box center [184, 306] width 264 height 20
click at [52, 296] on select "Email Phone Text" at bounding box center [184, 306] width 264 height 20
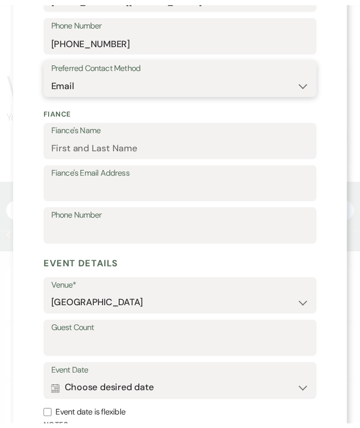
scroll to position [493, 0]
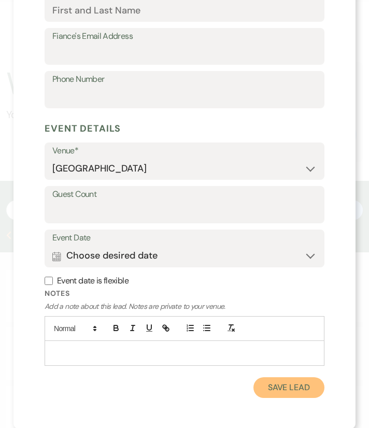
click at [272, 386] on button "Save Lead" at bounding box center [288, 387] width 71 height 21
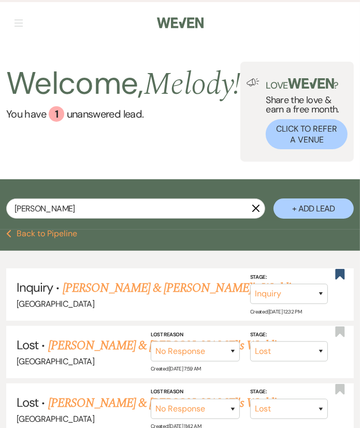
click at [190, 224] on div "[PERSON_NAME] X" at bounding box center [135, 212] width 259 height 28
click at [188, 211] on input "[PERSON_NAME]" at bounding box center [135, 208] width 259 height 20
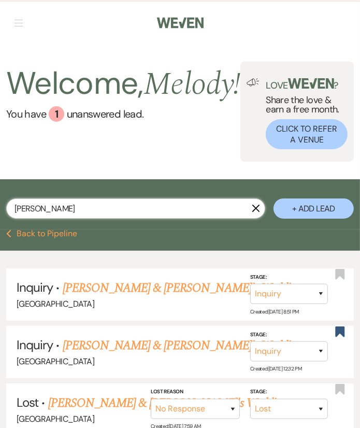
scroll to position [22, 0]
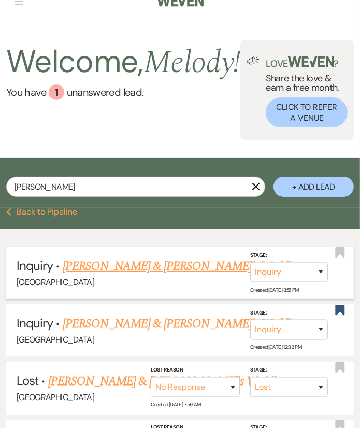
click at [182, 268] on link "[PERSON_NAME] & [PERSON_NAME]'s Wedding" at bounding box center [182, 266] width 239 height 19
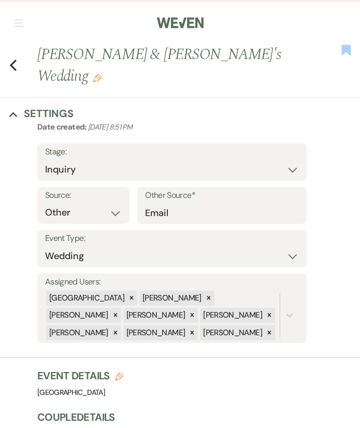
click at [342, 54] on use "button" at bounding box center [346, 50] width 9 height 10
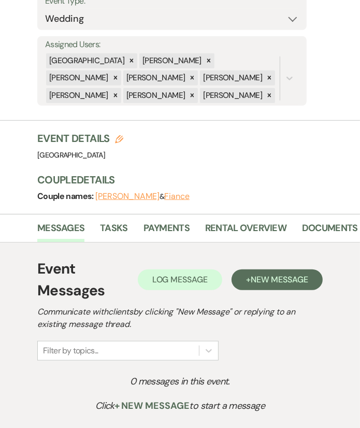
scroll to position [252, 0]
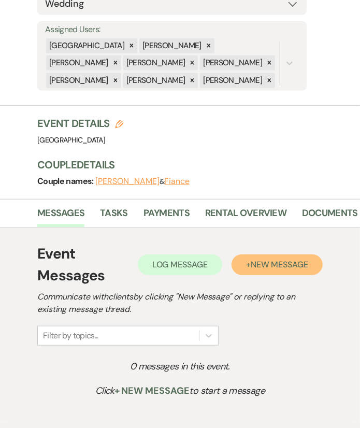
click at [293, 259] on span "New Message" at bounding box center [279, 264] width 57 height 11
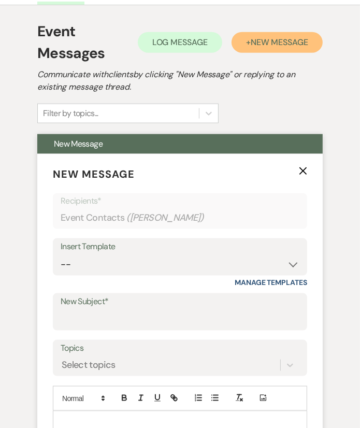
scroll to position [475, 0]
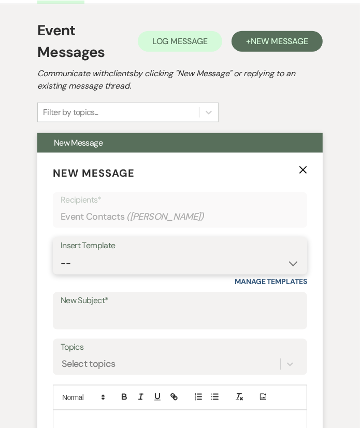
click at [173, 253] on select "-- Weven Planning Portal Introduction (Booked Events) Congratulations on choosi…" at bounding box center [180, 263] width 239 height 20
click at [61, 253] on select "-- Weven Planning Portal Introduction (Booked Events) Congratulations on choosi…" at bounding box center [180, 263] width 239 height 20
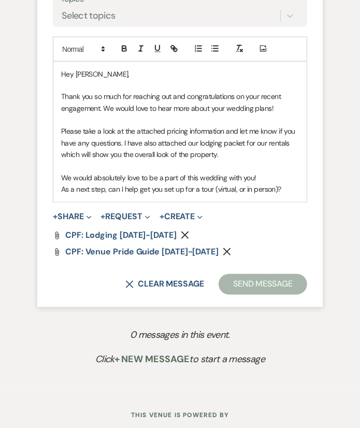
scroll to position [828, 0]
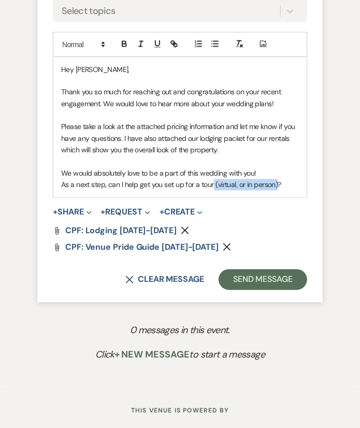
drag, startPoint x: 212, startPoint y: 164, endPoint x: 276, endPoint y: 170, distance: 64.0
click at [276, 170] on div "Hey [PERSON_NAME], Thank you so much for reaching out and congratulations on yo…" at bounding box center [179, 127] width 253 height 140
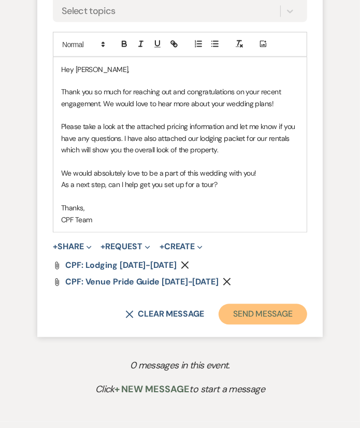
click at [269, 304] on button "Send Message" at bounding box center [262, 314] width 89 height 21
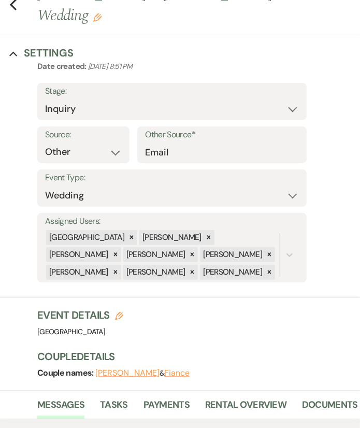
scroll to position [0, 0]
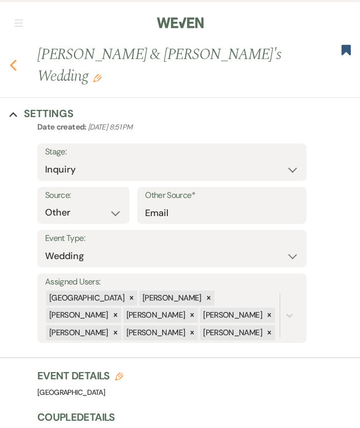
click at [16, 59] on icon "Previous" at bounding box center [13, 65] width 8 height 12
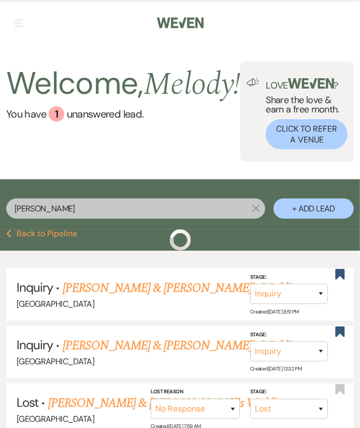
scroll to position [22, 0]
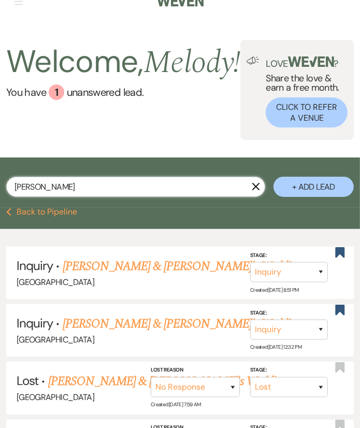
click at [193, 187] on input "[PERSON_NAME]" at bounding box center [135, 187] width 259 height 20
paste input "[PERSON_NAME]"
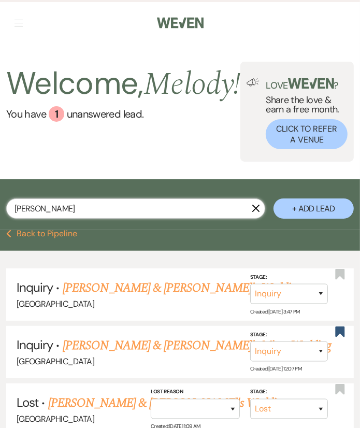
click at [228, 210] on input "[PERSON_NAME]" at bounding box center [135, 208] width 259 height 20
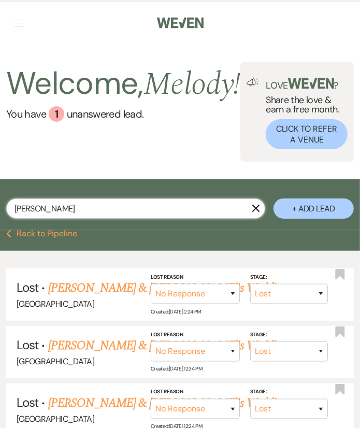
click at [120, 211] on input "[PERSON_NAME]" at bounding box center [135, 208] width 259 height 20
click at [301, 218] on button "+ Add Lead" at bounding box center [313, 208] width 80 height 20
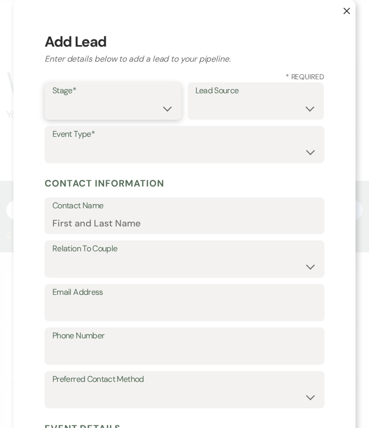
click at [79, 101] on select "Inquiry Follow Up Tour Requested Tour Confirmed Toured Proposal Sent Booked Lost" at bounding box center [112, 108] width 121 height 20
click at [52, 98] on select "Inquiry Follow Up Tour Requested Tour Confirmed Toured Proposal Sent Booked Lost" at bounding box center [112, 108] width 121 height 20
click at [216, 95] on label "Lead Source" at bounding box center [255, 90] width 121 height 15
click at [219, 100] on select "Weven Venue Website Instagram Facebook Pinterest Google The Knot Wedding Wire H…" at bounding box center [255, 108] width 121 height 20
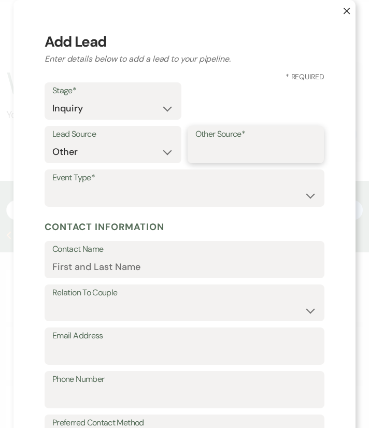
click at [212, 146] on input "Other Source*" at bounding box center [255, 152] width 121 height 20
click at [241, 186] on select "Wedding Anniversary Party Baby Shower Bachelorette / Bachelor Party Birthday Pa…" at bounding box center [184, 195] width 264 height 20
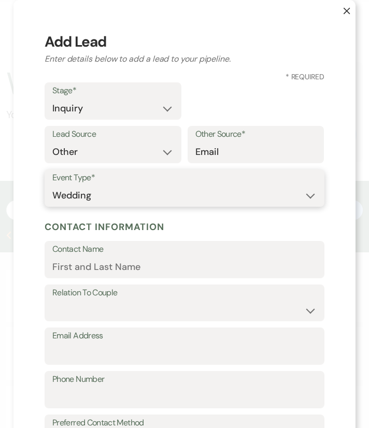
click at [52, 185] on select "Wedding Anniversary Party Baby Shower Bachelorette / Bachelor Party Birthday Pa…" at bounding box center [184, 195] width 264 height 20
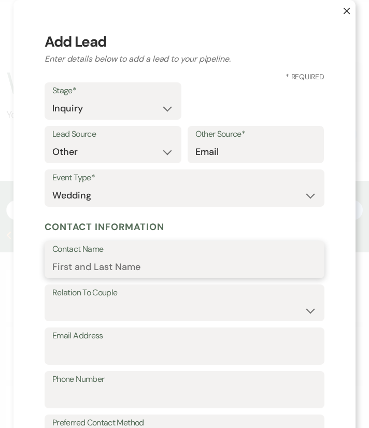
click at [102, 268] on input "Contact Name" at bounding box center [184, 267] width 264 height 20
paste input "[PERSON_NAME]"
click at [83, 263] on input "[PERSON_NAME]" at bounding box center [184, 267] width 264 height 20
drag, startPoint x: 128, startPoint y: 296, endPoint x: 22, endPoint y: 295, distance: 106.1
click at [22, 295] on div "X Add Lead Enter details below to add a lead to your pipeline. * Required Stage…" at bounding box center [184, 385] width 342 height 771
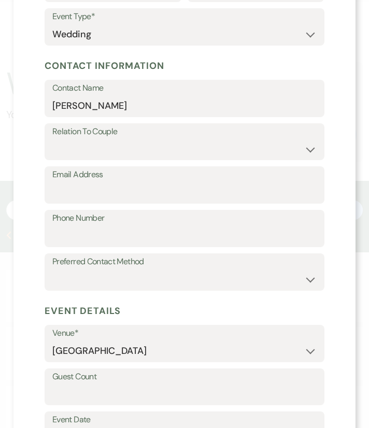
scroll to position [161, 0]
click at [143, 146] on select "Couple Planner Parent of Couple Family Member Friend Other" at bounding box center [184, 148] width 264 height 20
click at [52, 138] on select "Couple Planner Parent of Couple Family Member Friend Other" at bounding box center [184, 148] width 264 height 20
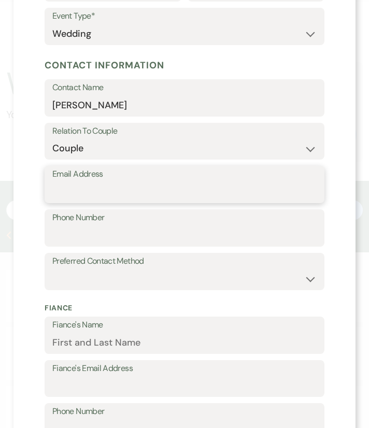
click at [128, 189] on input "Email Address" at bounding box center [184, 192] width 264 height 20
click at [85, 189] on input "Email Address" at bounding box center [184, 192] width 264 height 20
paste input "[EMAIL_ADDRESS][DOMAIN_NAME]"
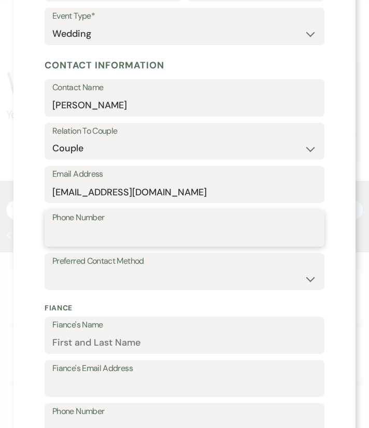
click at [80, 238] on input "Phone Number" at bounding box center [184, 235] width 264 height 20
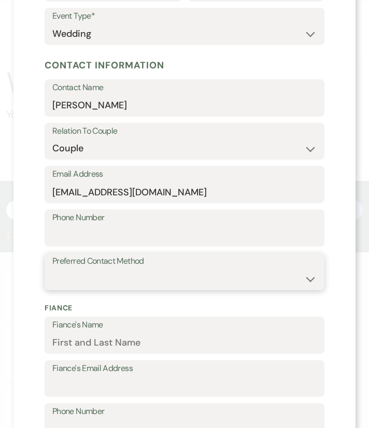
click at [122, 273] on select "Email Phone Text" at bounding box center [184, 279] width 264 height 20
click at [123, 276] on select "Email Phone Text" at bounding box center [184, 279] width 264 height 20
click at [52, 269] on select "Email Phone Text" at bounding box center [184, 279] width 264 height 20
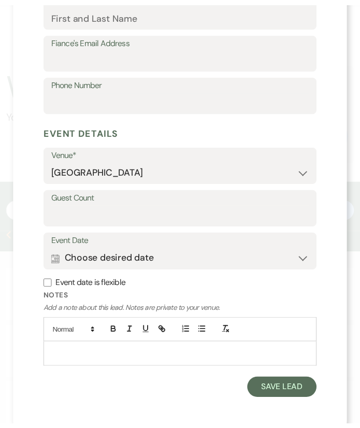
scroll to position [493, 0]
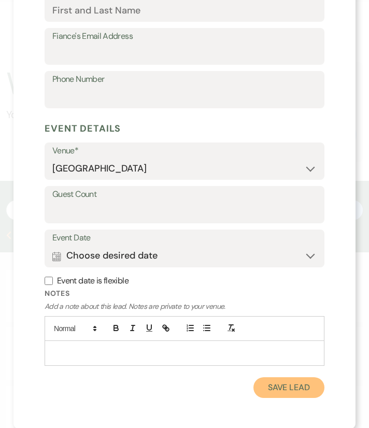
click at [282, 392] on button "Save Lead" at bounding box center [288, 387] width 71 height 21
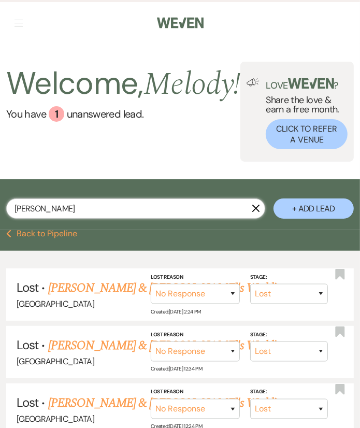
click at [128, 214] on input "[PERSON_NAME]" at bounding box center [135, 208] width 259 height 20
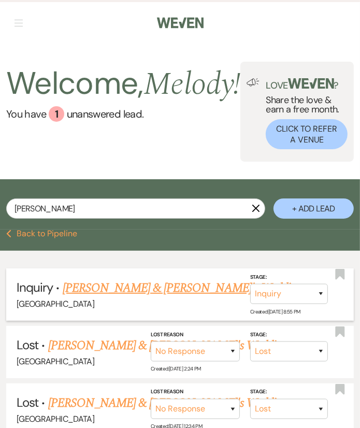
click at [99, 295] on link "[PERSON_NAME] & [PERSON_NAME]'s Wedding" at bounding box center [182, 287] width 239 height 19
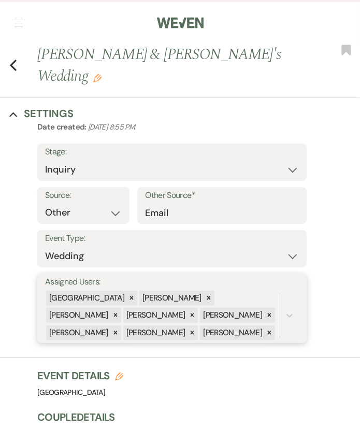
click at [123, 307] on div "[PERSON_NAME]" at bounding box center [155, 314] width 64 height 15
click at [343, 47] on use "button" at bounding box center [346, 50] width 9 height 10
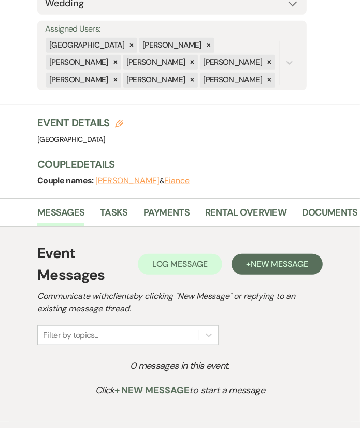
scroll to position [300, 0]
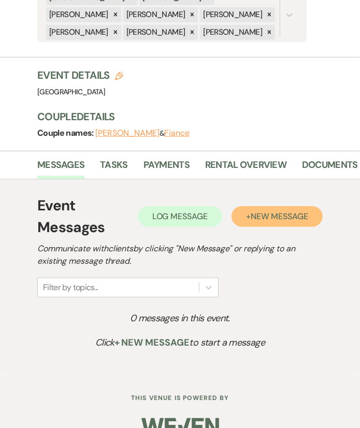
click at [271, 206] on button "+ New Message" at bounding box center [276, 216] width 91 height 21
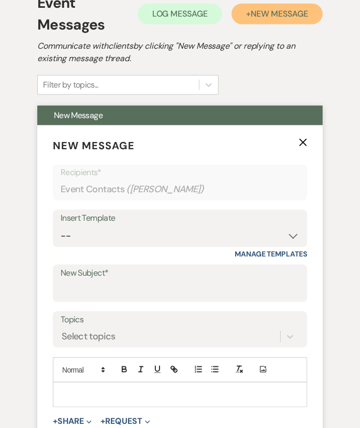
scroll to position [506, 0]
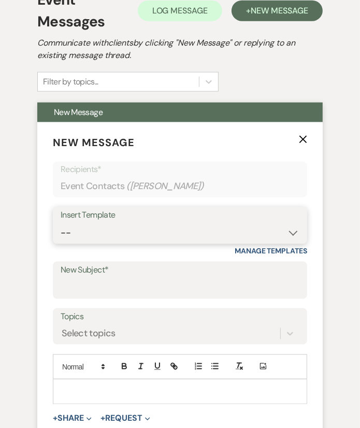
click at [134, 223] on select "-- Weven Planning Portal Introduction (Booked Events) Congratulations on choosi…" at bounding box center [180, 233] width 239 height 20
click at [61, 223] on select "-- Weven Planning Portal Introduction (Booked Events) Congratulations on choosi…" at bounding box center [180, 233] width 239 height 20
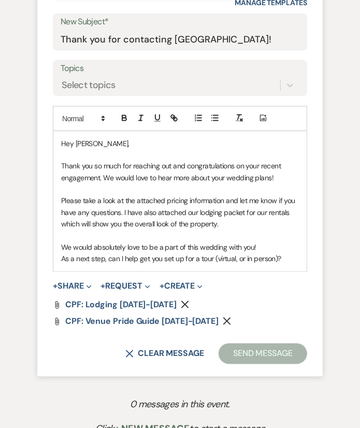
scroll to position [757, 0]
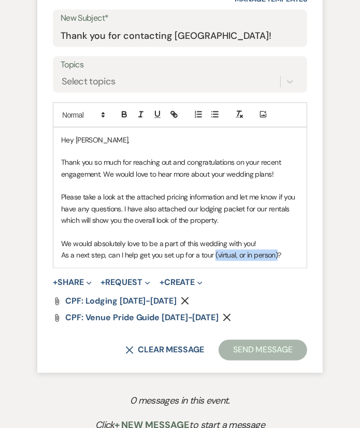
drag, startPoint x: 213, startPoint y: 232, endPoint x: 276, endPoint y: 241, distance: 63.8
click at [276, 241] on div "Hey [PERSON_NAME], Thank you so much for reaching out and congratulations on yo…" at bounding box center [179, 198] width 253 height 140
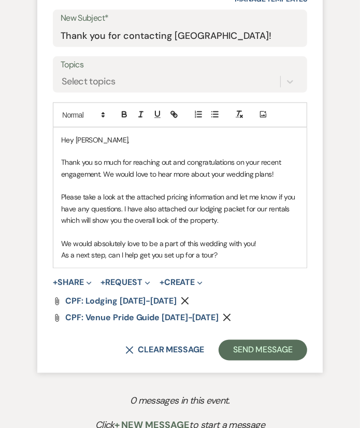
click at [277, 240] on div "Hey [PERSON_NAME], Thank you so much for reaching out and congratulations on yo…" at bounding box center [179, 198] width 253 height 140
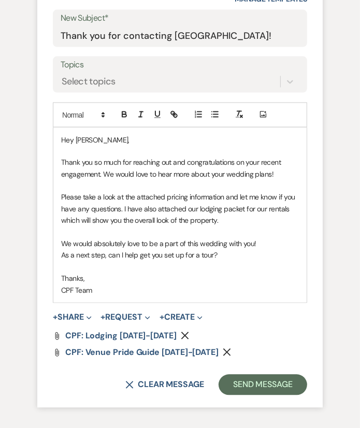
click at [218, 285] on p "CPF Team" at bounding box center [180, 290] width 238 height 11
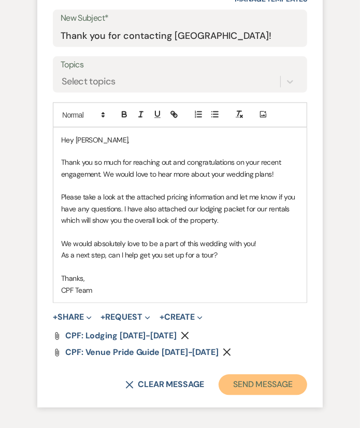
click at [243, 374] on button "Send Message" at bounding box center [262, 384] width 89 height 21
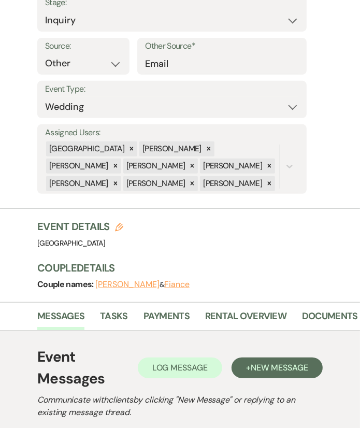
scroll to position [0, 0]
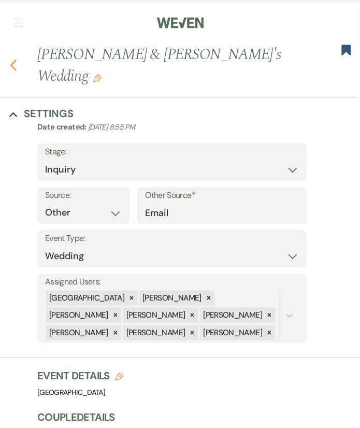
click at [14, 59] on icon "Previous" at bounding box center [13, 65] width 8 height 12
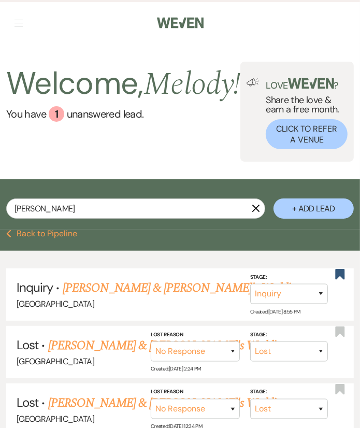
click at [258, 212] on icon "X" at bounding box center [256, 208] width 8 height 8
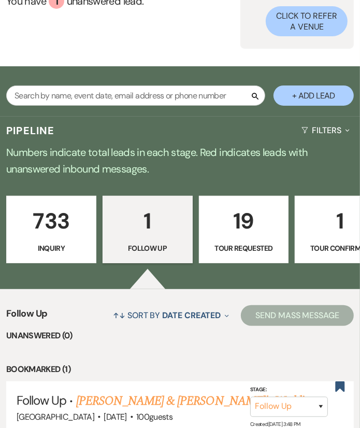
scroll to position [112, 0]
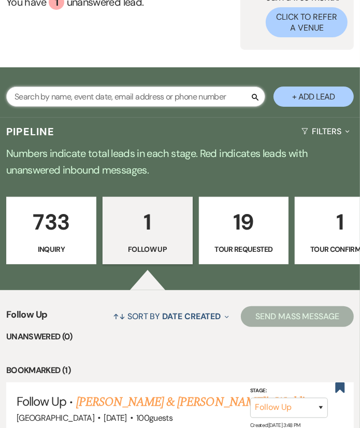
click at [190, 100] on input "text" at bounding box center [135, 96] width 259 height 20
